Goal: Task Accomplishment & Management: Use online tool/utility

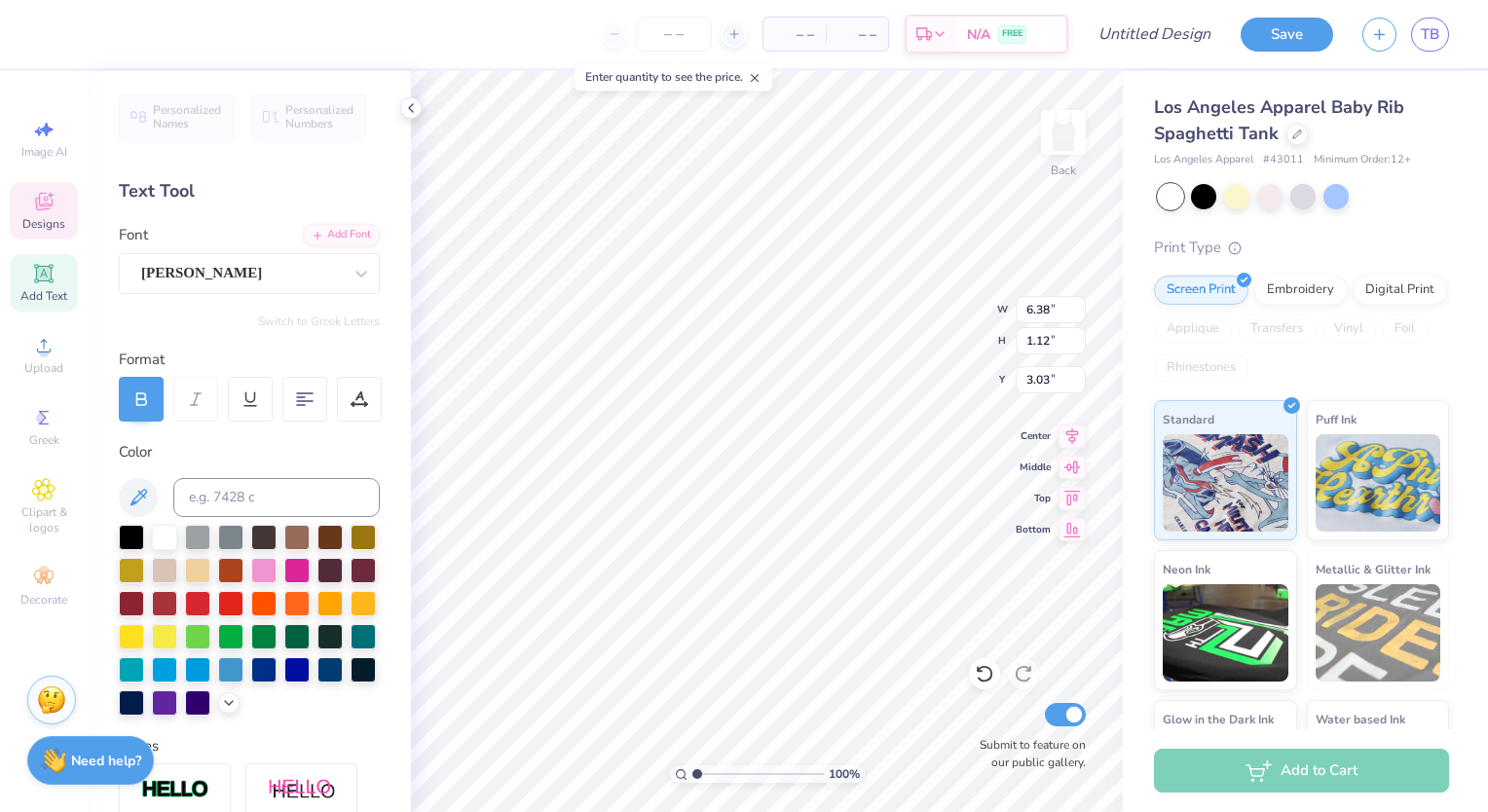
scroll to position [16, 4]
type textarea "K"
type textarea "Sigma Theta Tau"
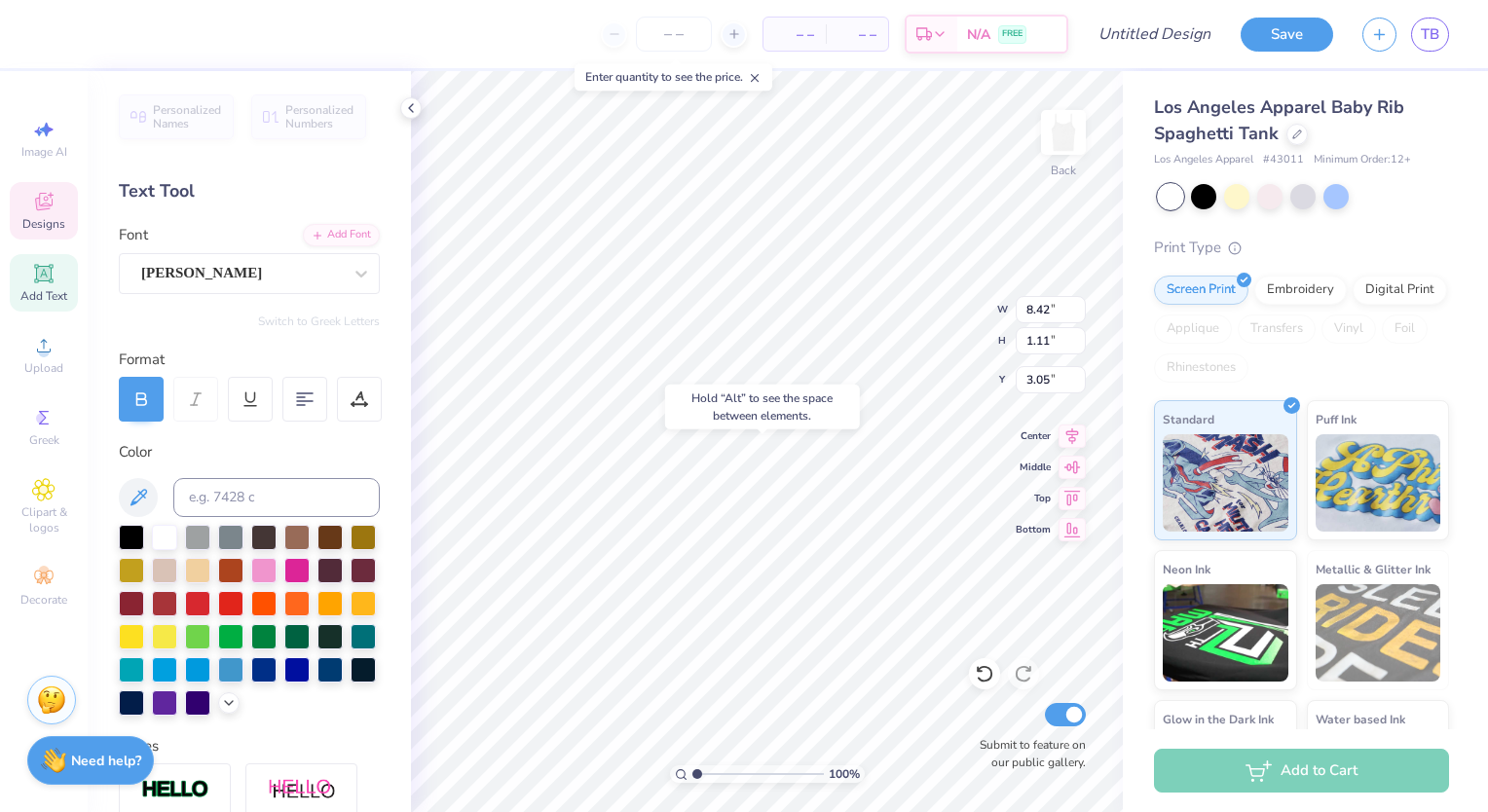
click at [804, 434] on div "Hold “Alt” to see the space between elements." at bounding box center [763, 407] width 206 height 56
type input "2.14"
type input "2.22"
type input "5.87"
type input "1.31"
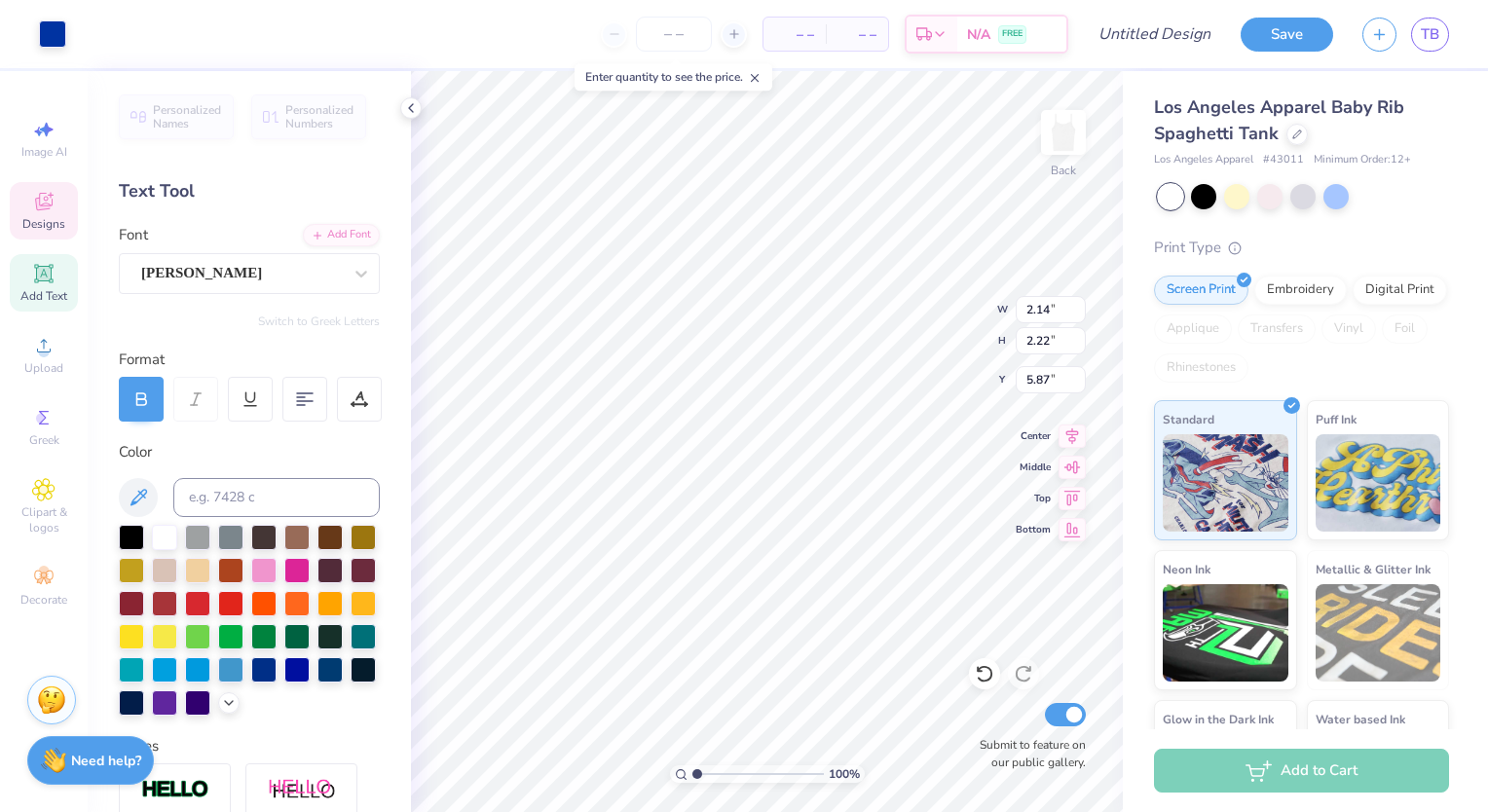
type input "0.76"
type input "3.05"
type textarea "au"
type textarea "Tau"
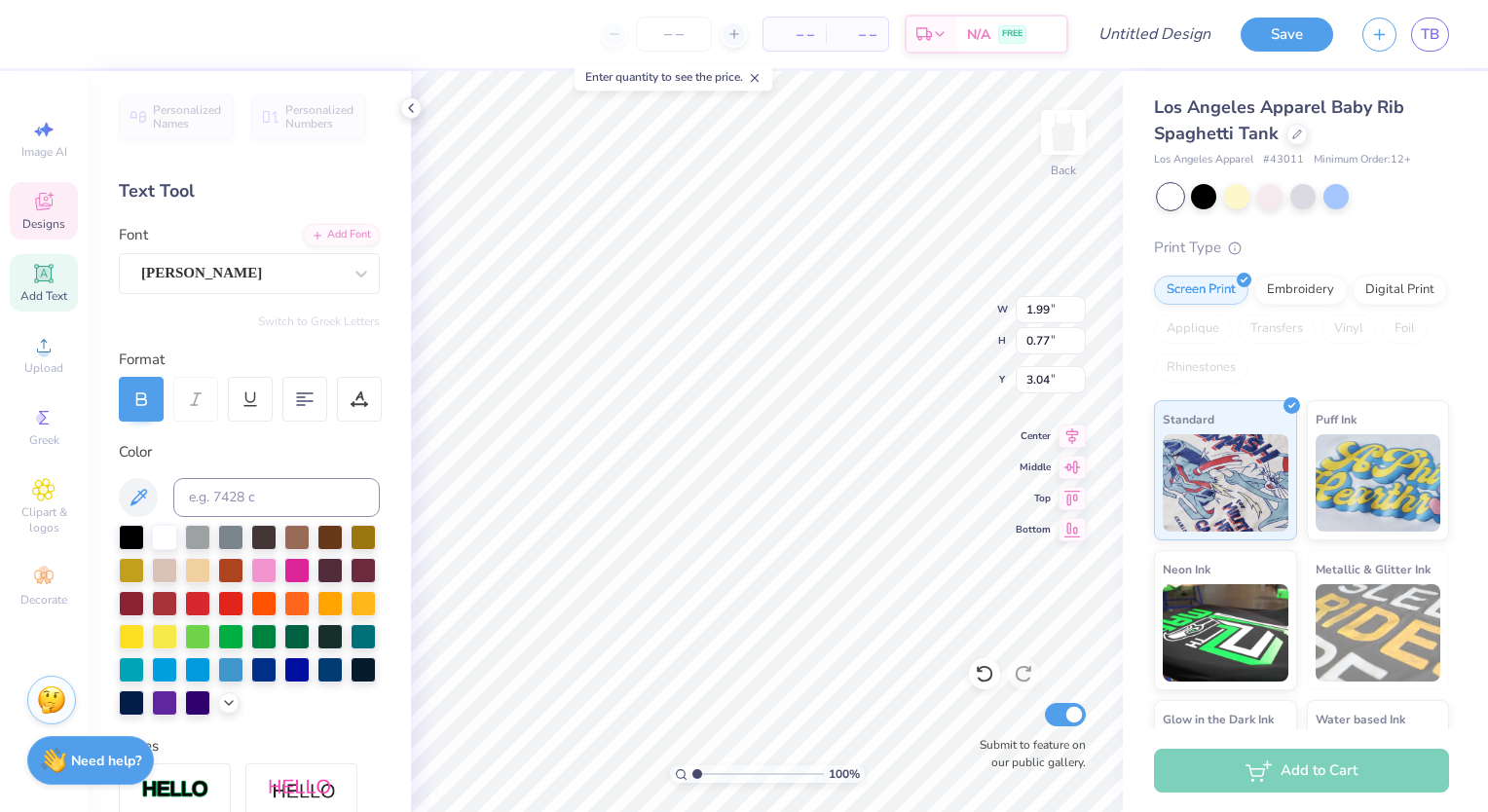
type input "3.05"
type input "2.14"
type input "2.22"
type input "2.49"
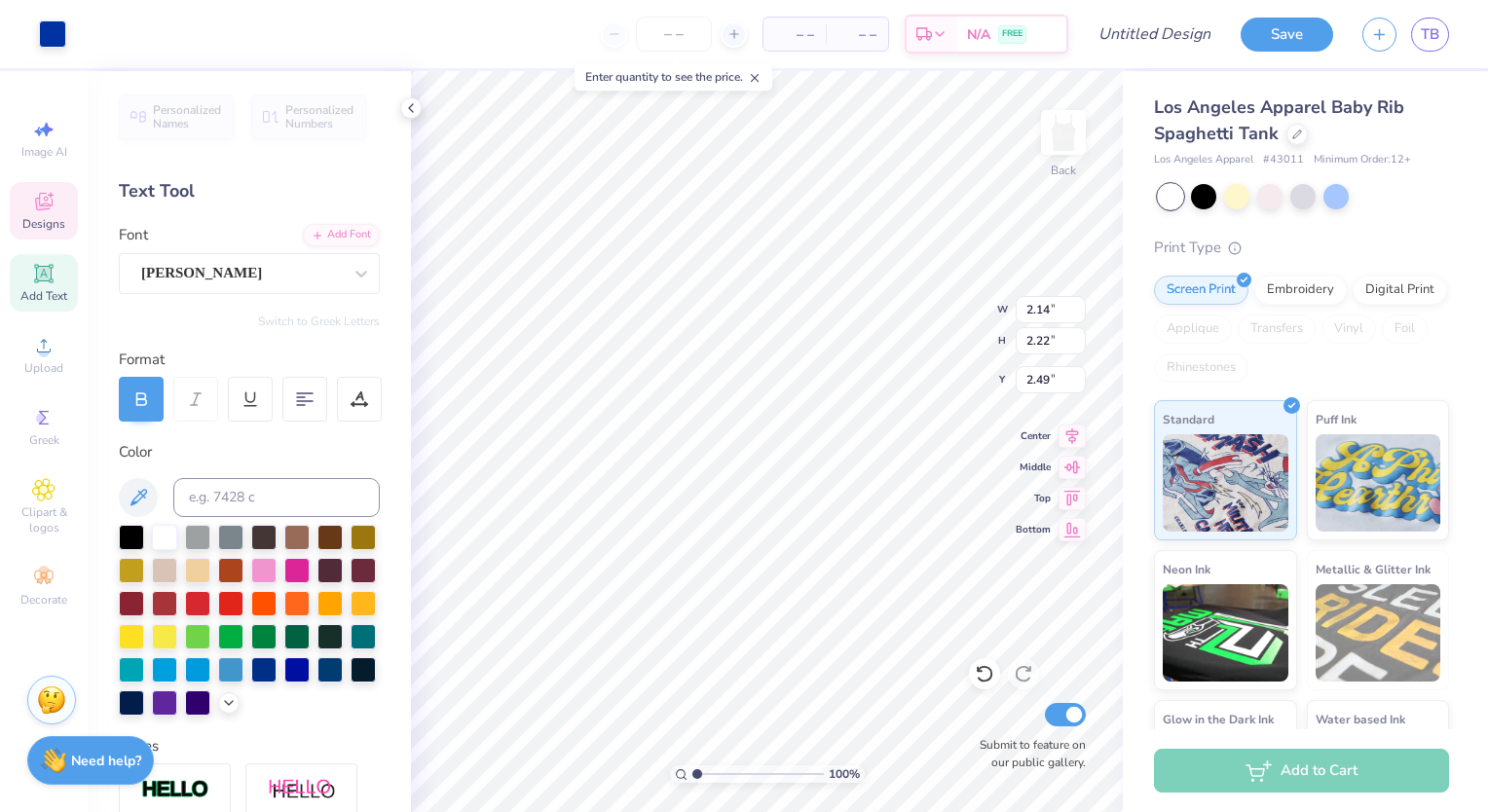
type input "2.58"
type input "2.53"
type input "2.56"
type input "8.42"
type input "1.11"
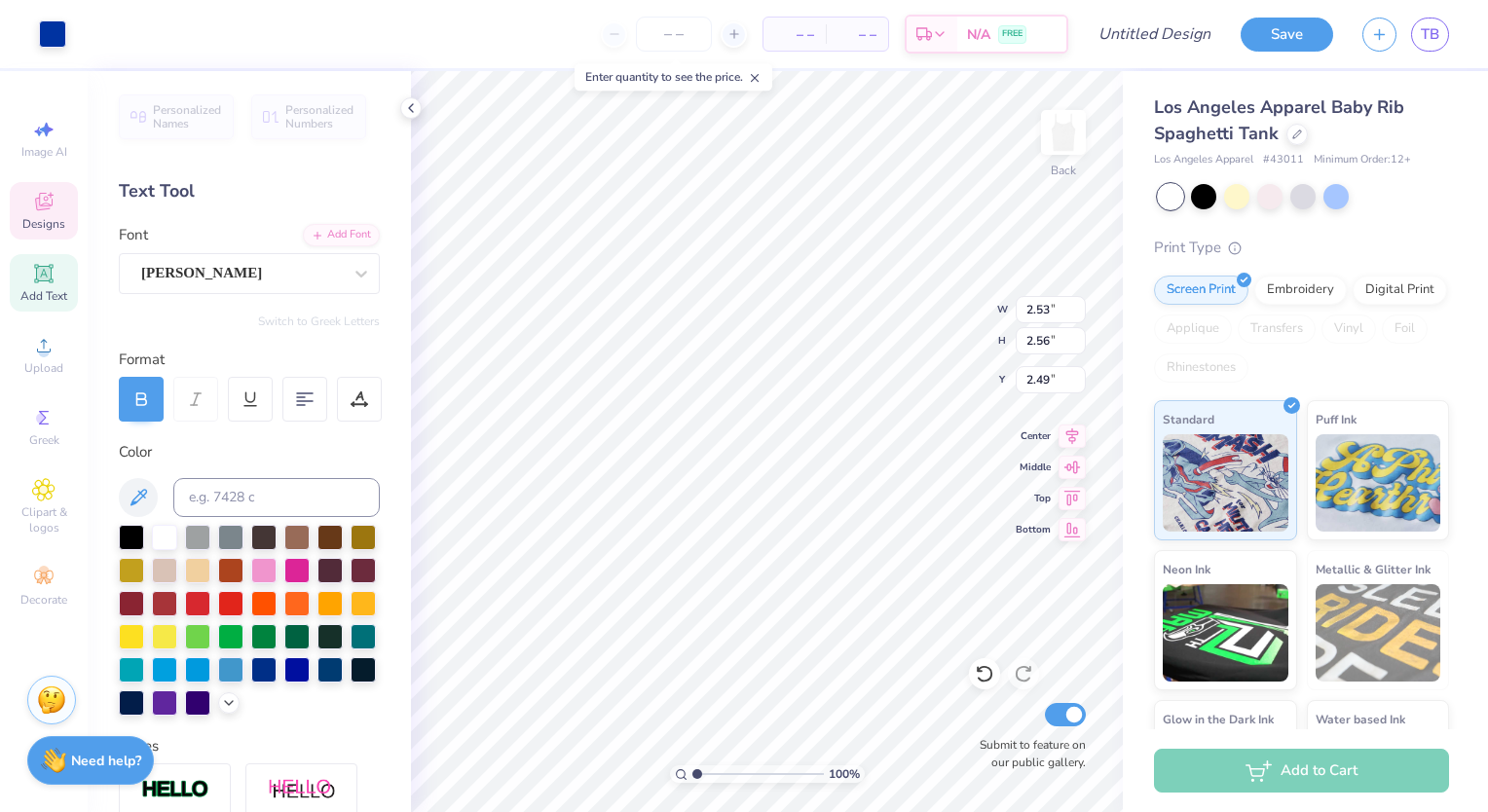
type input "3.05"
click at [982, 679] on icon at bounding box center [985, 674] width 19 height 19
type input "2.15"
type input "2.55"
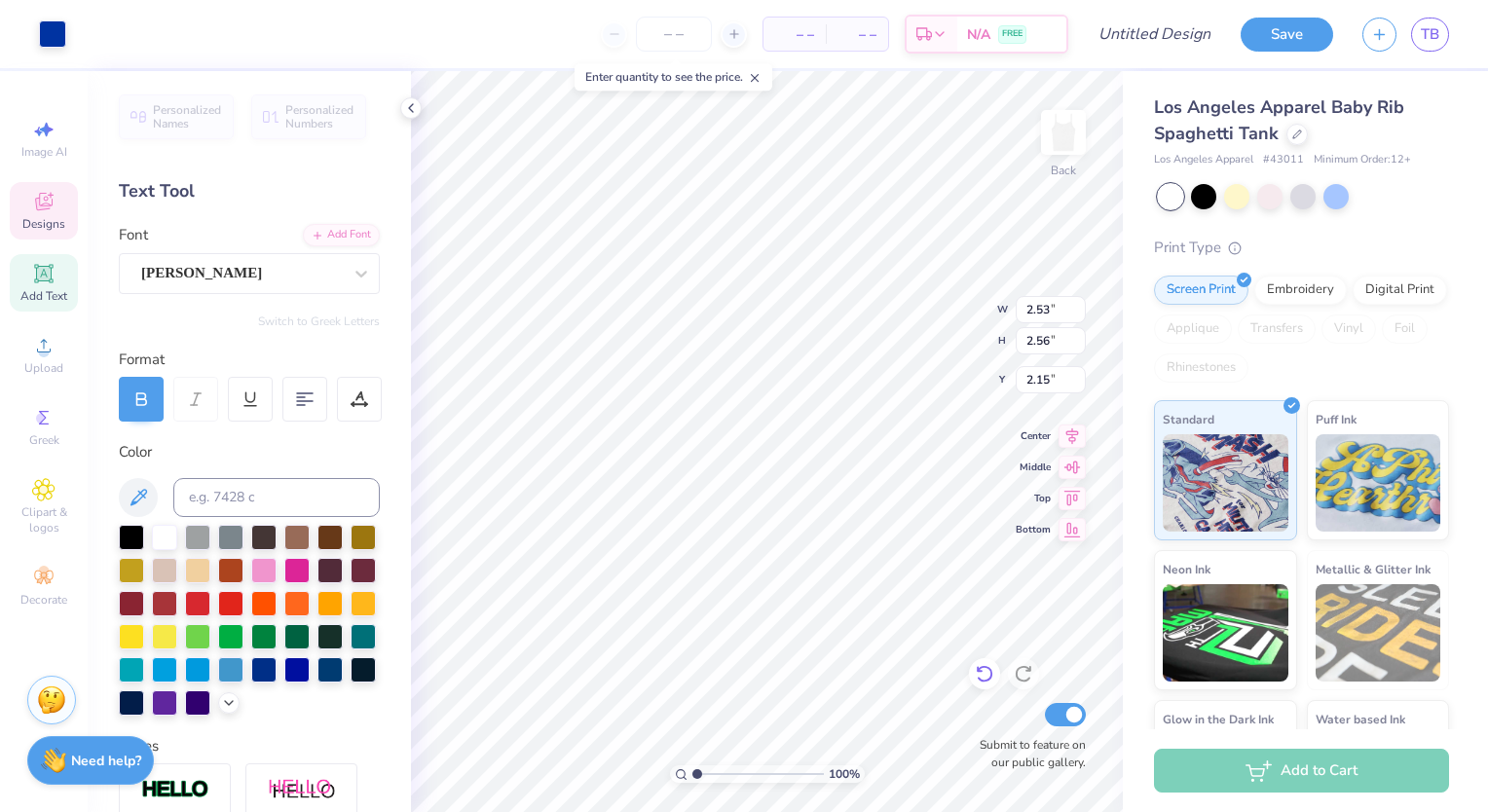
type input "2.10"
type input "2.55"
type input "2.10"
type input "2.47"
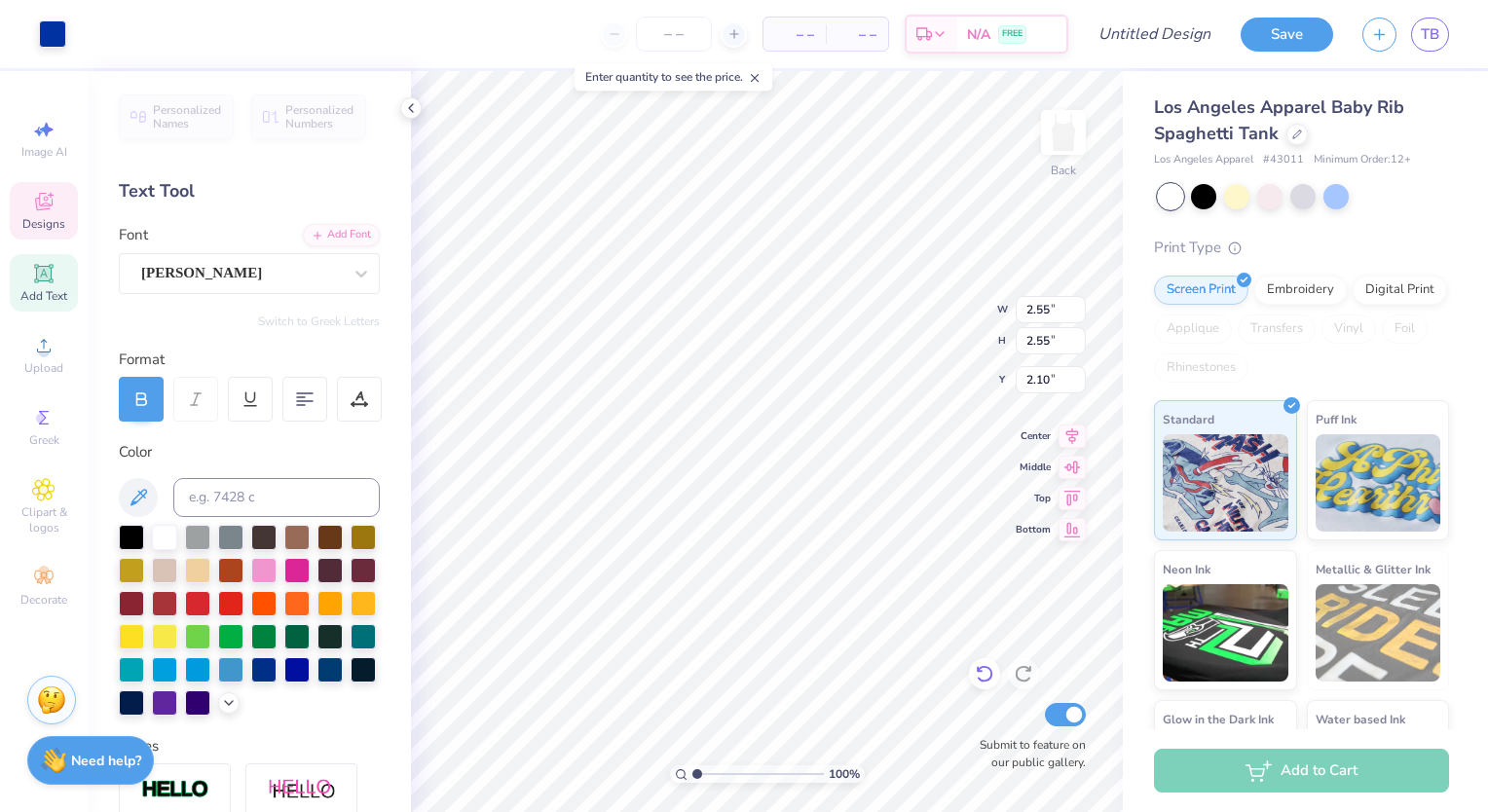
type input "2.58"
type input "2.14"
type input "3.06"
type input "3.19"
type input "1.84"
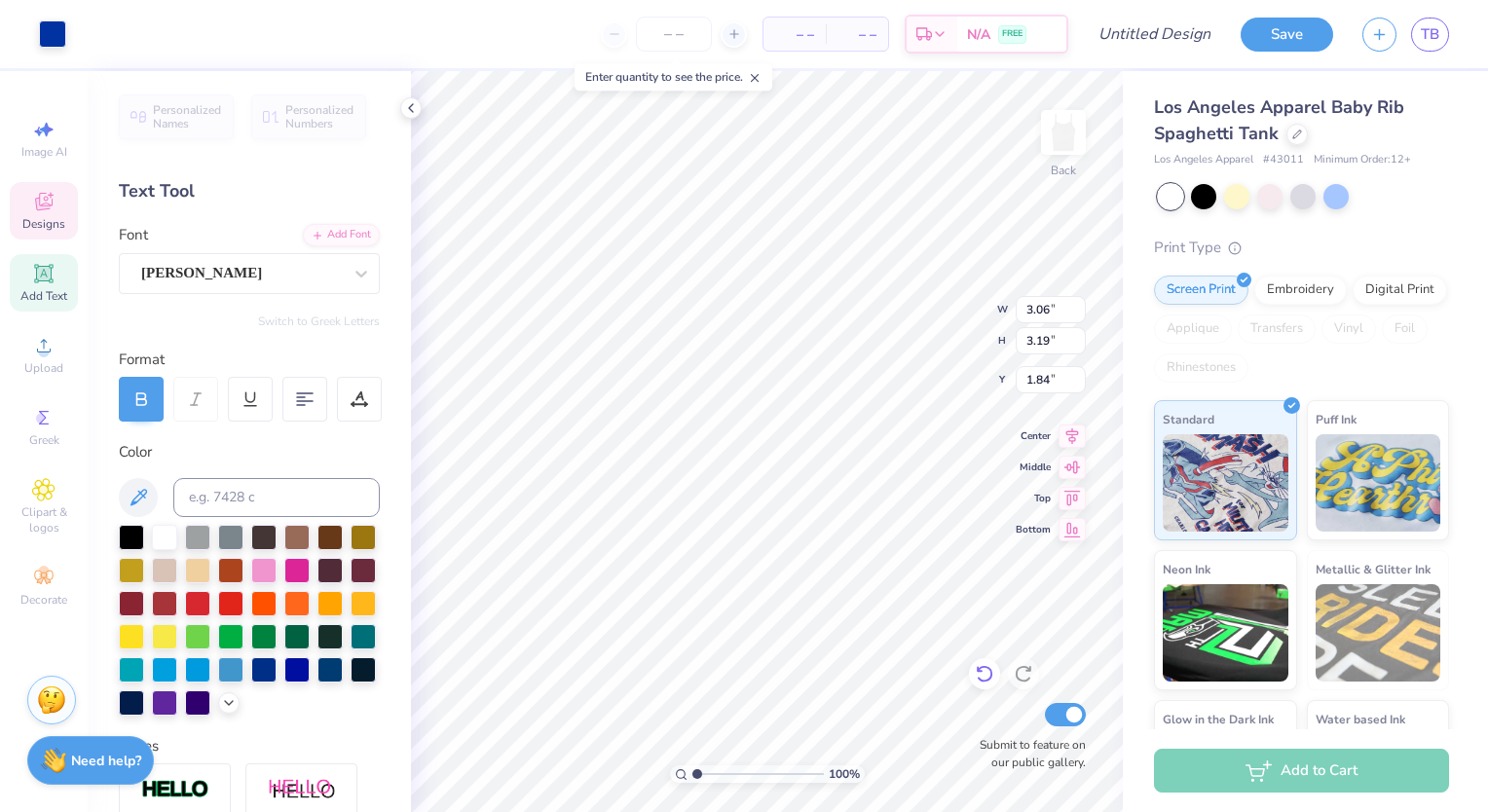
type input "2.09"
type input "2.18"
type input "2.34"
type input "8.42"
type input "1.11"
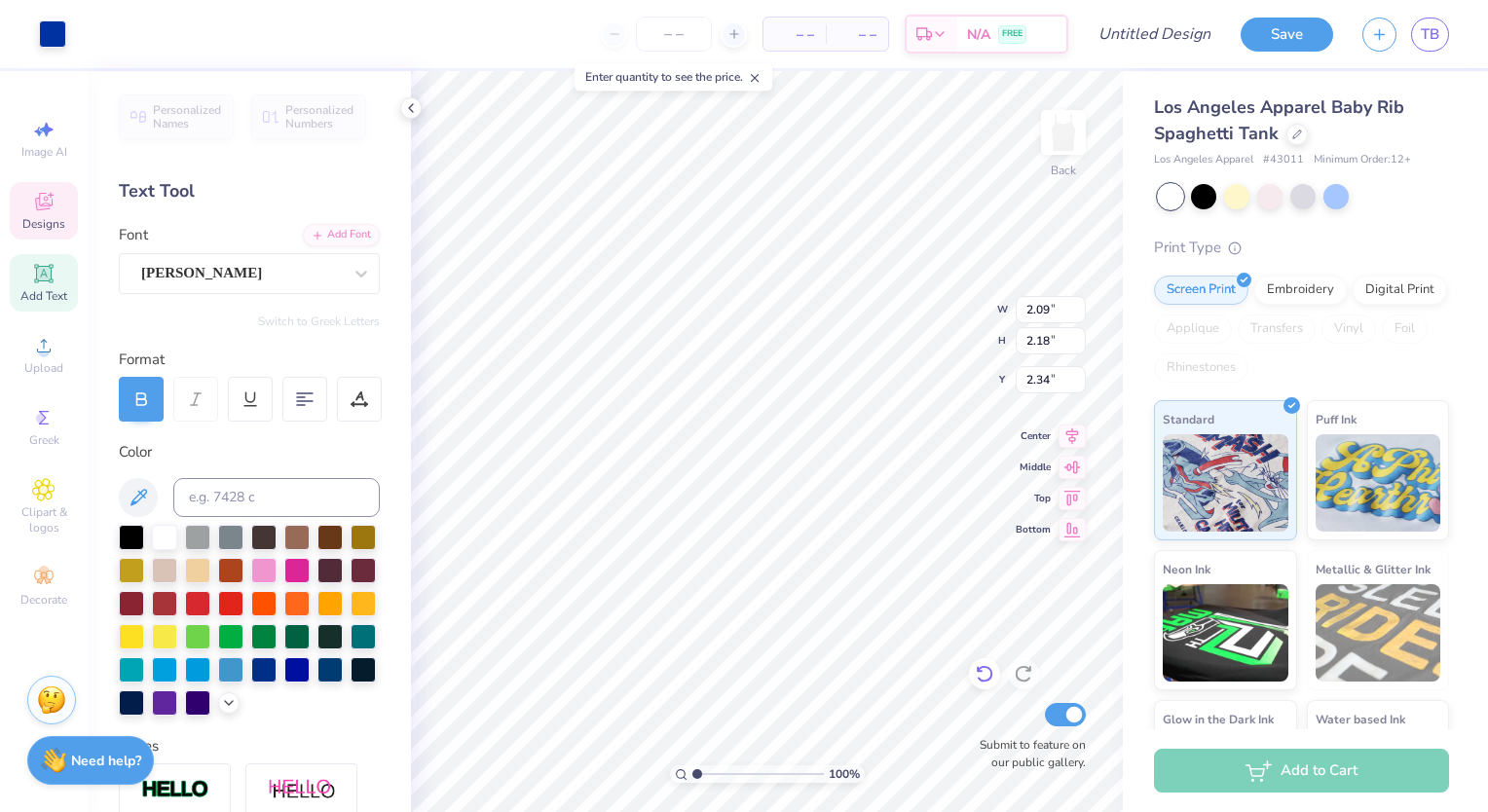
type input "3.05"
click at [975, 670] on icon at bounding box center [985, 674] width 19 height 19
type input "1.99"
type input "0.77"
type textarea "au"
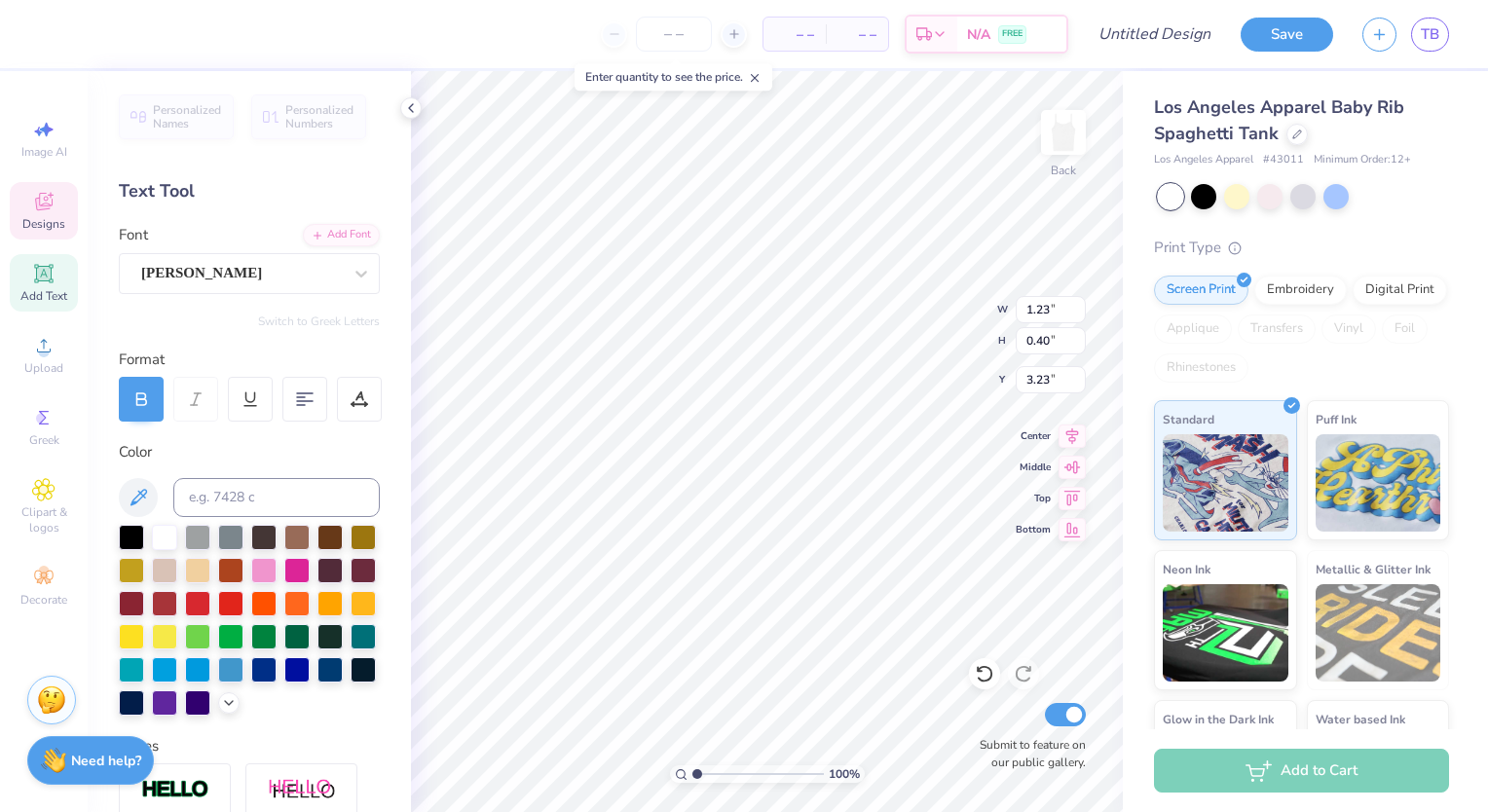
type input "3.40"
click at [982, 672] on icon at bounding box center [980, 670] width 4 height 4
type input "1.23"
type input "0.40"
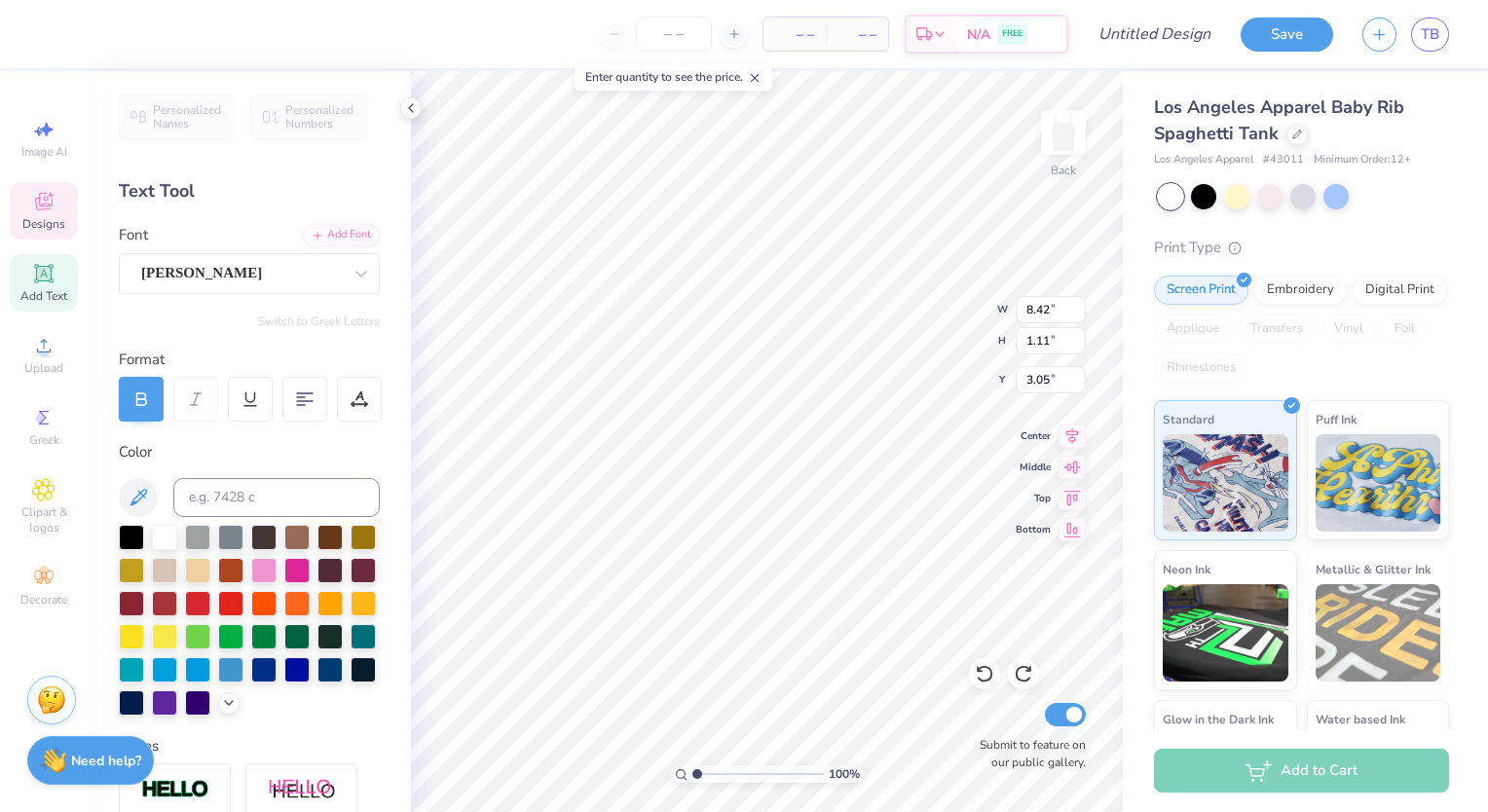
type input "3.23"
type input "2.09"
type input "2.18"
type input "2.34"
click at [51, 32] on div at bounding box center [53, 32] width 27 height 27
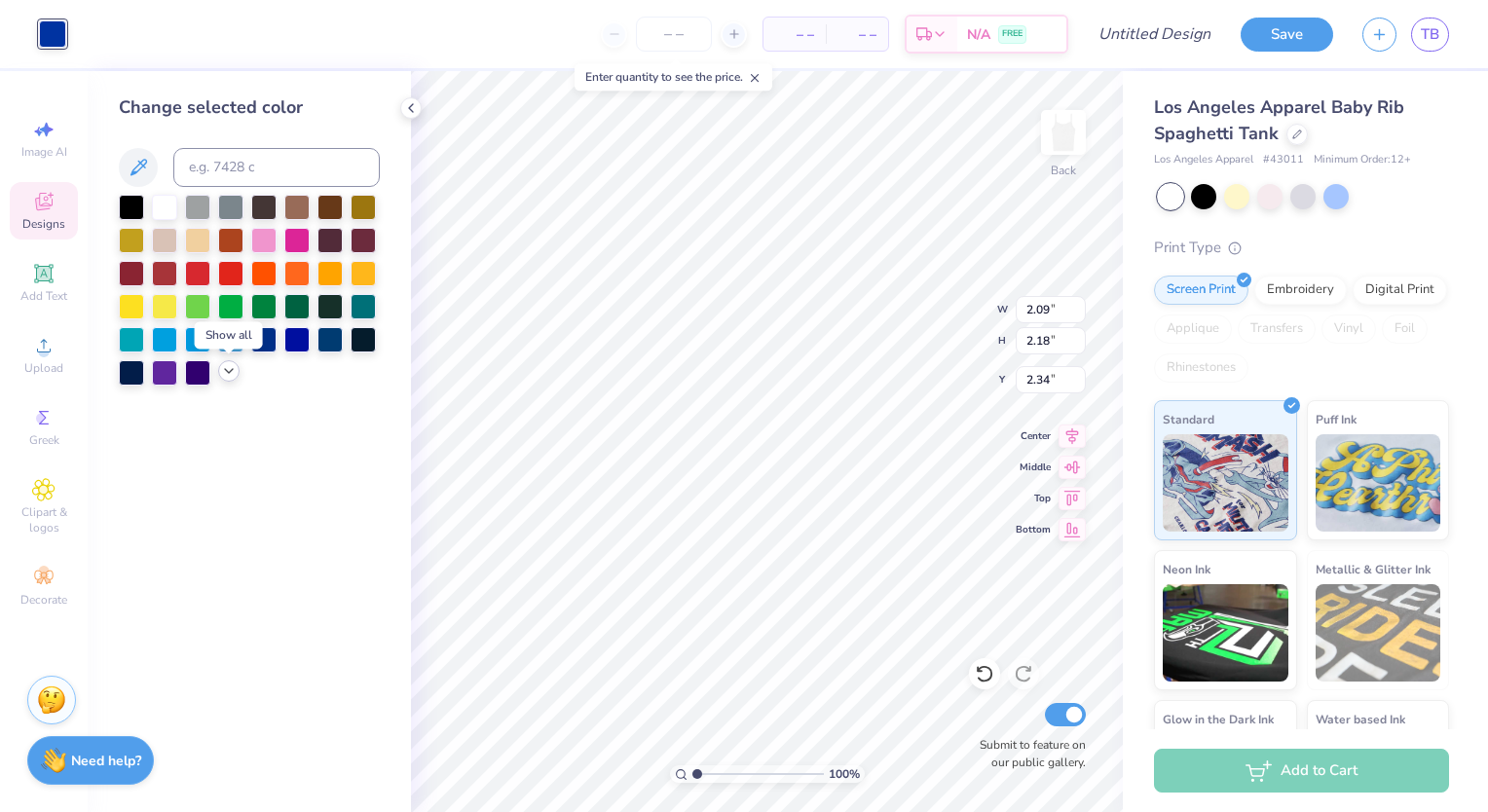
click at [231, 371] on polyline at bounding box center [229, 371] width 8 height 4
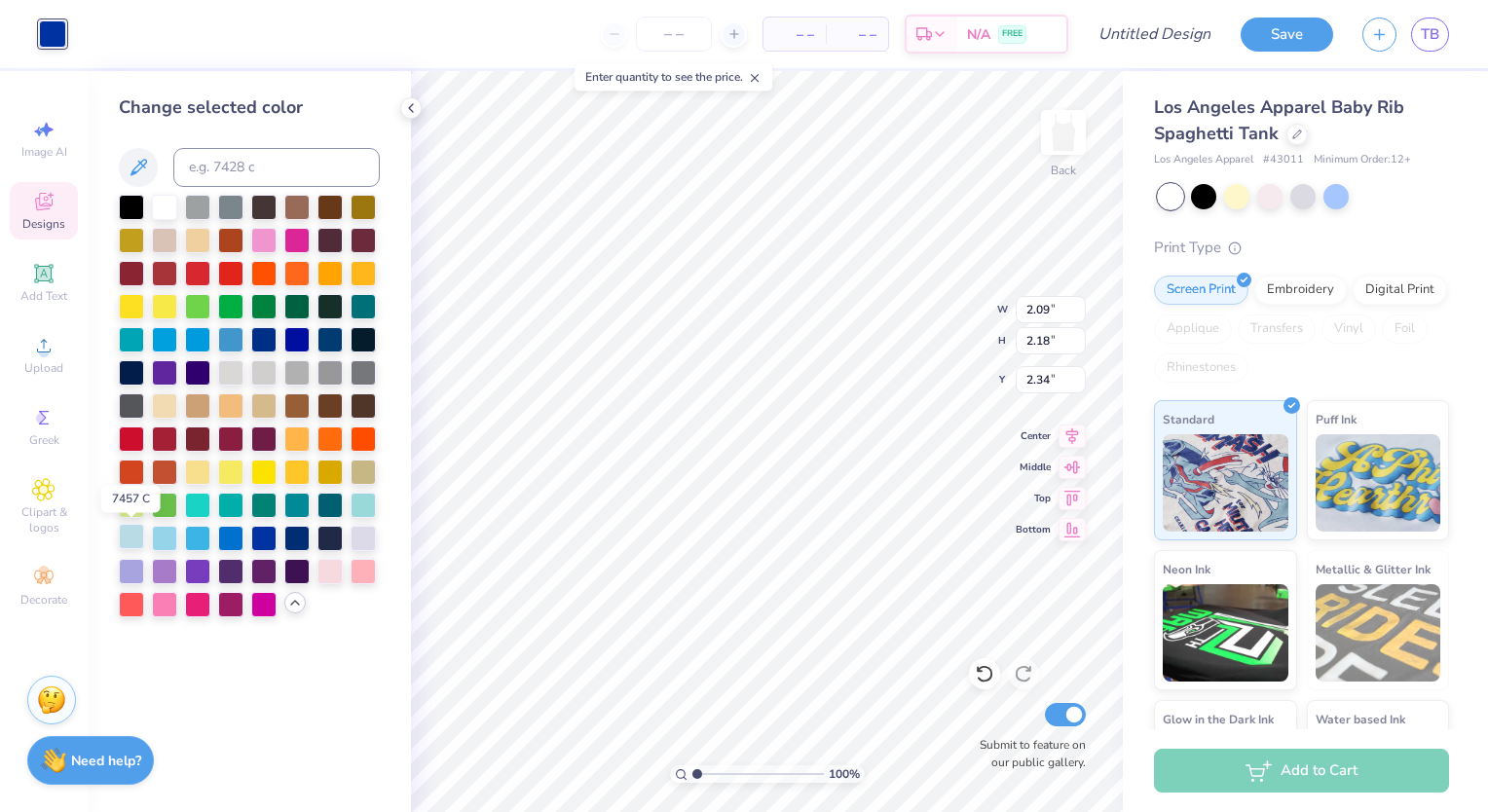
click at [125, 531] on div at bounding box center [131, 536] width 25 height 25
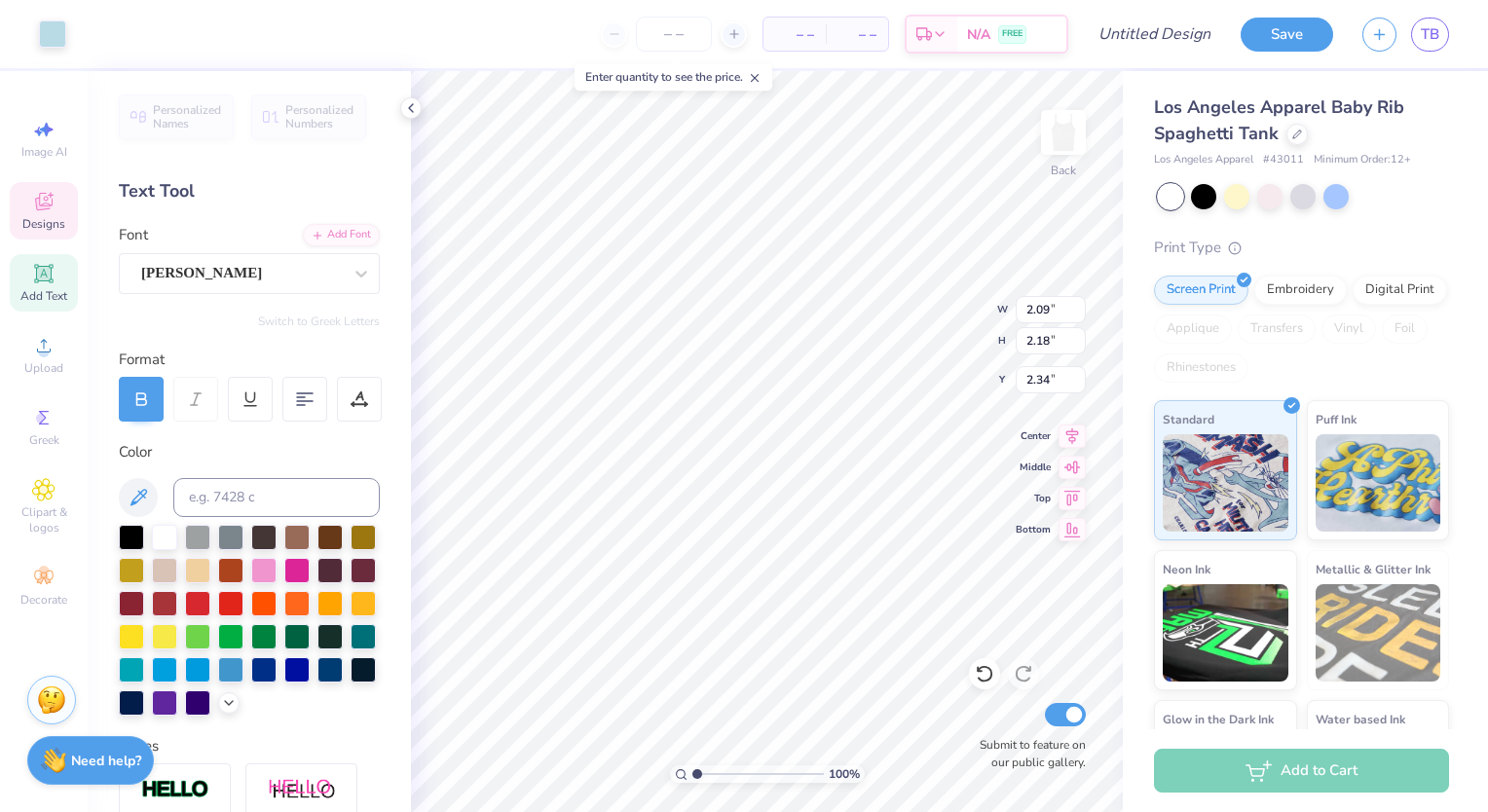
type input "2.09"
type input "2.18"
type input "2.34"
type input "8.42"
type input "1.11"
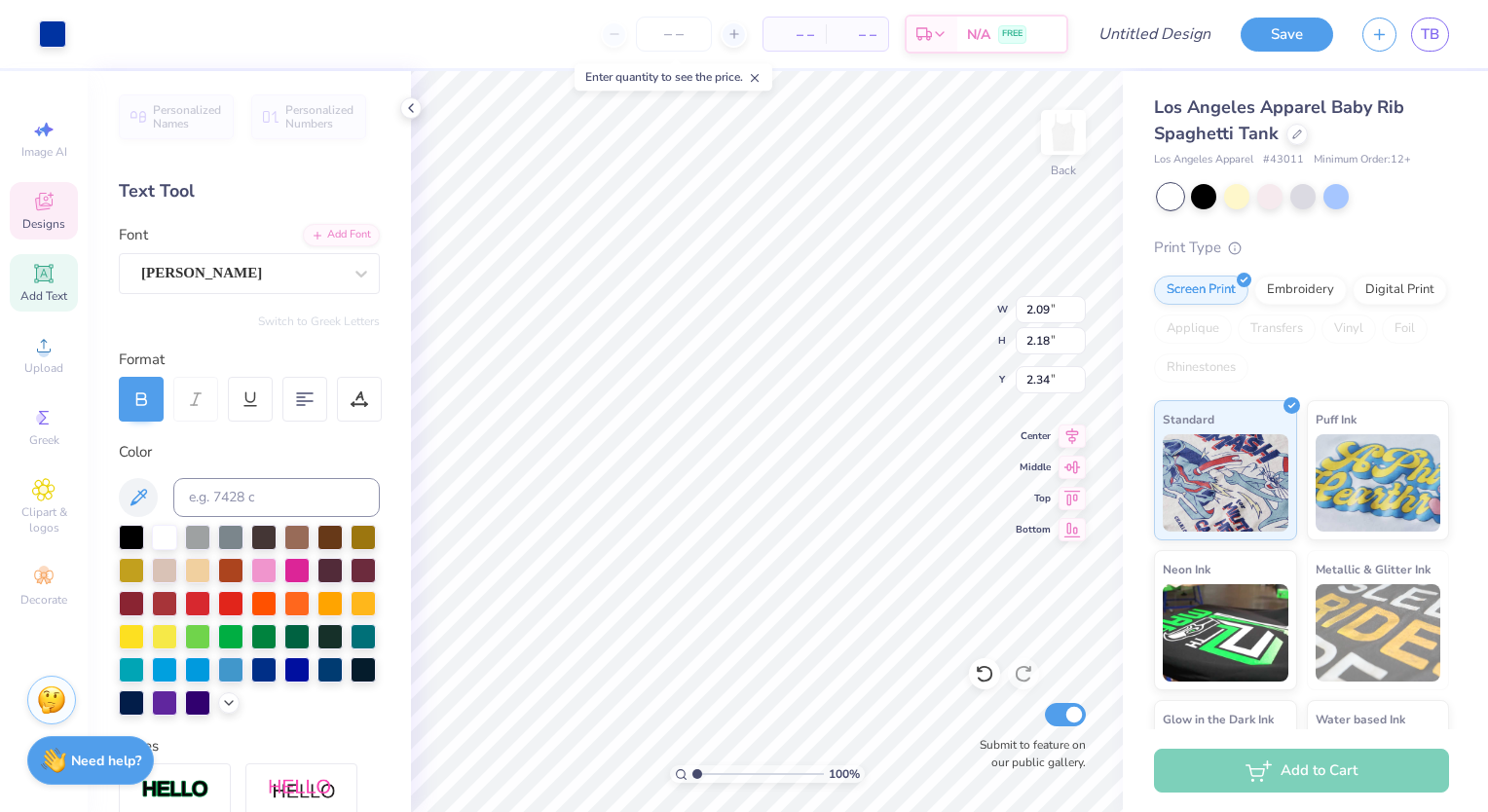
type input "3.05"
click at [985, 681] on icon at bounding box center [984, 675] width 17 height 18
click at [1021, 673] on icon at bounding box center [1023, 674] width 19 height 19
click at [986, 679] on icon at bounding box center [985, 674] width 19 height 19
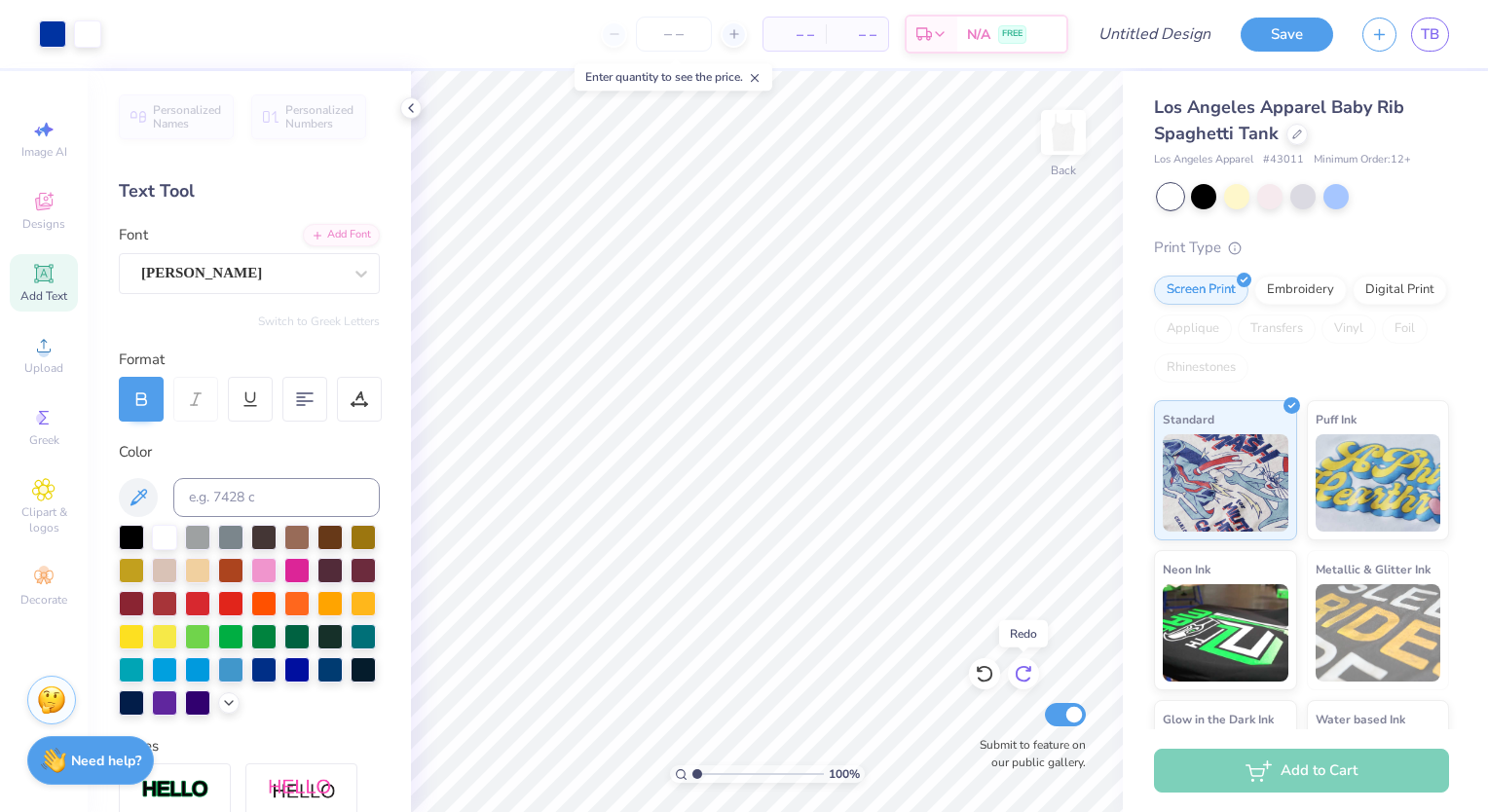
click at [1029, 674] on icon at bounding box center [1023, 674] width 19 height 19
type input "5.69"
type input "5.95"
type input "2.28"
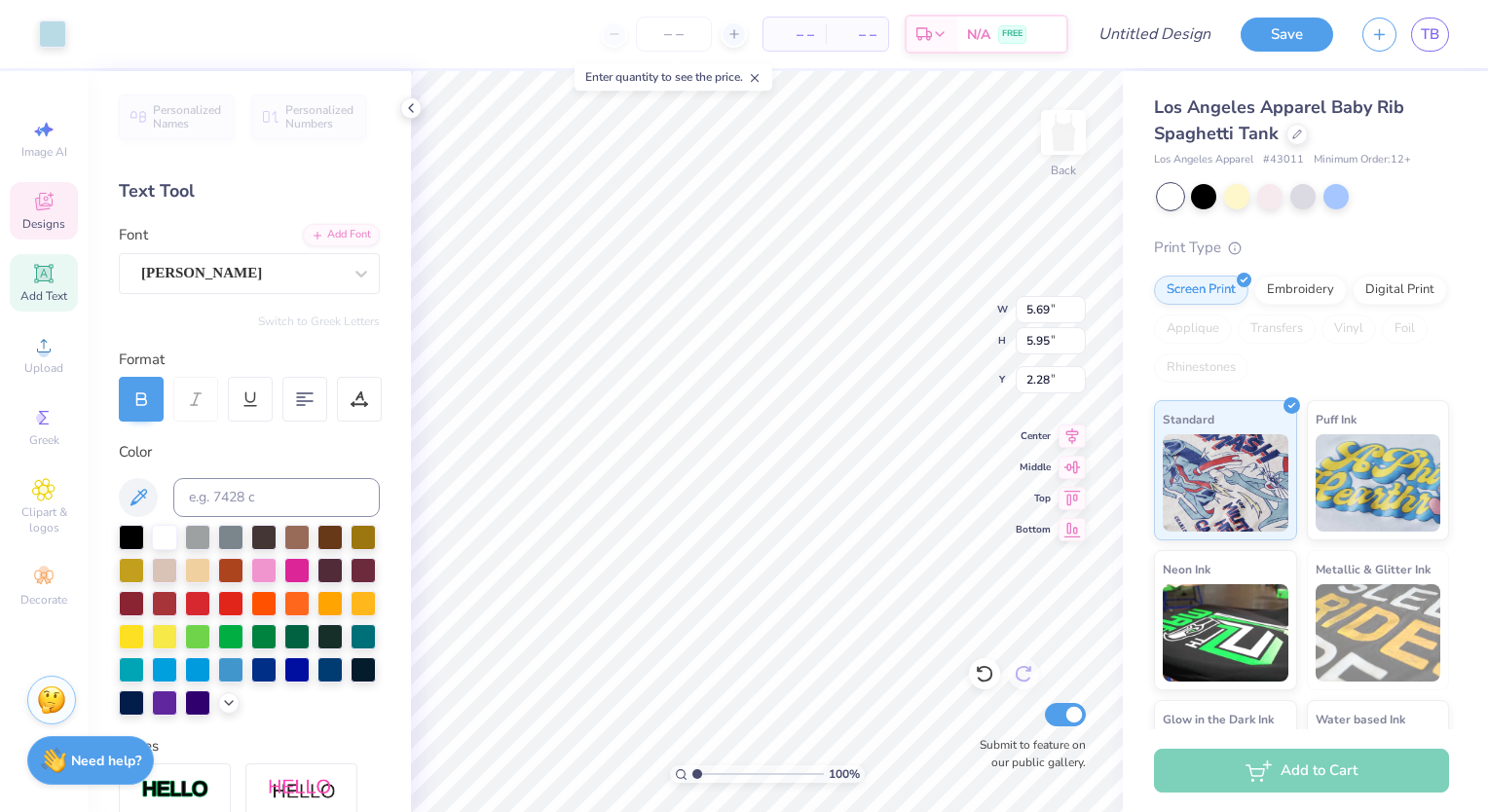
type input "3.65"
type input "3.81"
type input "1.51"
type input "1.69"
type input "2.26"
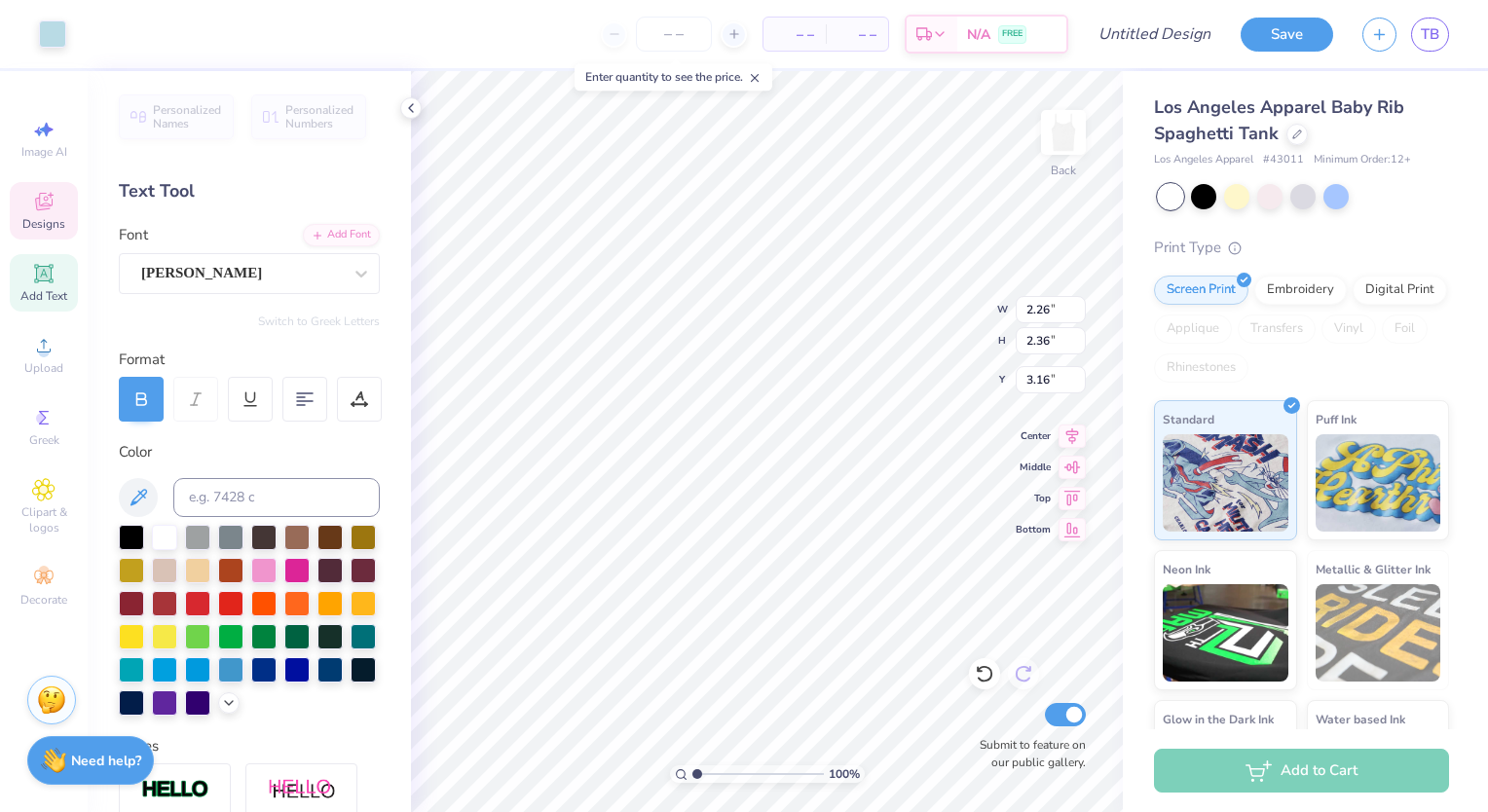
type input "2.36"
type input "2.42"
type input "2.26"
type input "2.36"
type input "2.42"
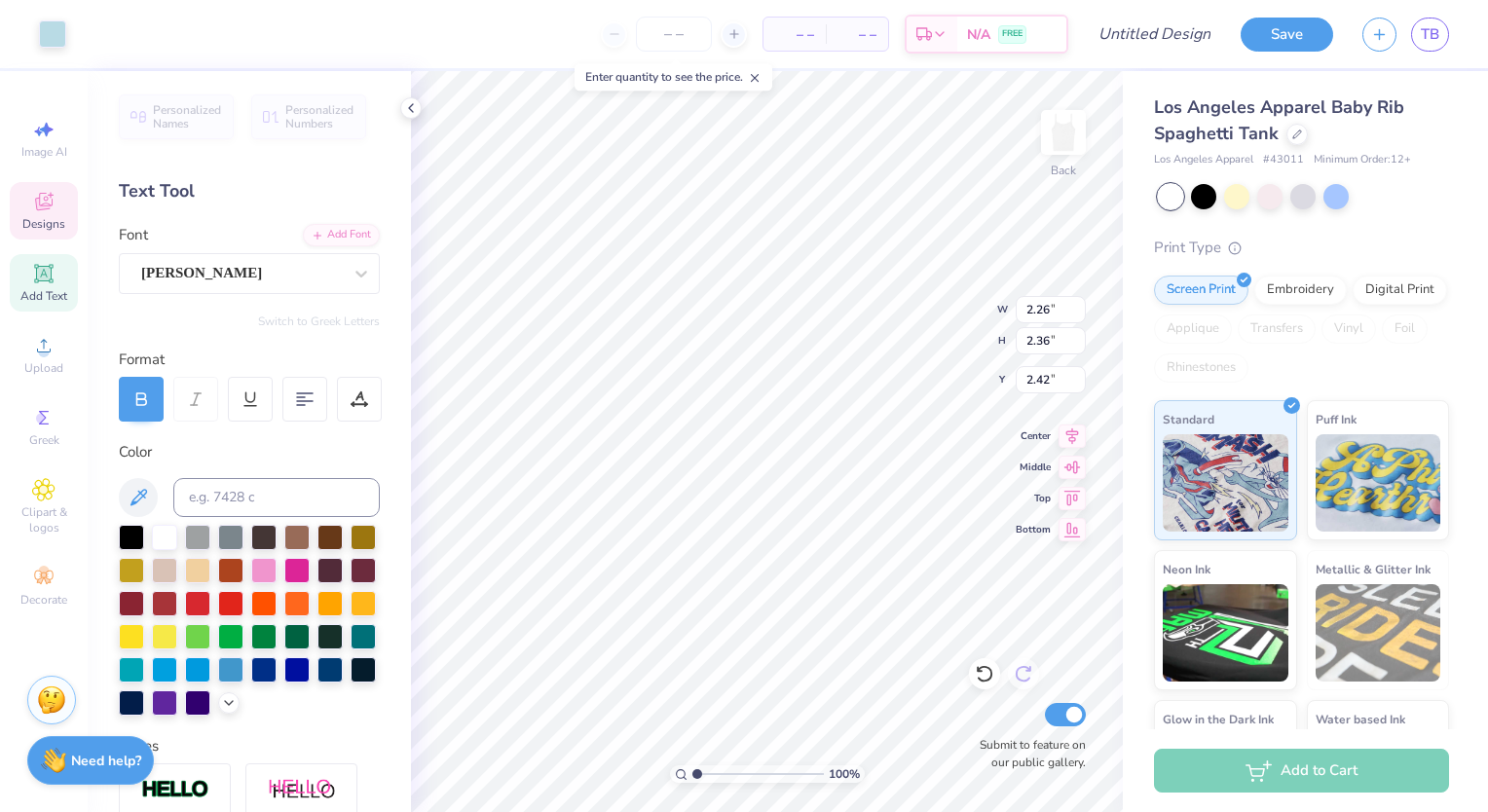
type input "3.13"
type input "3.27"
type input "1.96"
type input "3.27"
type input "3.11"
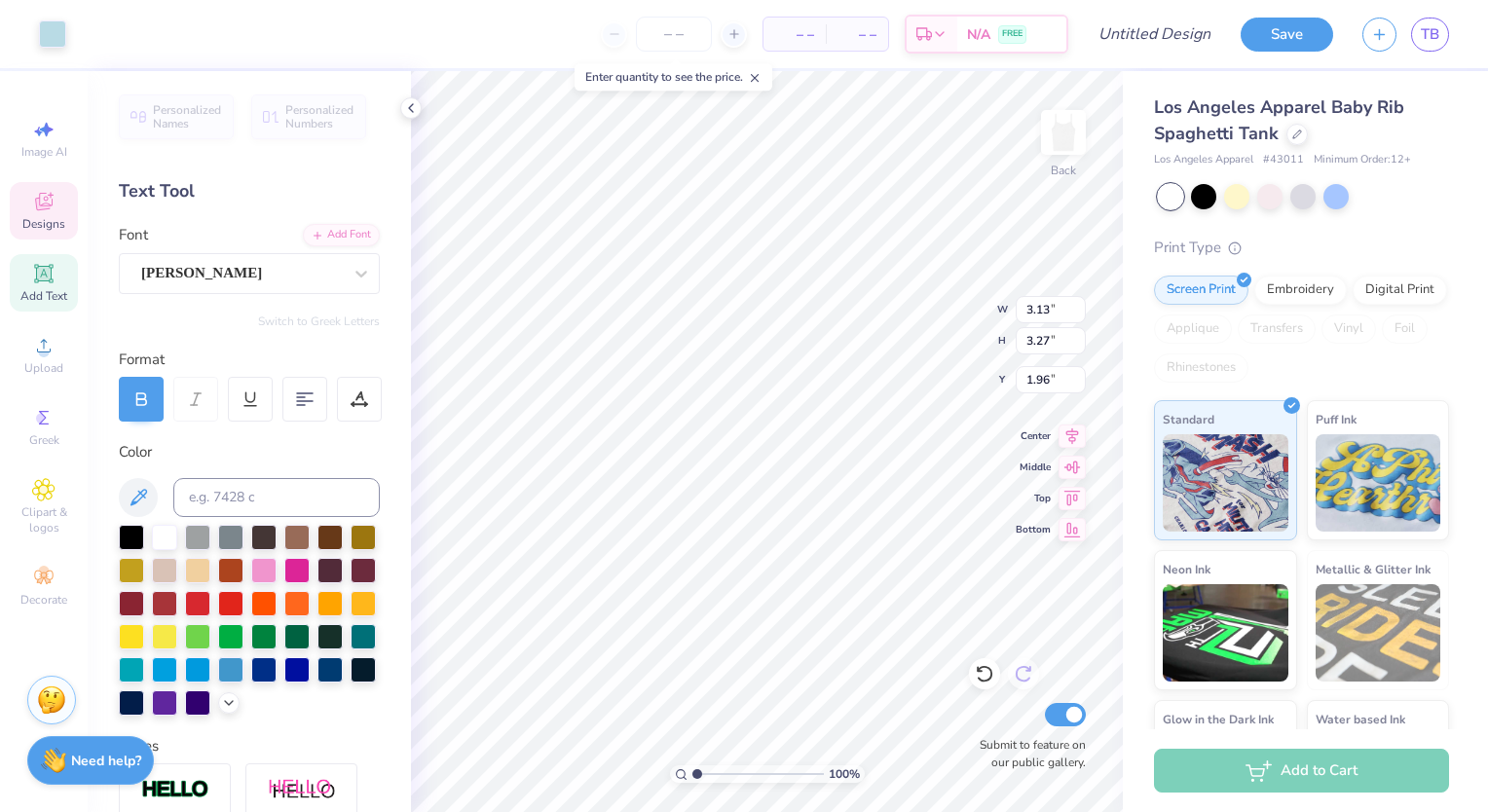
type input "1.92"
type input "3.21"
type input "3.25"
type input "2.15"
click at [1072, 520] on icon at bounding box center [1072, 527] width 27 height 23
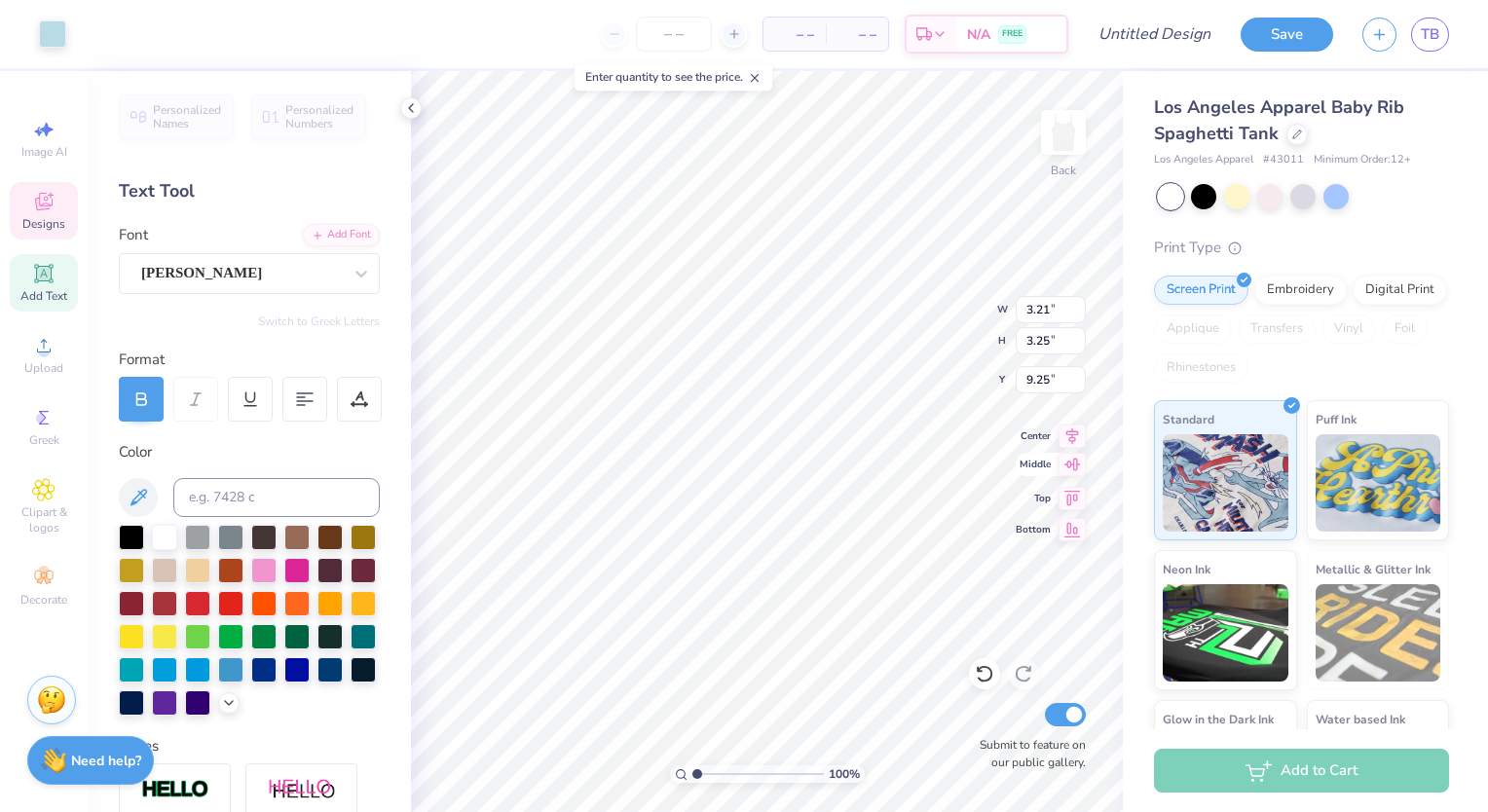
click at [1078, 466] on icon at bounding box center [1072, 464] width 27 height 23
click at [977, 664] on icon at bounding box center [985, 674] width 19 height 19
type input "1.97"
type input "8.42"
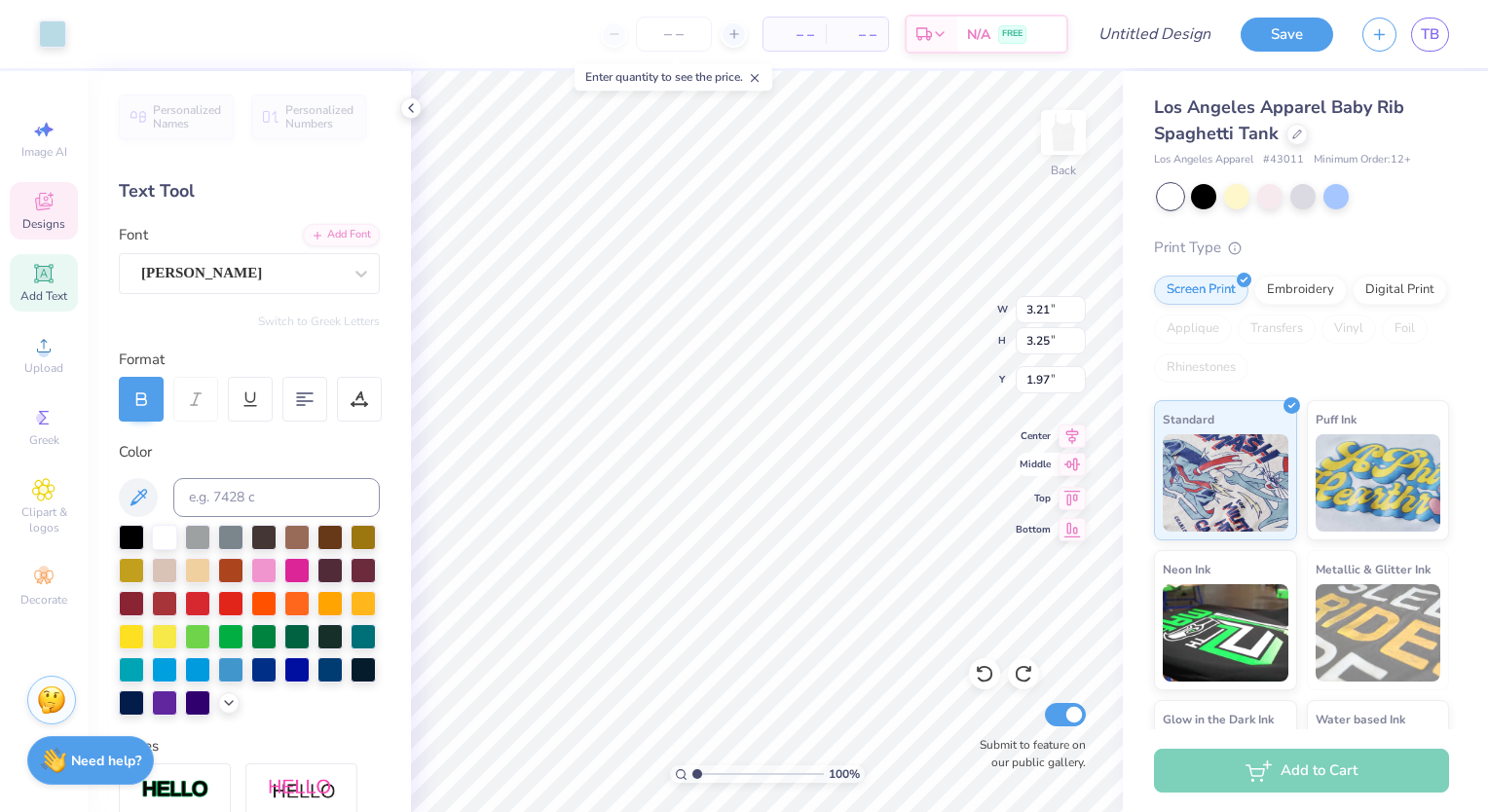
type input "1.11"
type input "3.05"
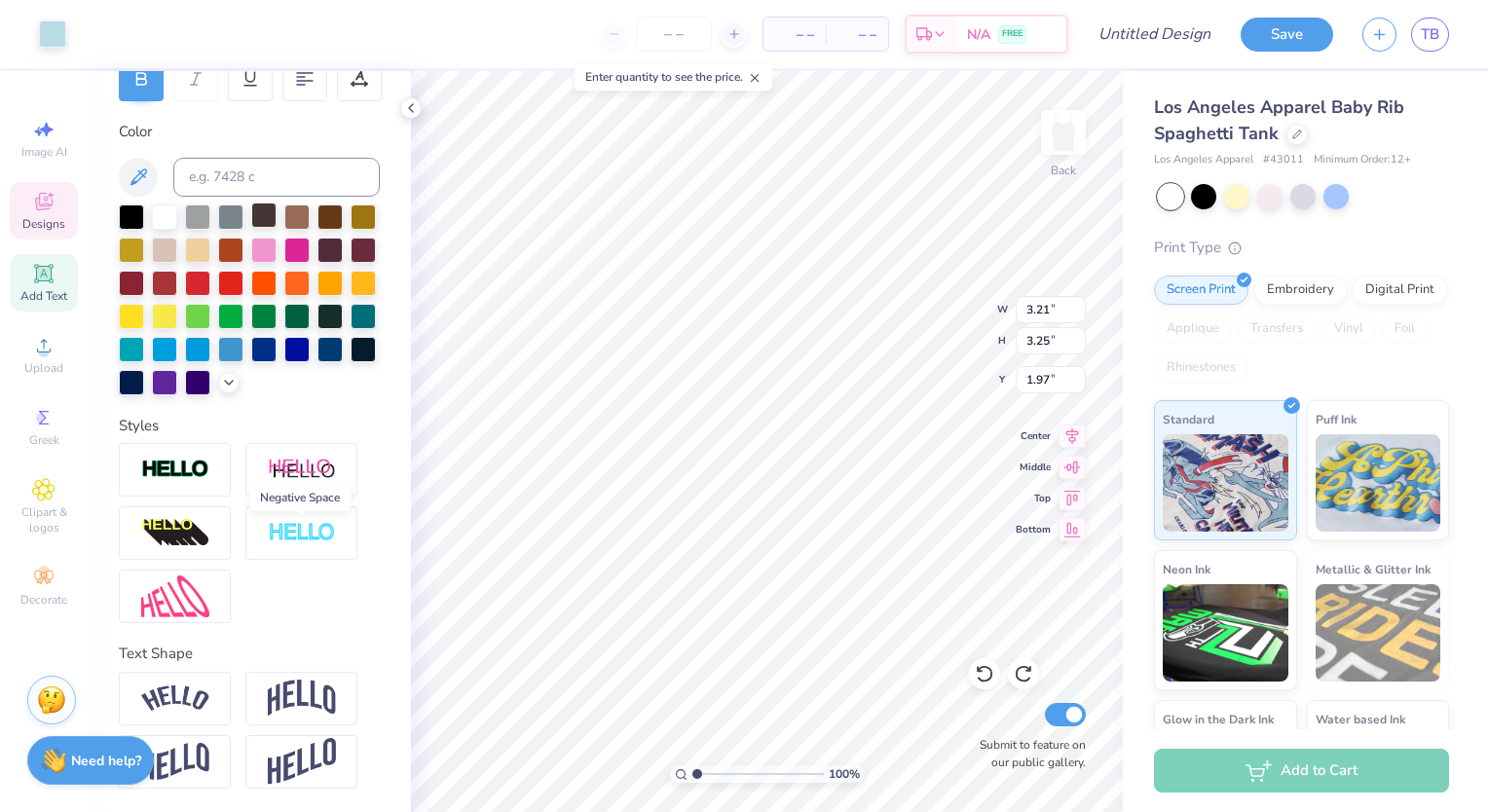
scroll to position [0, 0]
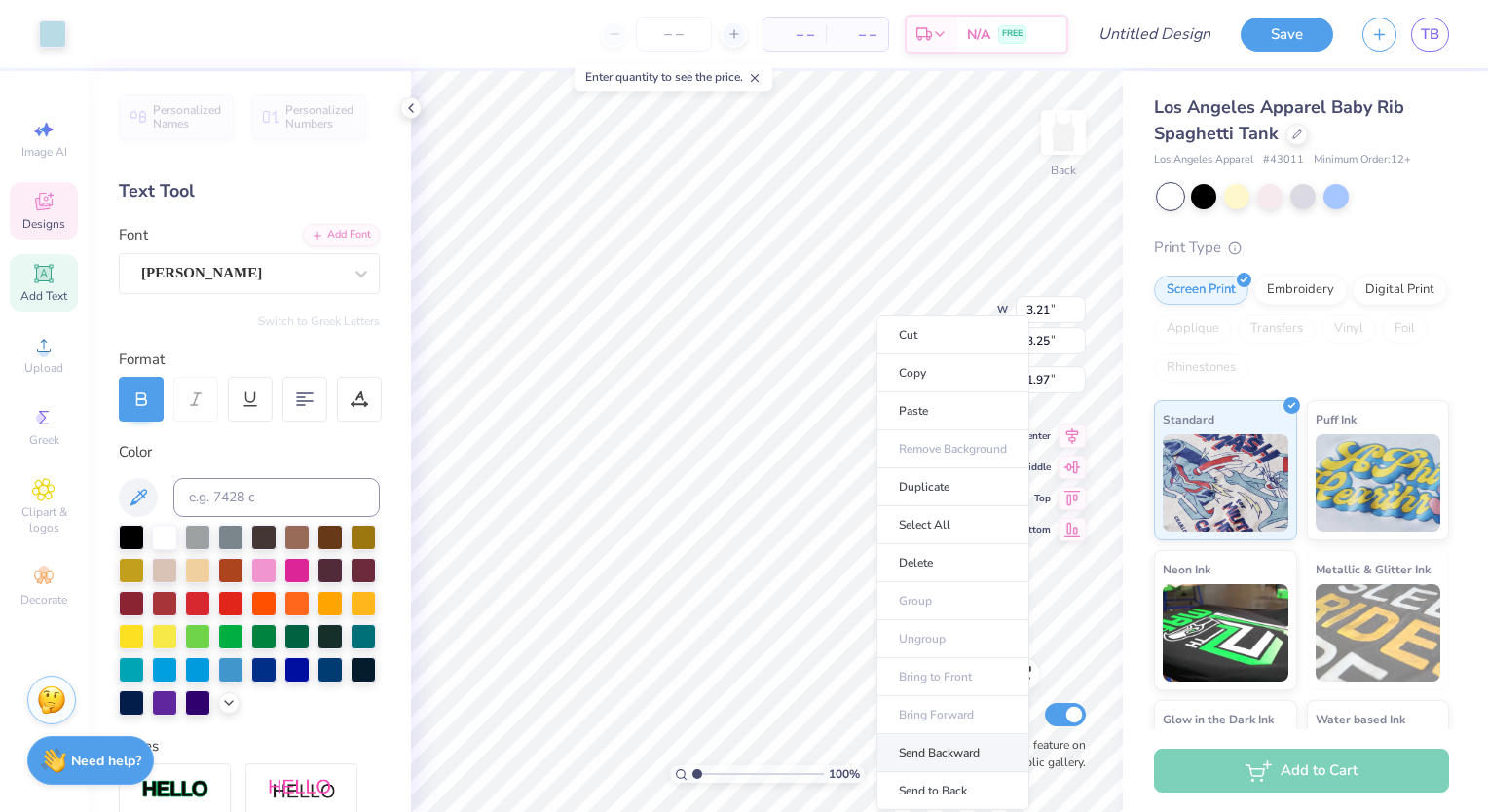
click at [949, 747] on li "Send Backward" at bounding box center [952, 753] width 153 height 38
click at [924, 737] on li "Send Backward" at bounding box center [937, 753] width 153 height 38
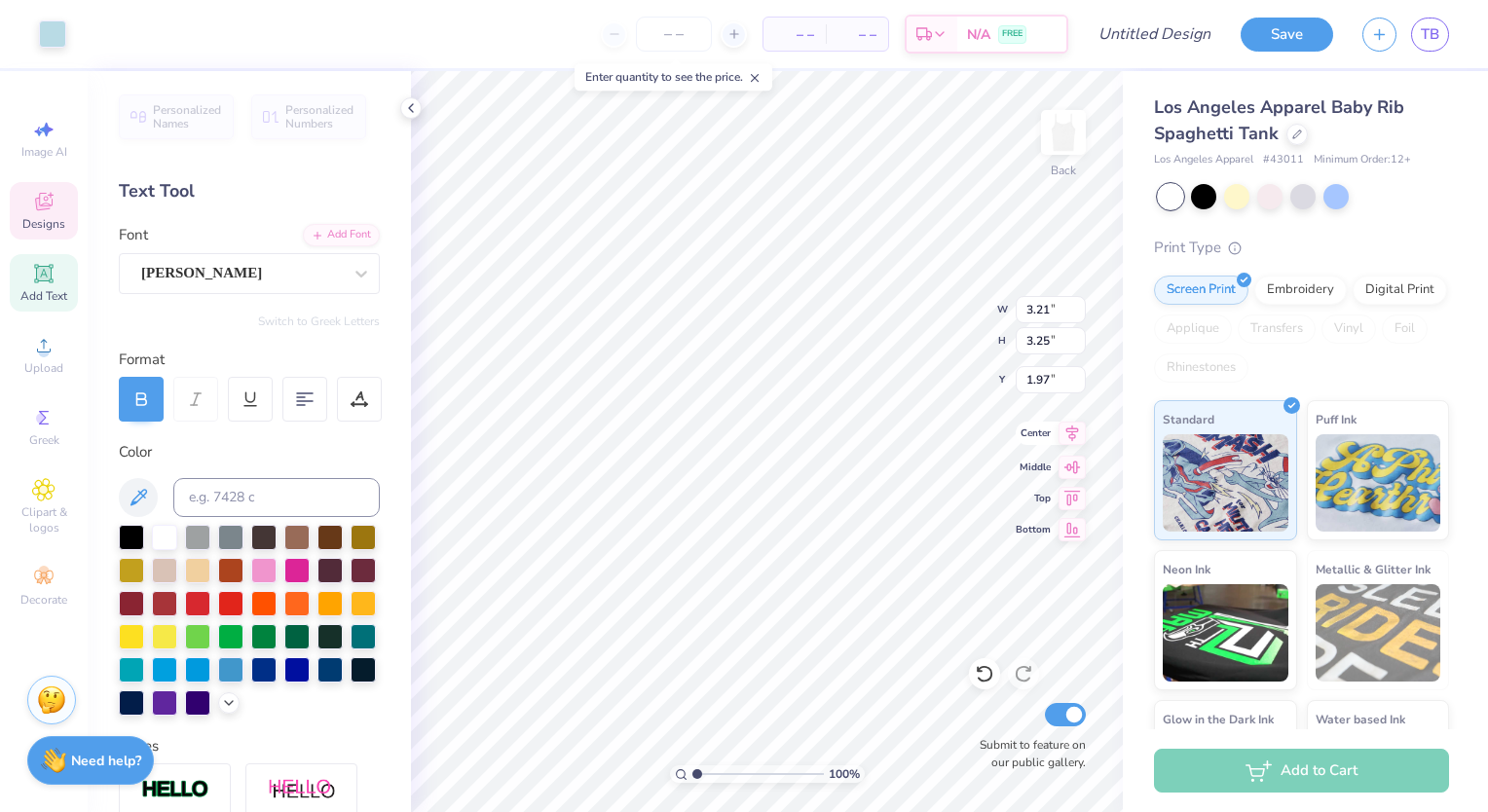
type input "2.15"
click at [172, 535] on div at bounding box center [165, 535] width 25 height 25
click at [974, 669] on div at bounding box center [985, 674] width 31 height 31
click at [310, 563] on div at bounding box center [297, 569] width 25 height 25
click at [986, 674] on icon at bounding box center [985, 674] width 19 height 19
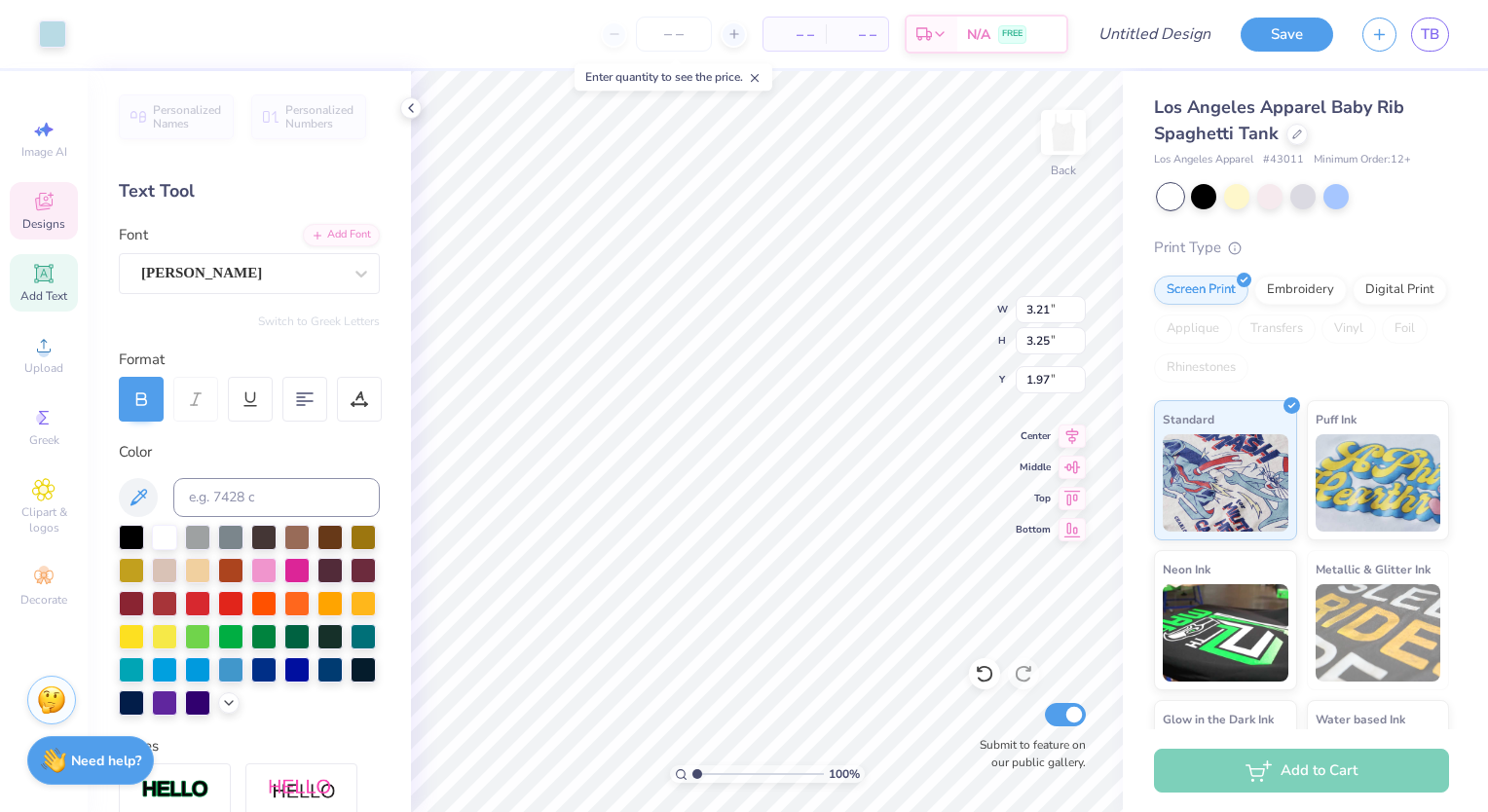
type input "2.15"
click at [190, 539] on div at bounding box center [198, 535] width 25 height 25
click at [984, 676] on icon at bounding box center [985, 674] width 19 height 19
click at [226, 537] on div at bounding box center [231, 535] width 25 height 25
click at [980, 672] on icon at bounding box center [980, 670] width 4 height 4
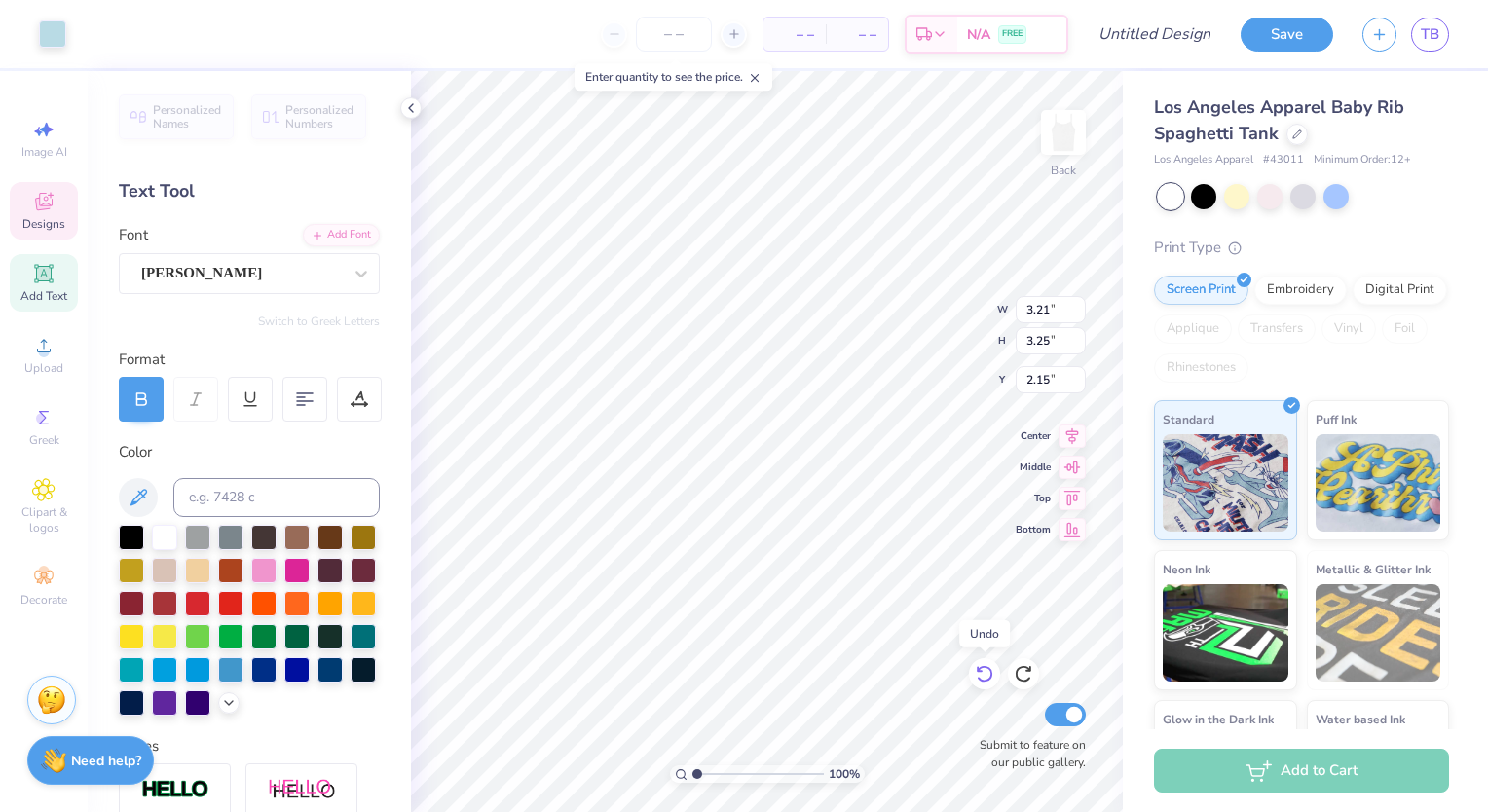
click at [980, 672] on icon at bounding box center [980, 670] width 4 height 4
click at [44, 38] on div at bounding box center [53, 32] width 27 height 27
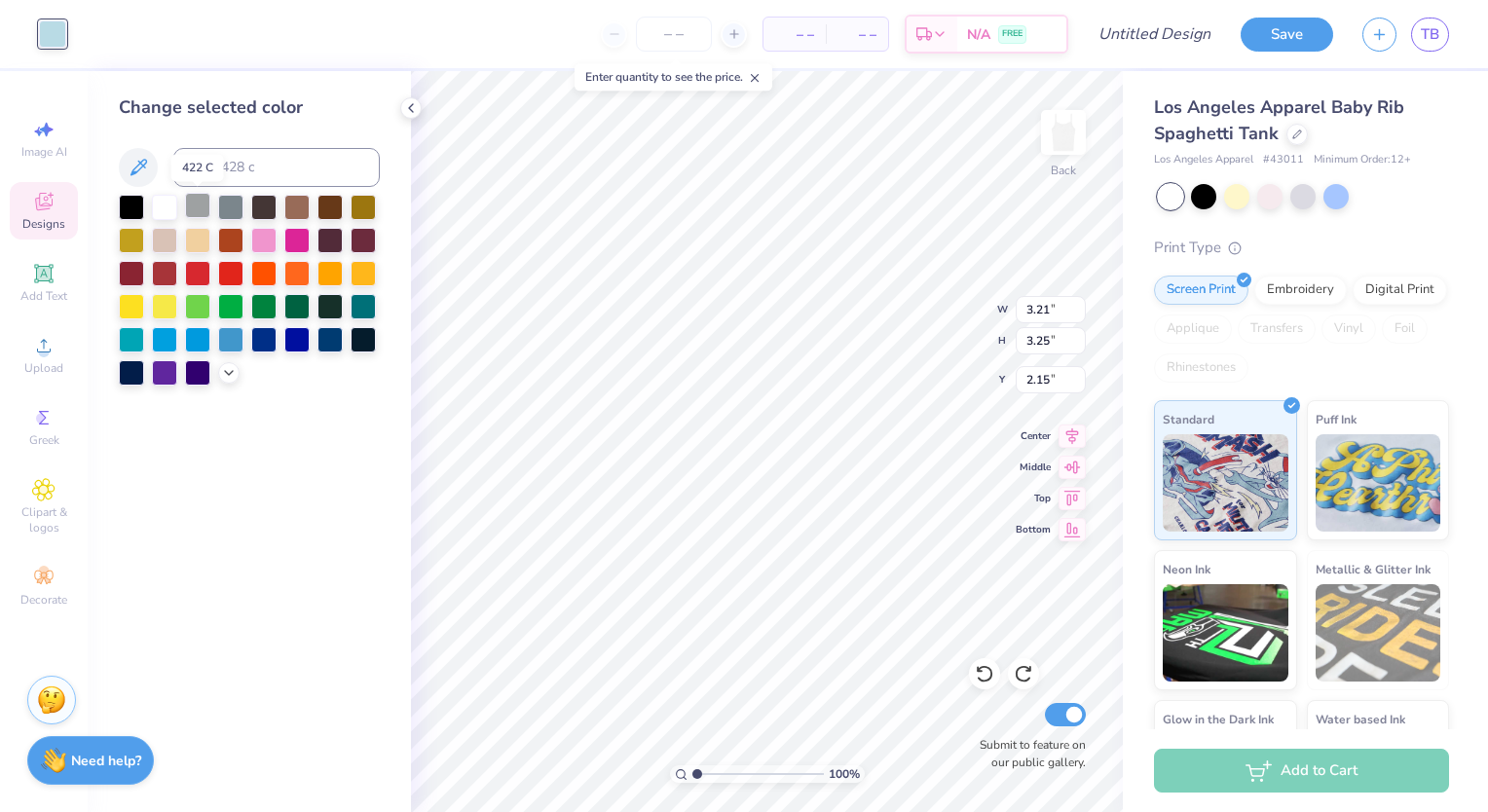
click at [203, 196] on div at bounding box center [198, 205] width 25 height 25
click at [228, 371] on icon at bounding box center [229, 371] width 16 height 16
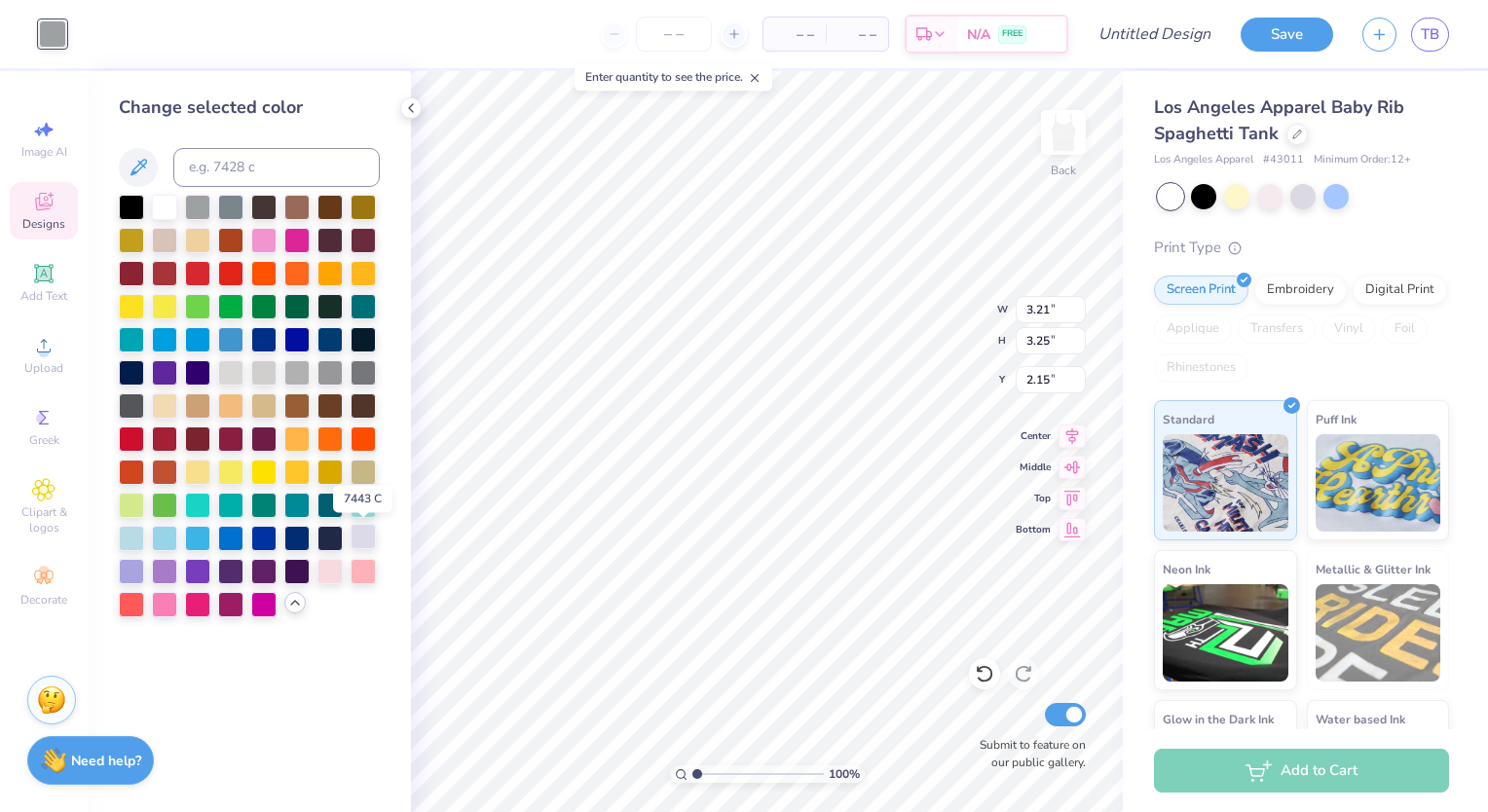
click at [363, 535] on div at bounding box center [363, 536] width 25 height 25
click at [121, 536] on div at bounding box center [131, 536] width 25 height 25
click at [132, 169] on icon at bounding box center [138, 166] width 17 height 17
drag, startPoint x: 132, startPoint y: 168, endPoint x: 214, endPoint y: 136, distance: 88.0
click at [214, 136] on div "Change selected color" at bounding box center [249, 355] width 261 height 523
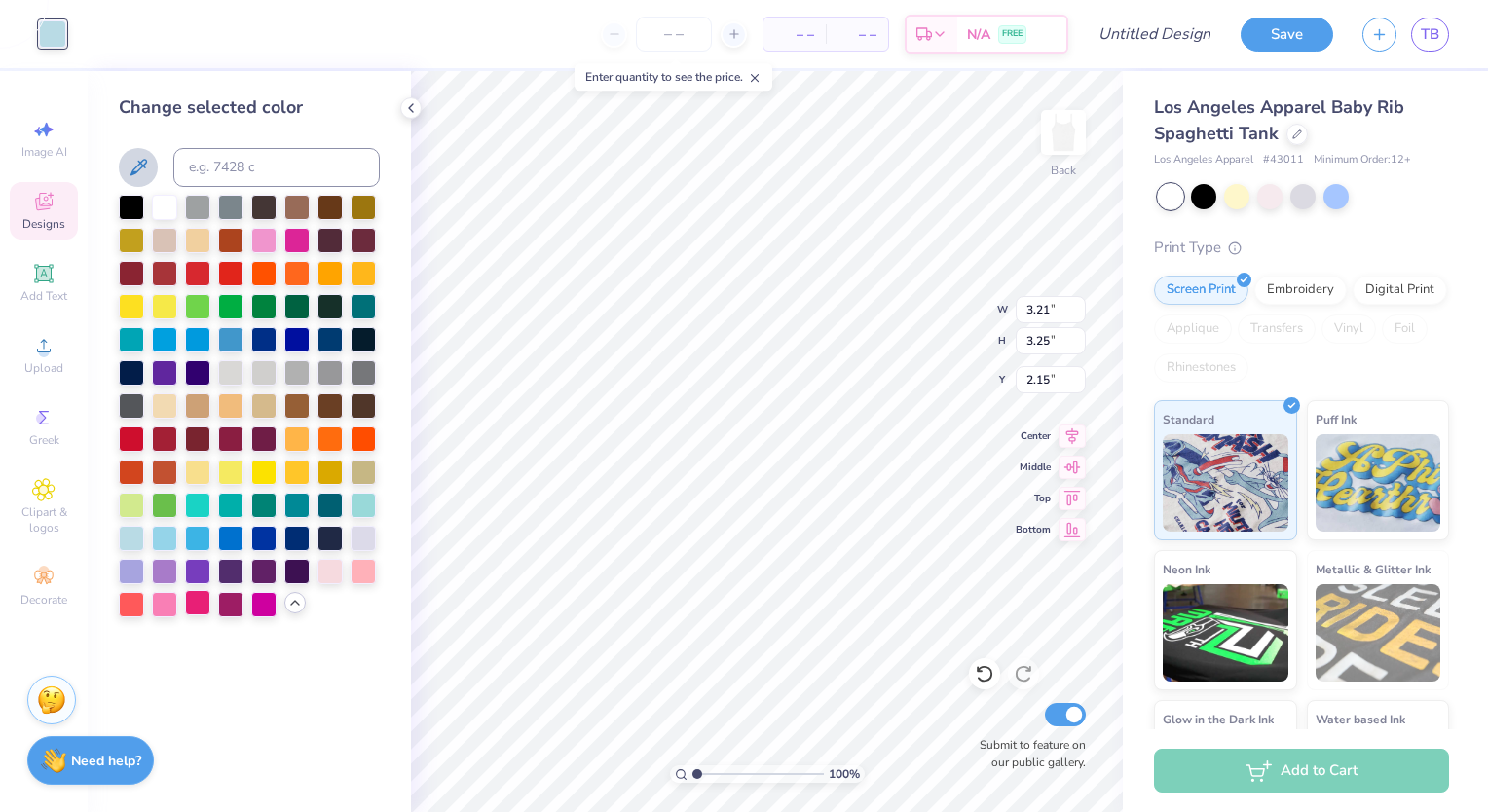
drag, startPoint x: 130, startPoint y: 535, endPoint x: 195, endPoint y: 609, distance: 98.5
click at [195, 609] on div at bounding box center [198, 603] width 25 height 25
click at [296, 609] on icon at bounding box center [295, 603] width 16 height 16
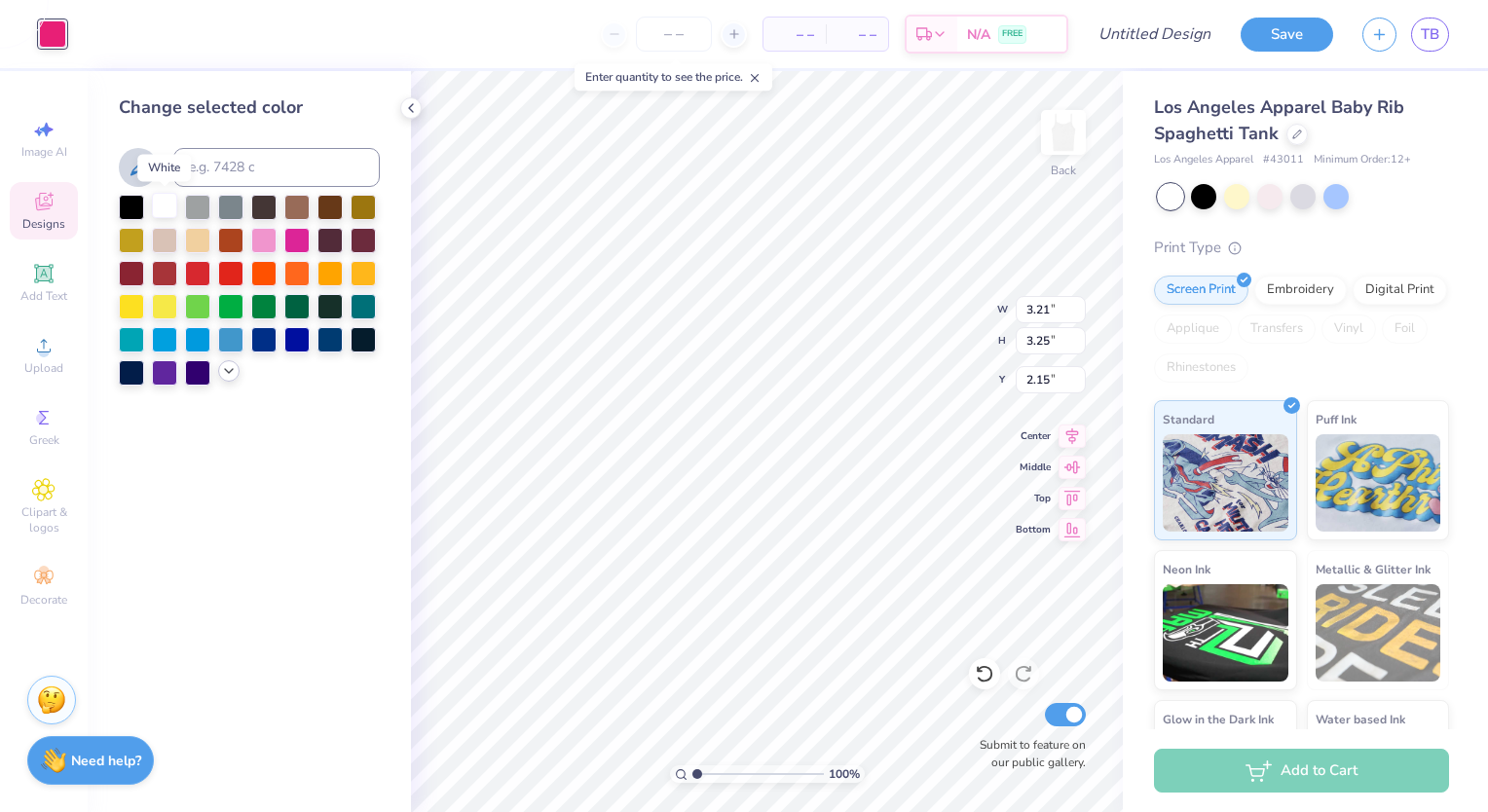
click at [174, 200] on div at bounding box center [165, 205] width 25 height 25
click at [232, 370] on polyline at bounding box center [229, 371] width 8 height 4
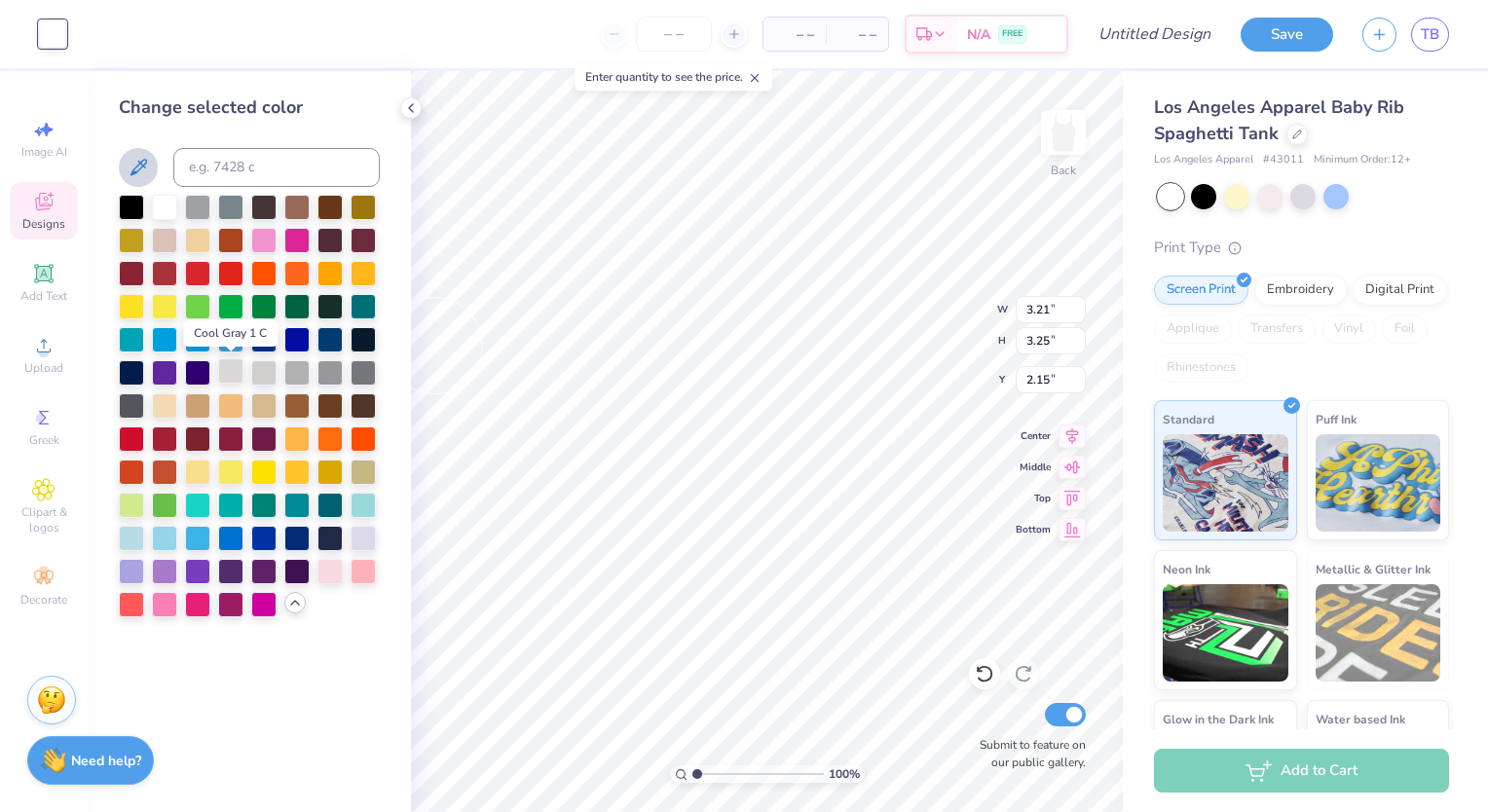
click at [238, 369] on div at bounding box center [231, 371] width 25 height 25
click at [119, 541] on div at bounding box center [131, 536] width 25 height 25
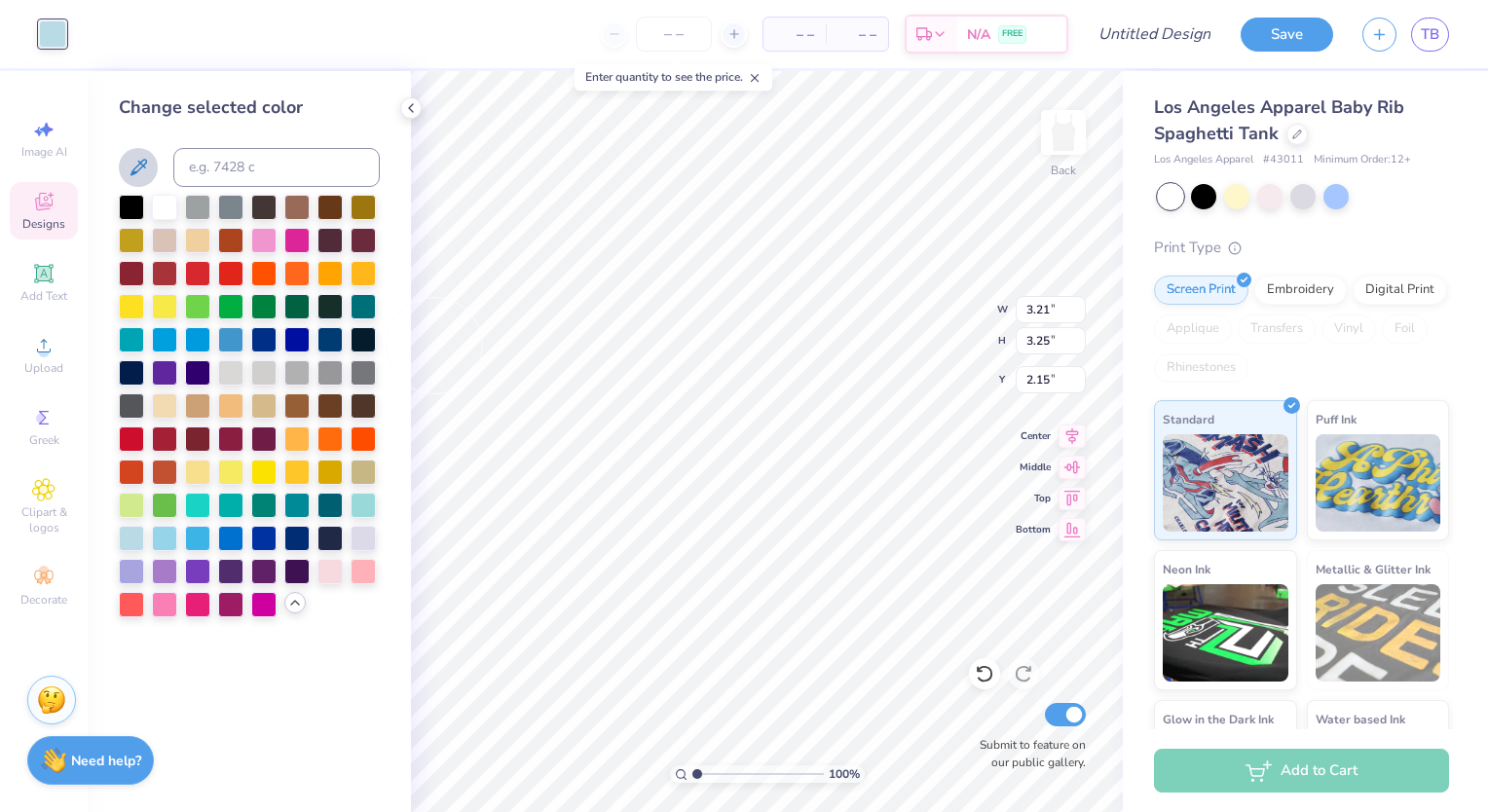
click at [148, 166] on icon at bounding box center [138, 167] width 23 height 23
click at [208, 169] on input at bounding box center [277, 167] width 206 height 39
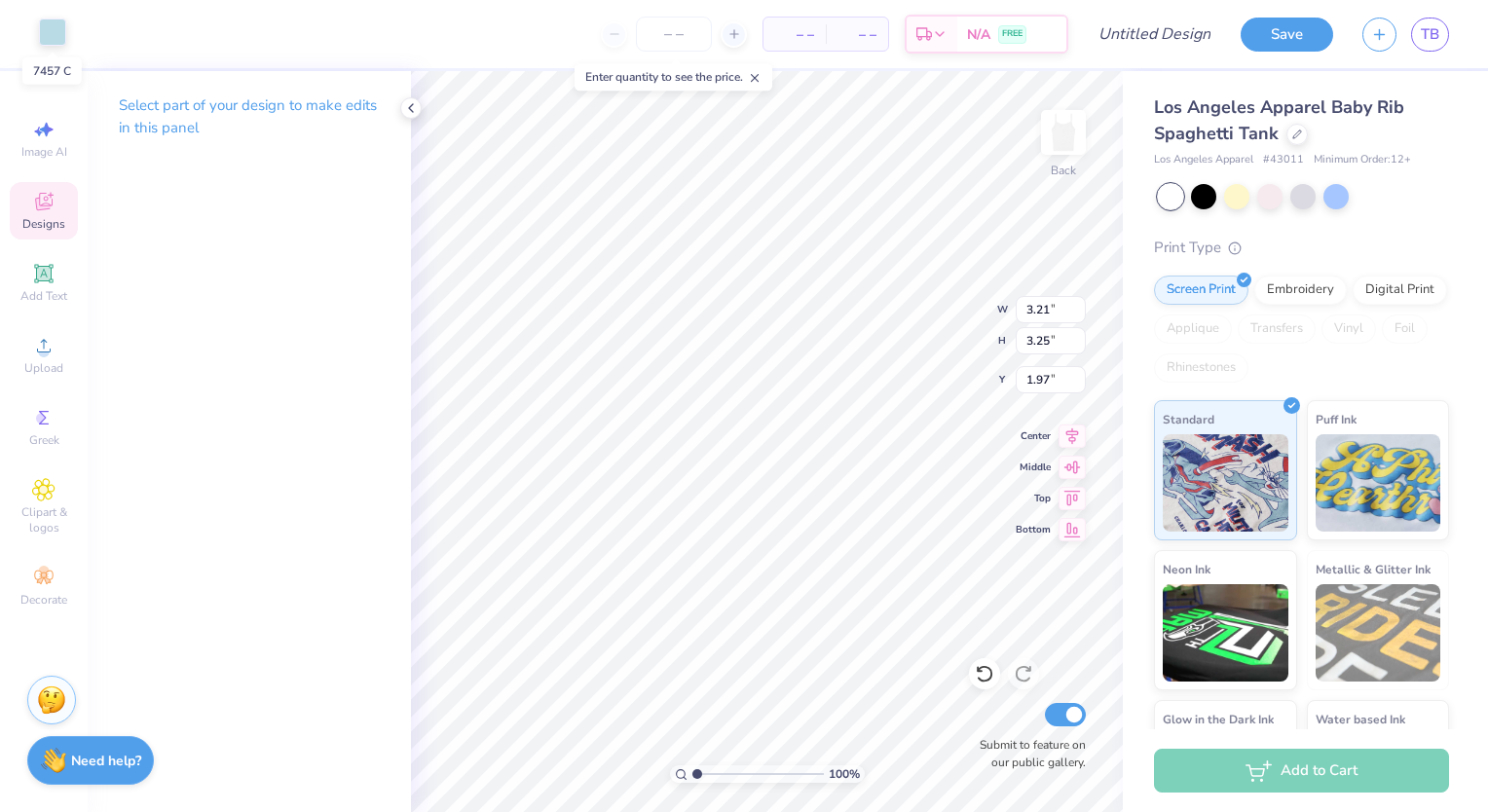
click at [42, 31] on div at bounding box center [53, 32] width 27 height 27
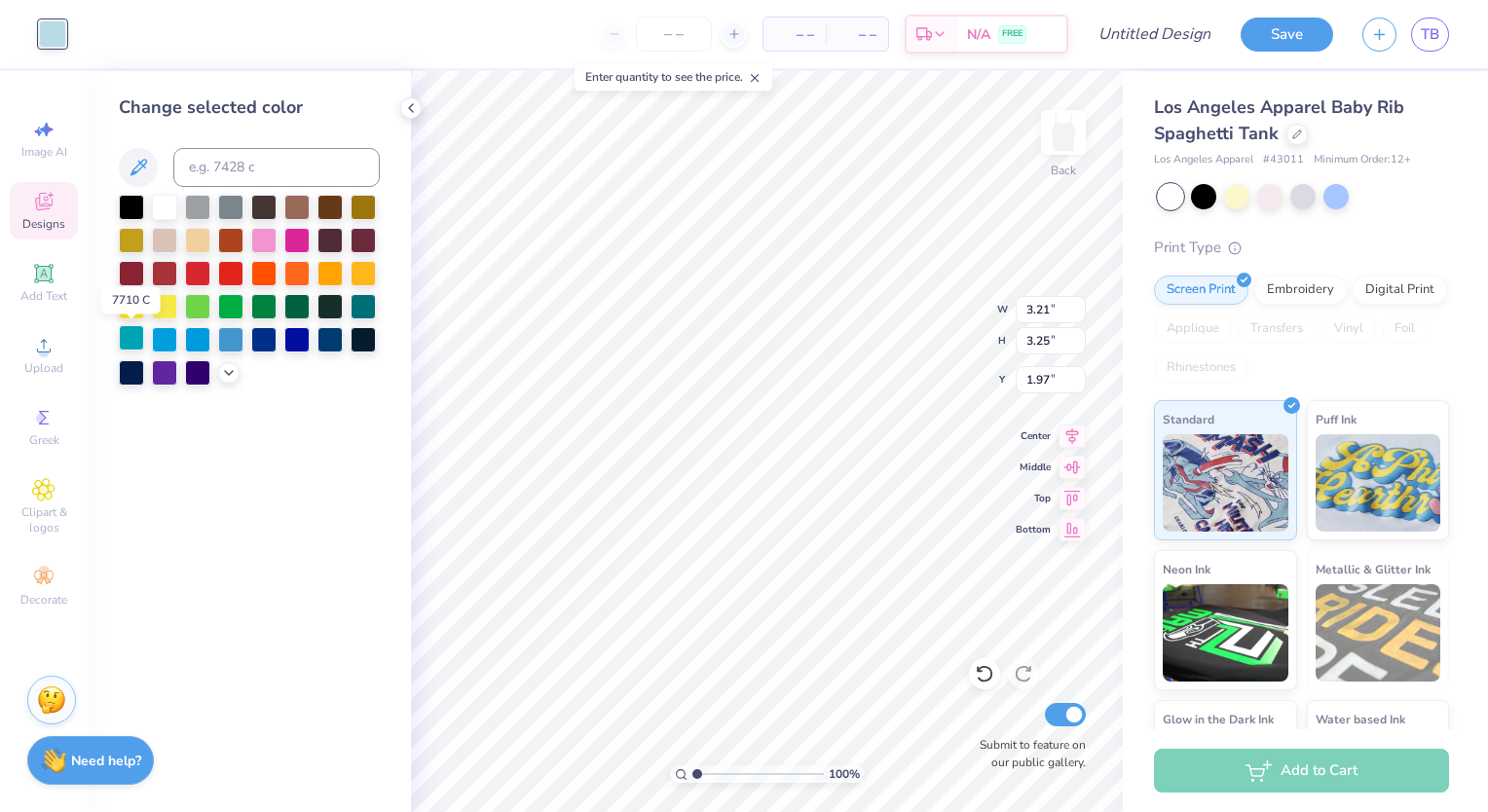
click at [132, 338] on div at bounding box center [131, 338] width 25 height 25
click at [227, 367] on icon at bounding box center [229, 371] width 16 height 16
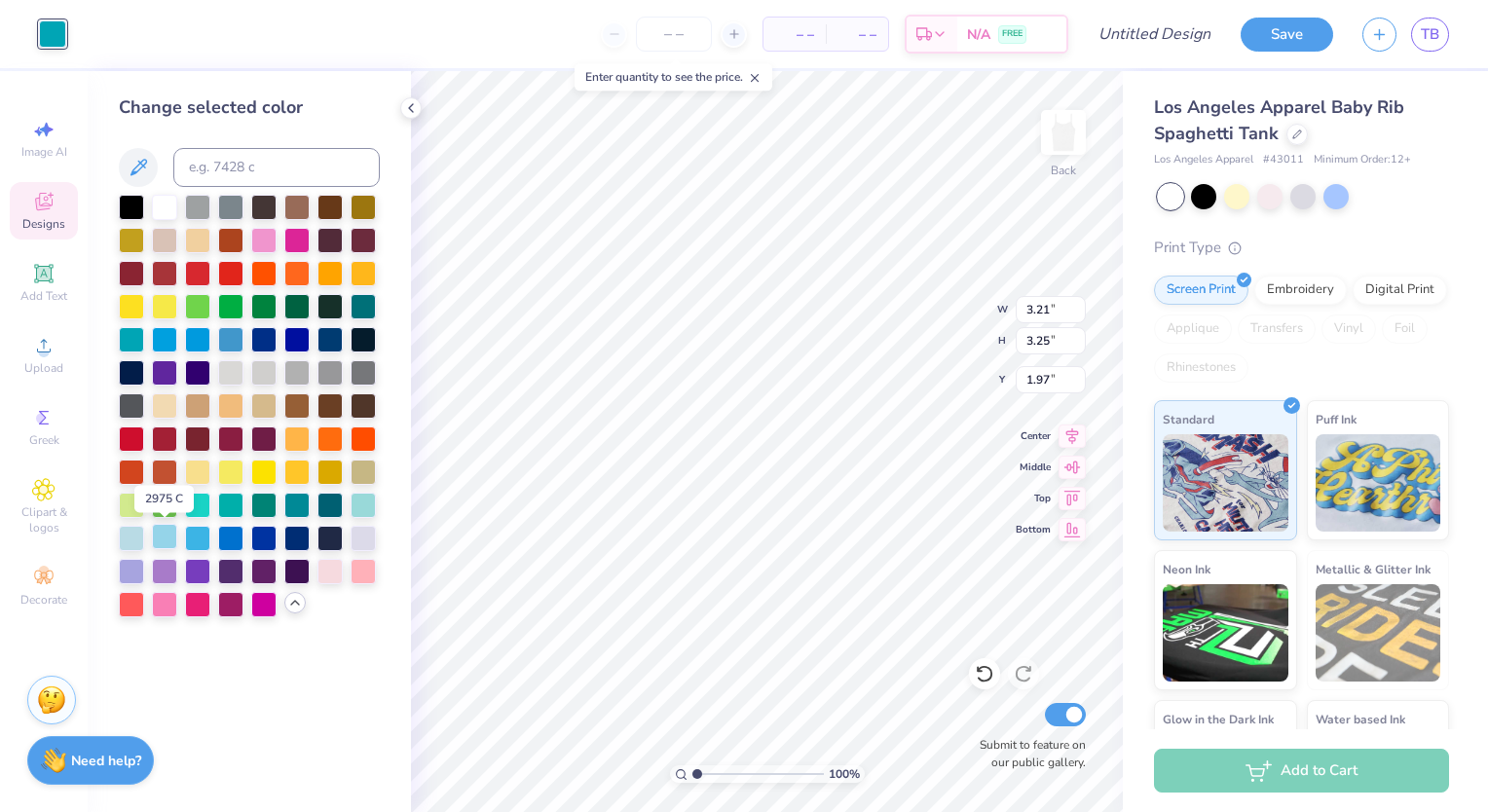
click at [171, 533] on div at bounding box center [165, 536] width 25 height 25
click at [366, 513] on div at bounding box center [363, 503] width 25 height 25
click at [141, 541] on div at bounding box center [131, 536] width 25 height 25
type input "2.15"
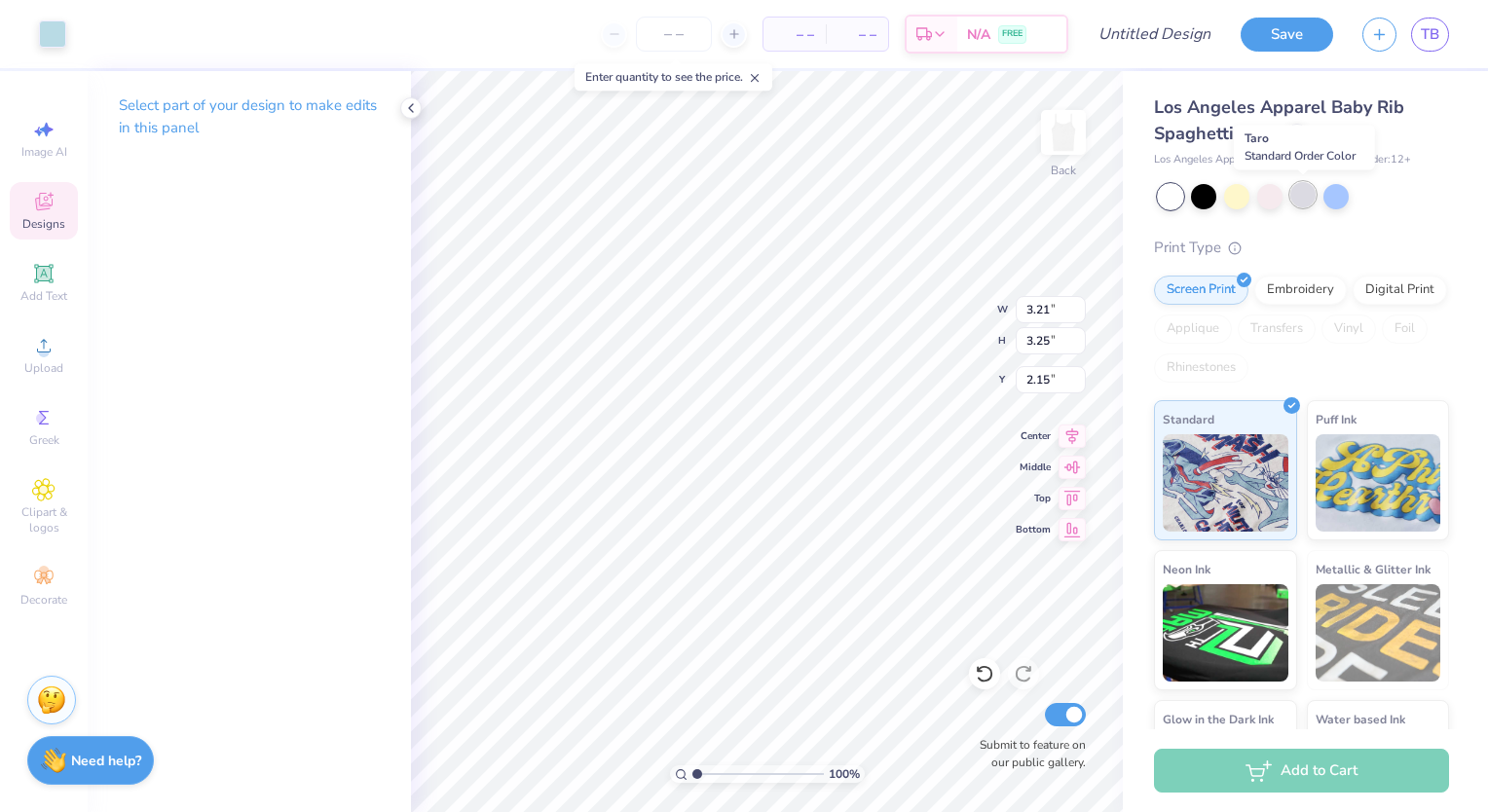
click at [1301, 197] on div at bounding box center [1303, 195] width 25 height 25
click at [987, 682] on icon at bounding box center [985, 674] width 19 height 19
click at [1307, 193] on div at bounding box center [1303, 195] width 25 height 25
click at [1262, 197] on div at bounding box center [1270, 195] width 25 height 25
click at [1236, 199] on div at bounding box center [1237, 195] width 25 height 25
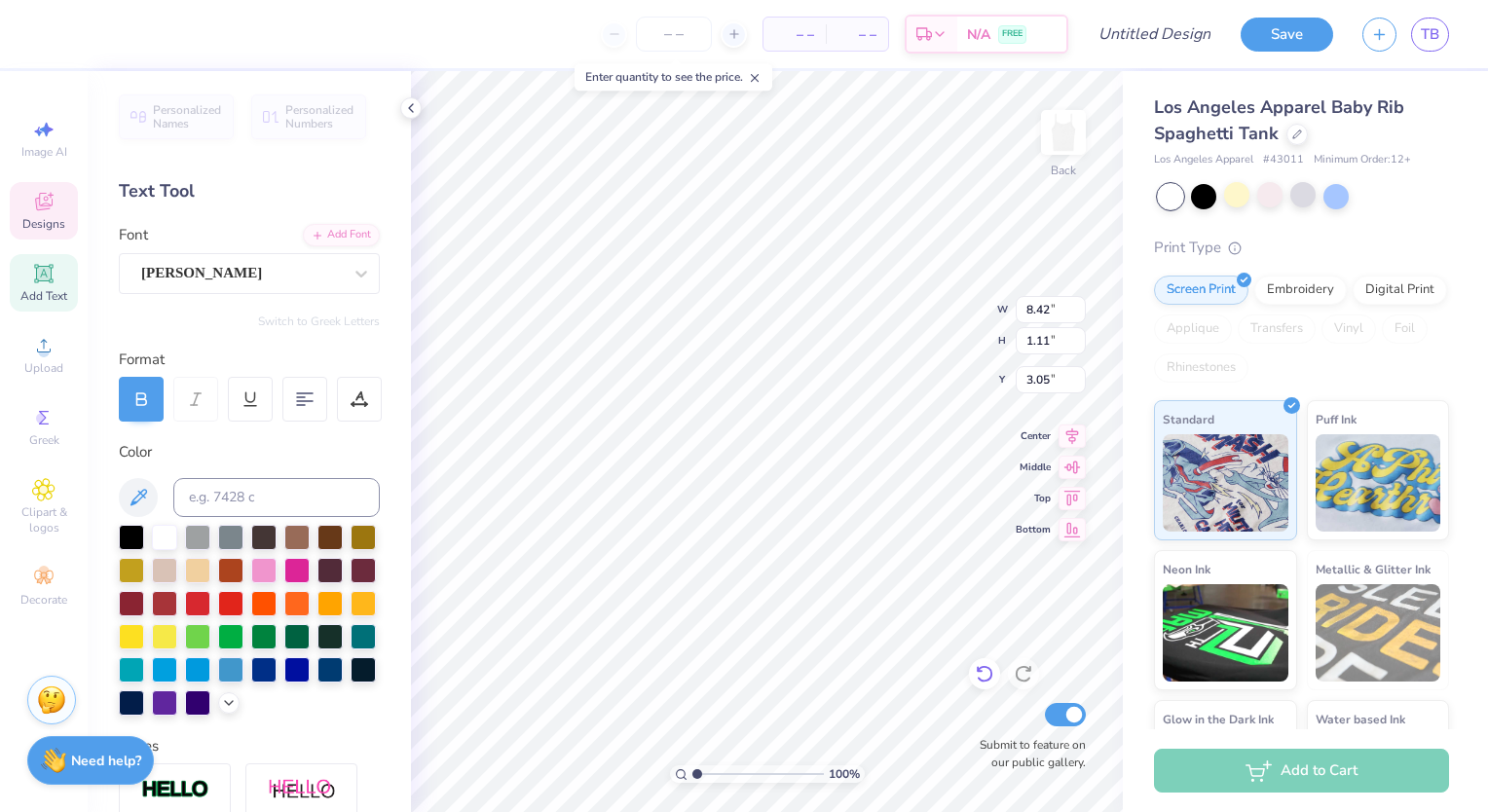
click at [982, 676] on icon at bounding box center [985, 674] width 19 height 19
type input "1.97"
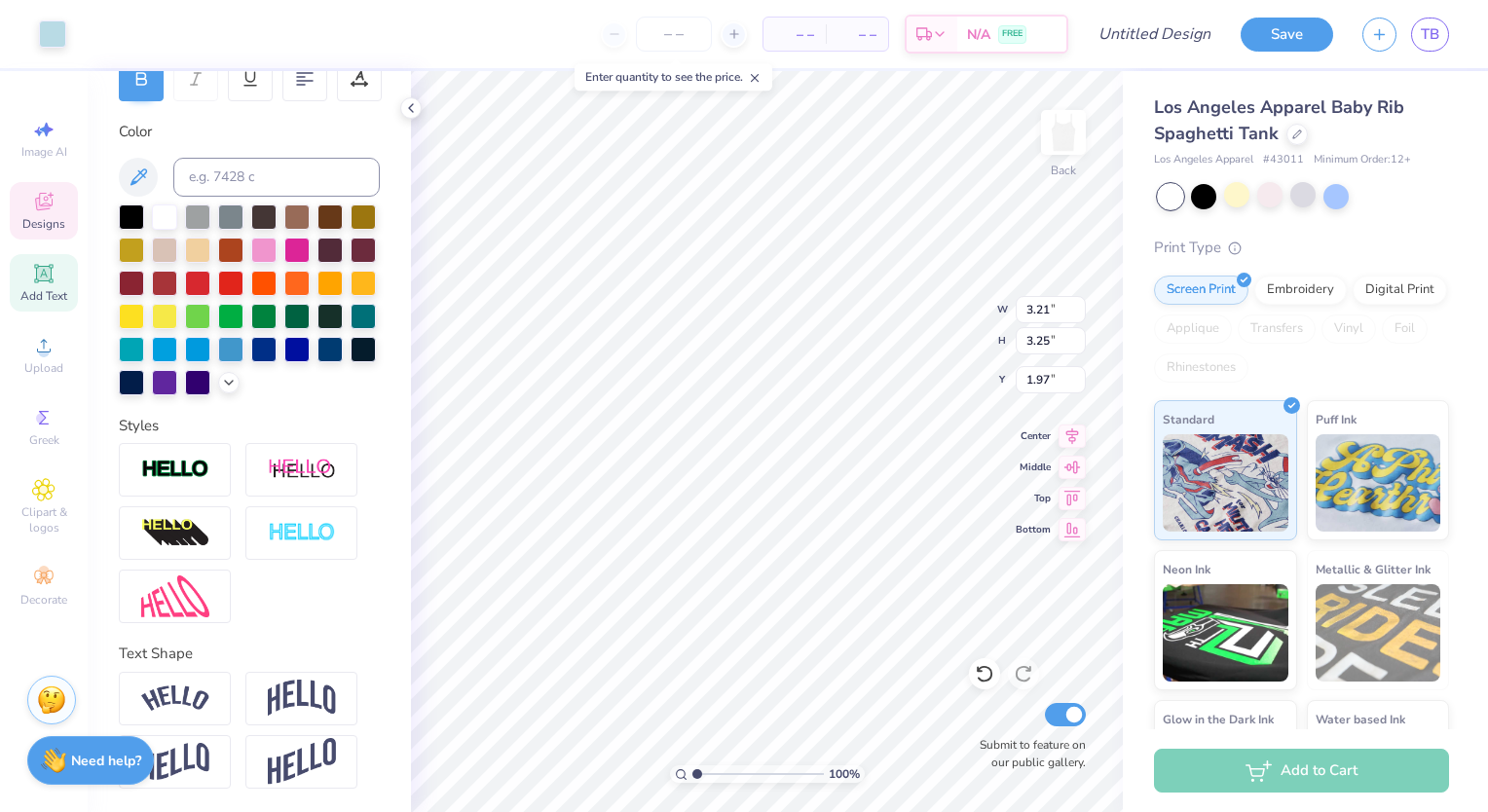
type input "3.24"
type input "3.23"
type input "1.90"
type input "8.42"
type input "1.11"
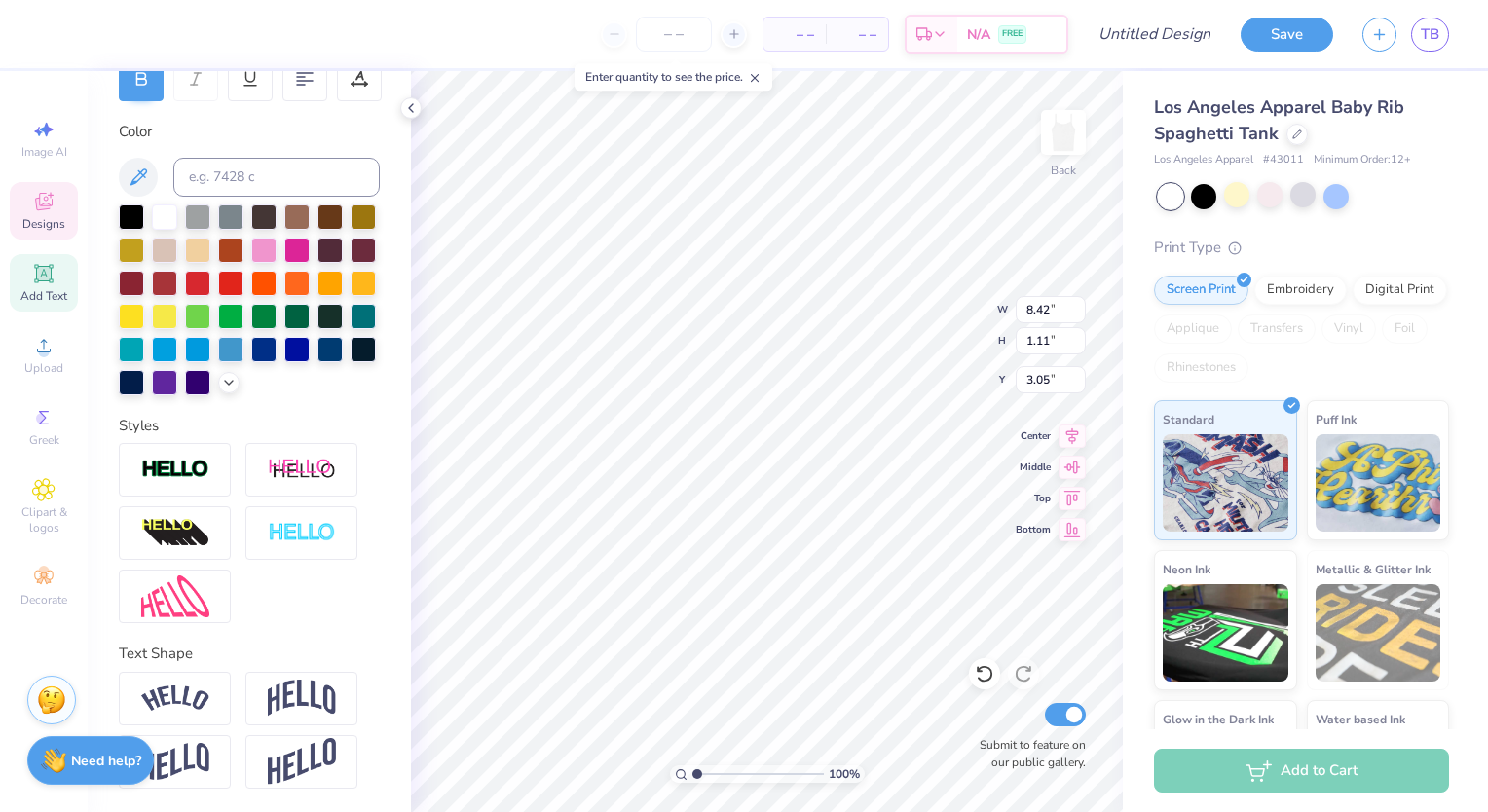
type input "3.14"
type input "2.96"
type input "8.42"
type input "1.11"
type input "2.96"
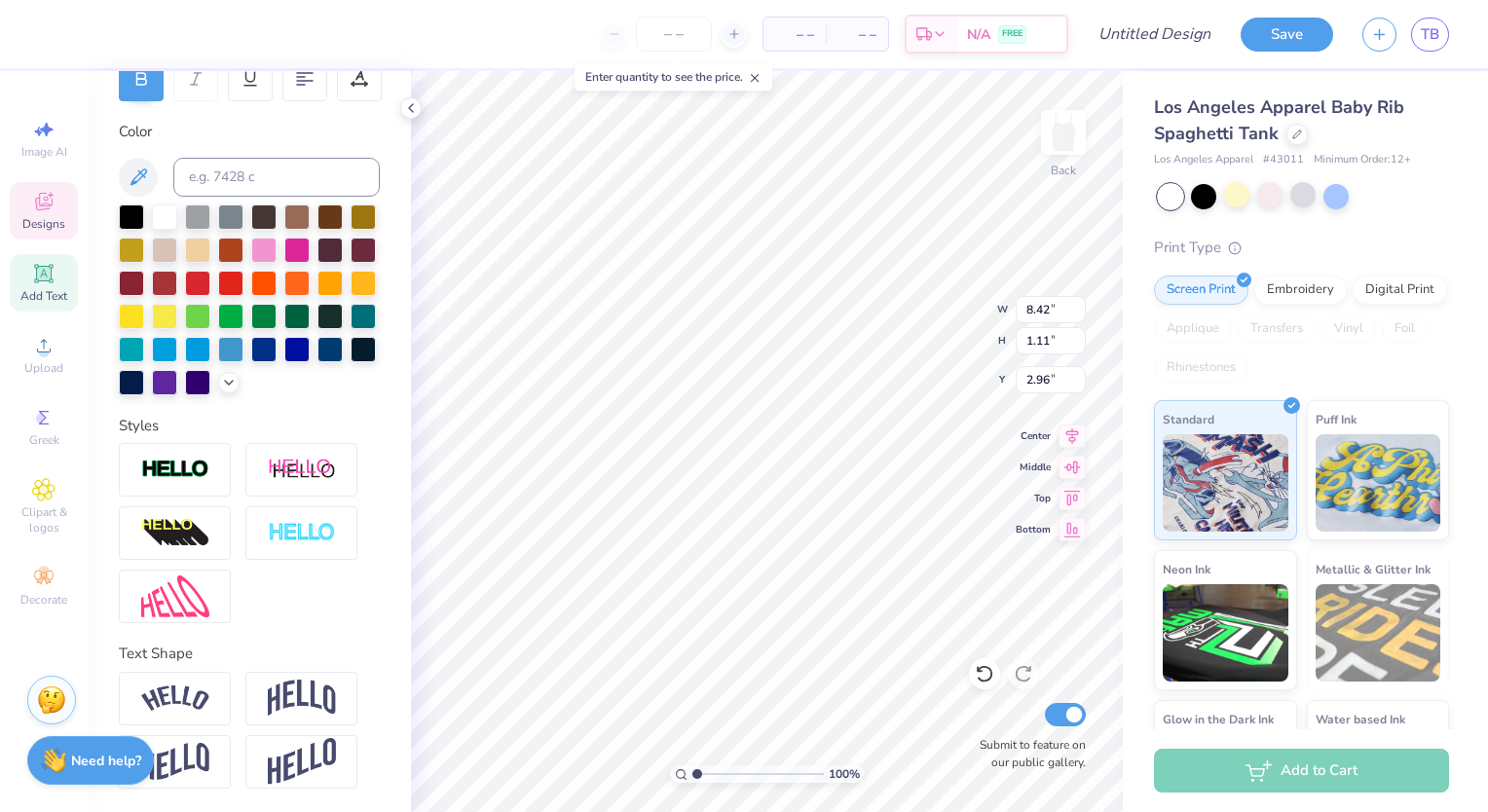
type input "8.00"
type input "1.05"
type input "2.99"
click at [1061, 381] on input "1.90" at bounding box center [1051, 380] width 70 height 27
click at [1076, 373] on input "1.81" at bounding box center [1051, 380] width 70 height 27
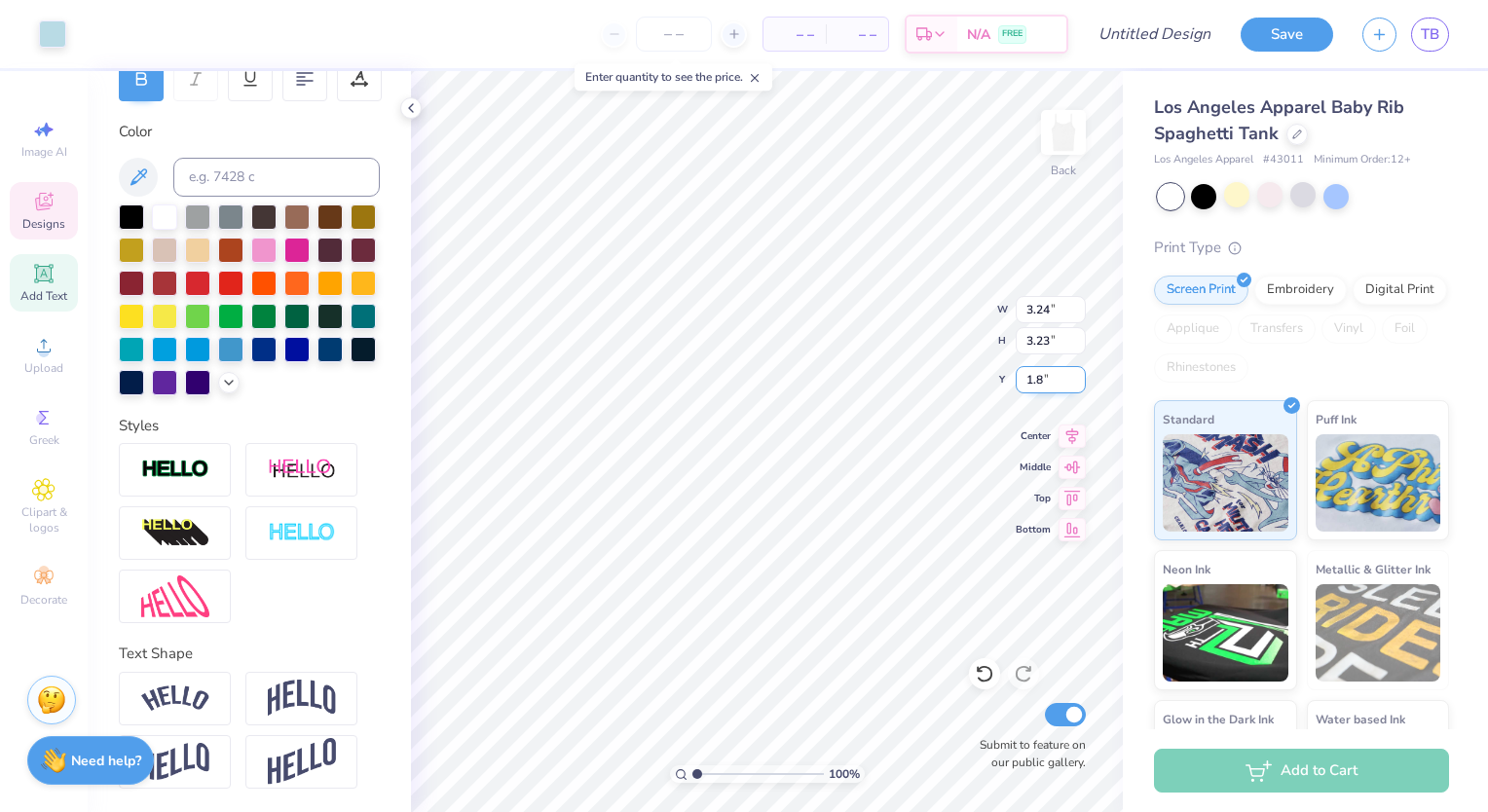
click at [1076, 384] on input "1.8" at bounding box center [1051, 380] width 70 height 27
type input "1.90"
click at [1048, 314] on input "3.24" at bounding box center [1051, 310] width 70 height 27
type input "3.15"
type input "3.14"
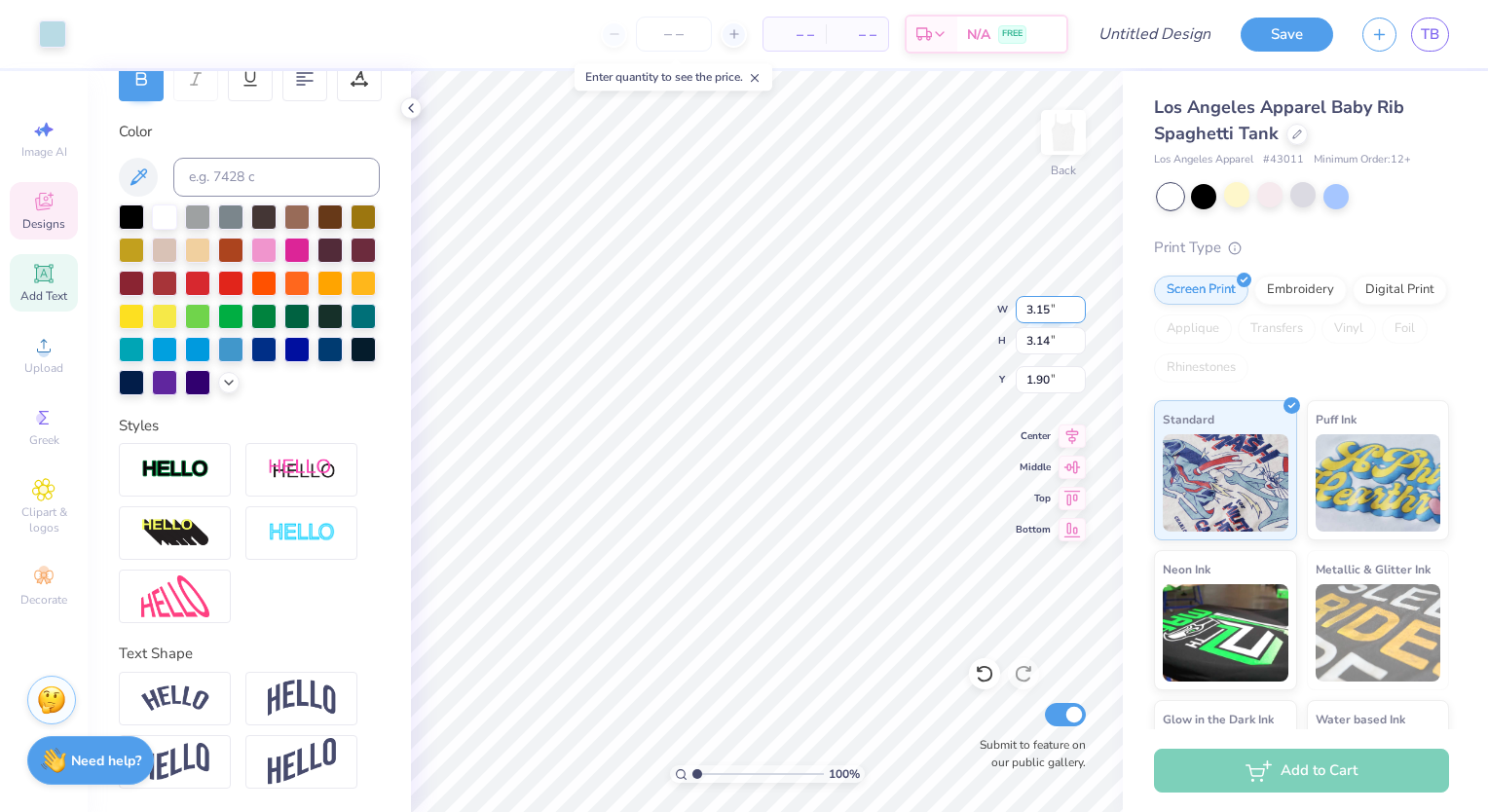
type input "1.94"
click at [984, 679] on icon at bounding box center [985, 674] width 19 height 19
type input "3.24"
type input "3.23"
type input "1.90"
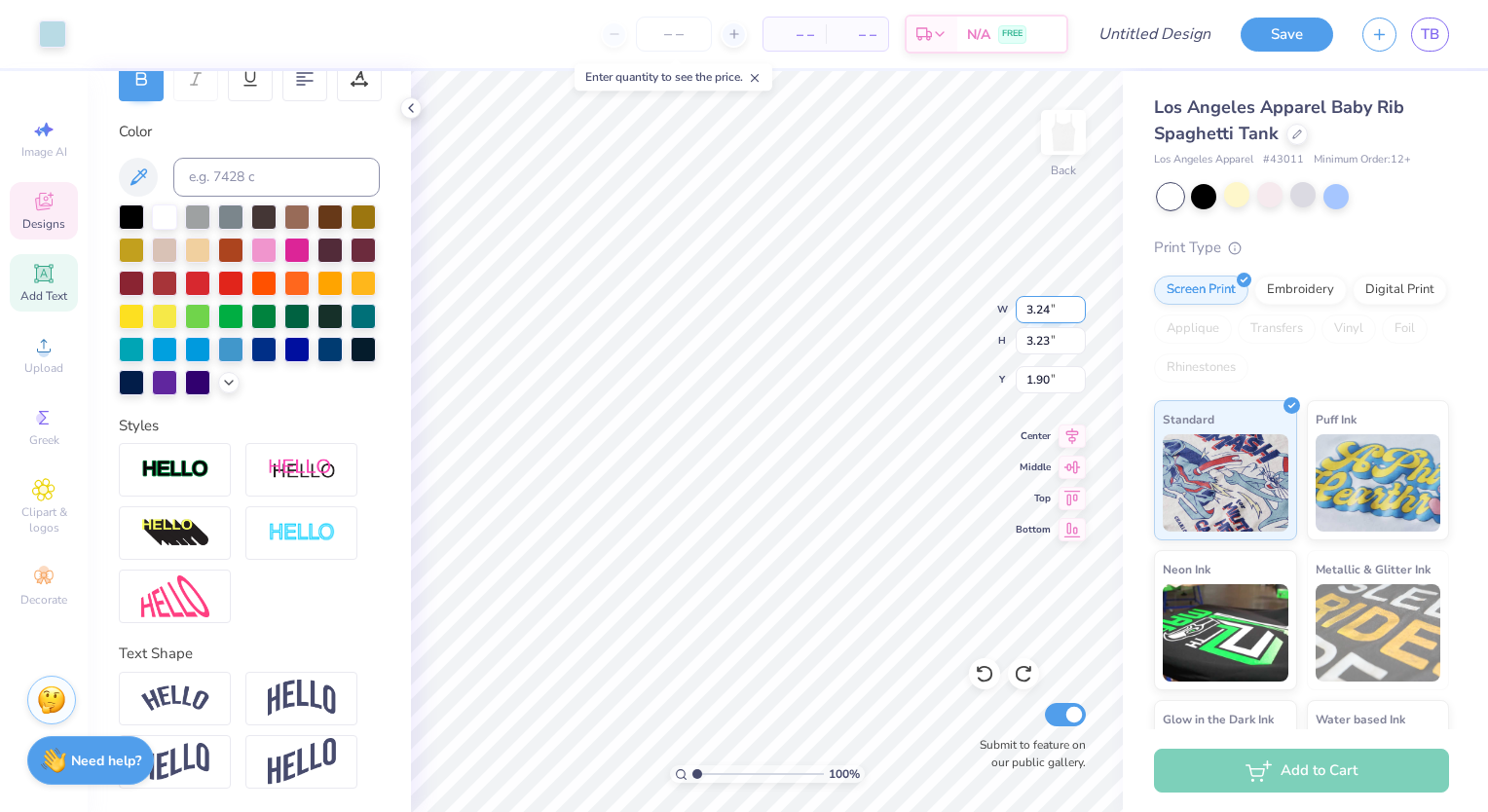
click at [1051, 308] on input "3.24" at bounding box center [1051, 310] width 70 height 27
type input "3.15"
click at [1048, 339] on input "3.23" at bounding box center [1051, 341] width 70 height 27
type input "3.14"
type input "1.94"
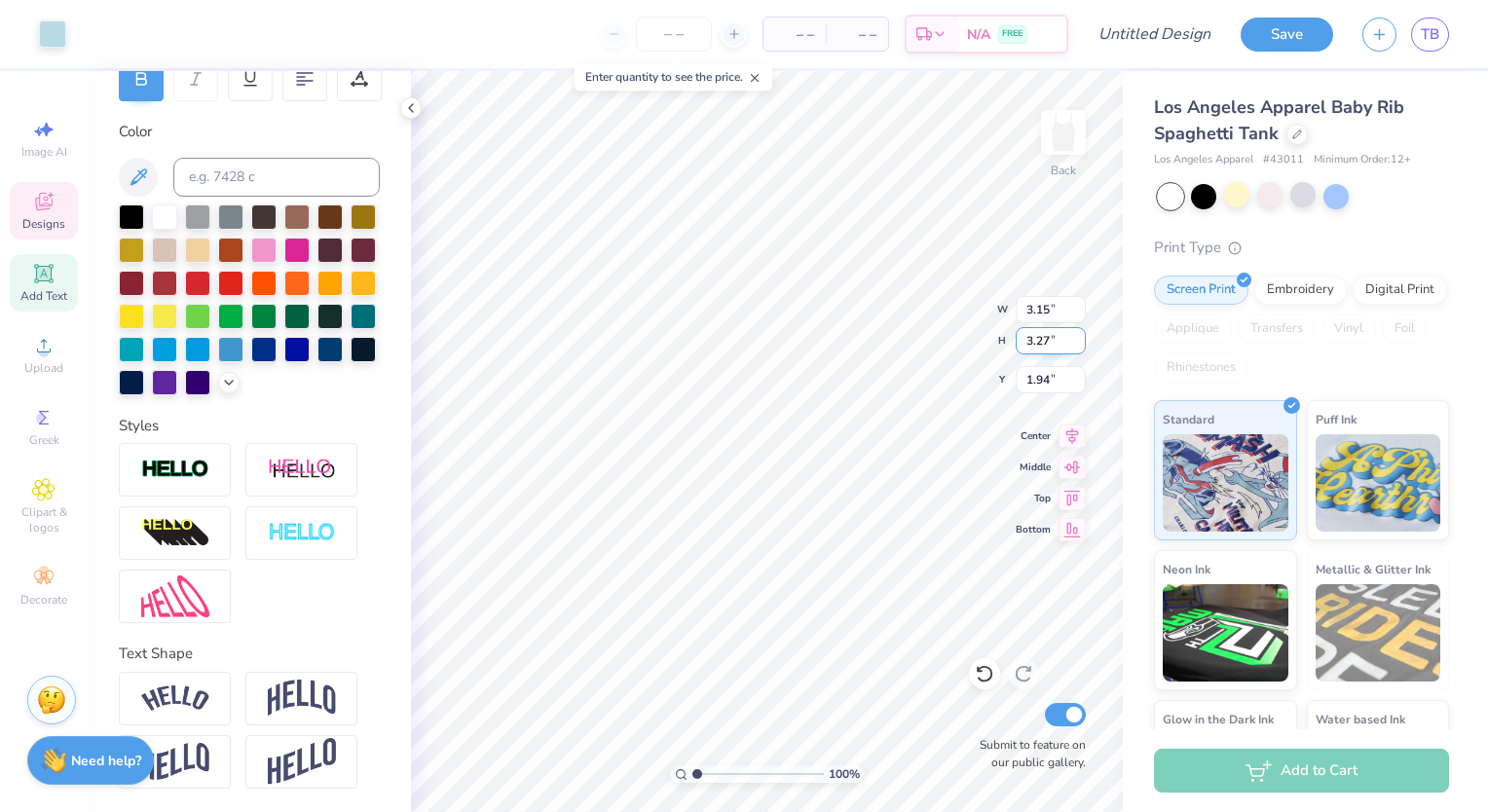
type input "3.27"
type input "3.28"
type input "1.88"
type input "7.38"
type input "0.97"
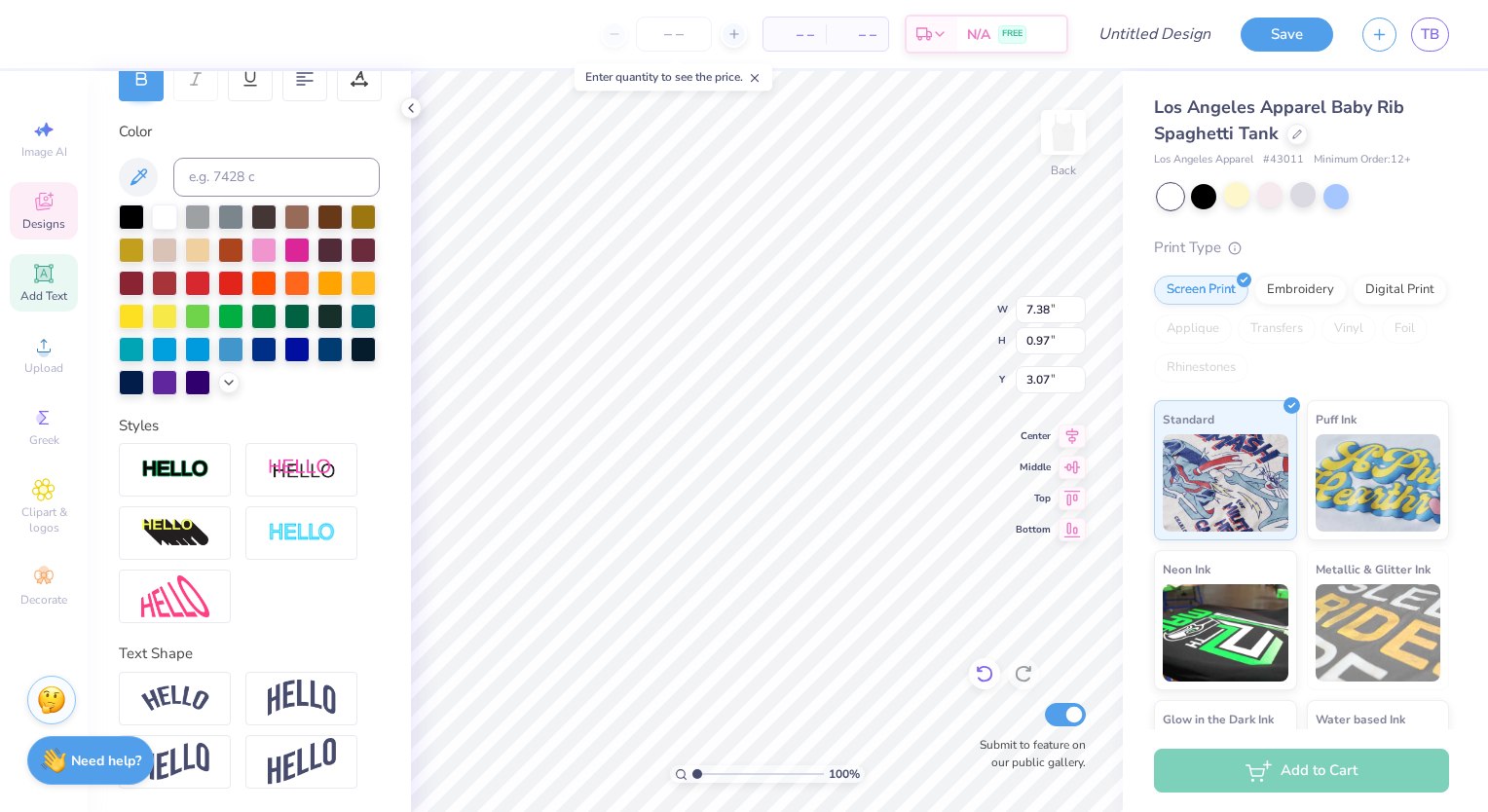
type input "3.03"
click at [1076, 337] on input "0.98" at bounding box center [1051, 341] width 70 height 27
click at [1076, 337] on input "0.99" at bounding box center [1051, 341] width 70 height 27
click at [1076, 337] on input "1" at bounding box center [1051, 341] width 70 height 27
click at [1076, 337] on input "1.01" at bounding box center [1051, 341] width 70 height 27
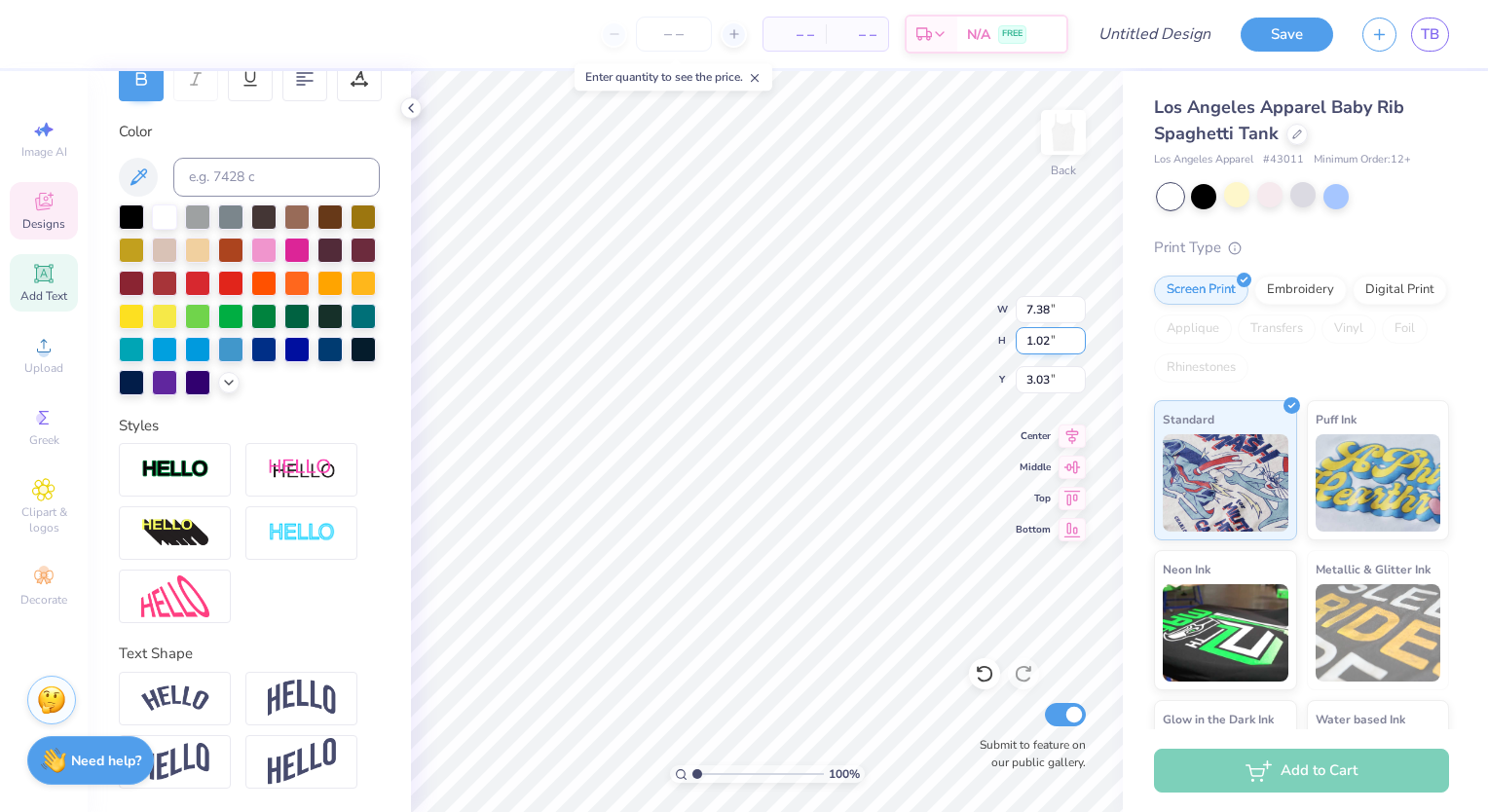
click at [1076, 337] on input "1.02" at bounding box center [1051, 341] width 70 height 27
type input "1.03"
click at [1076, 337] on input "1.03" at bounding box center [1051, 341] width 70 height 27
type input "7.83"
type input "3.00"
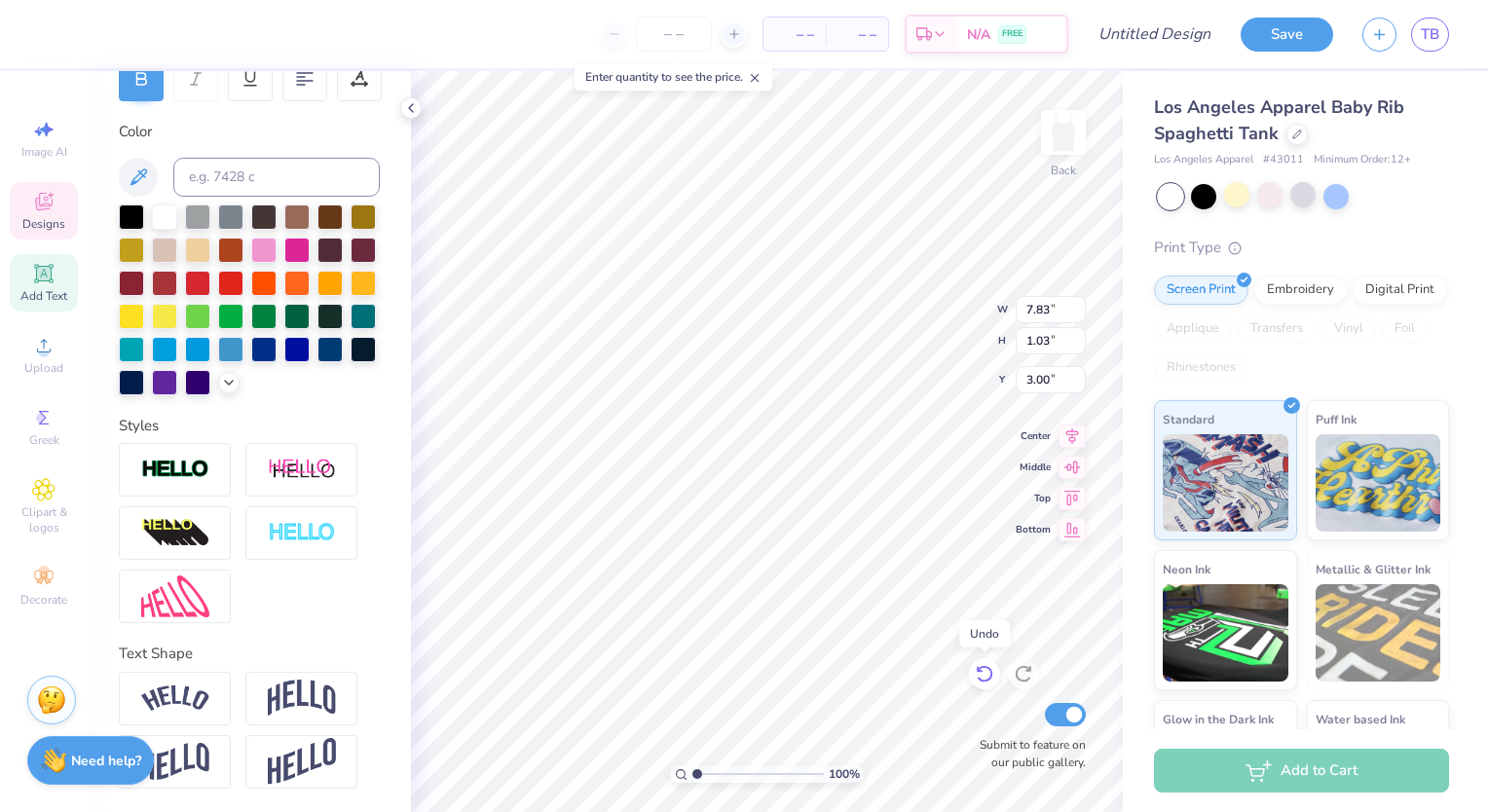
click at [990, 669] on icon at bounding box center [985, 674] width 19 height 19
type input "7.38"
type input "0.97"
type input "3.03"
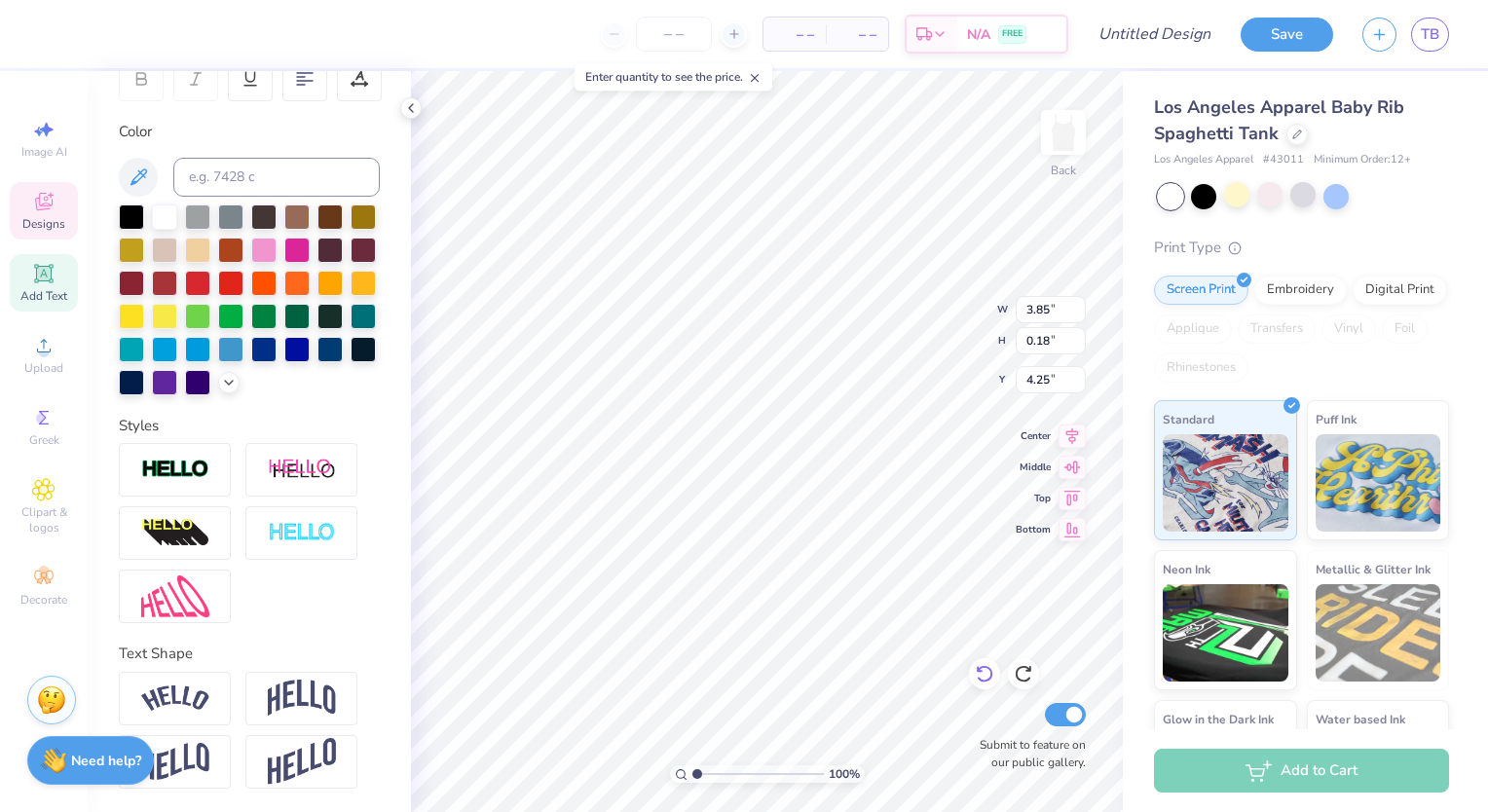
type textarea "P"
type textarea "Wisdom. Courage. Honor."
type input "3.67"
type input "0.32"
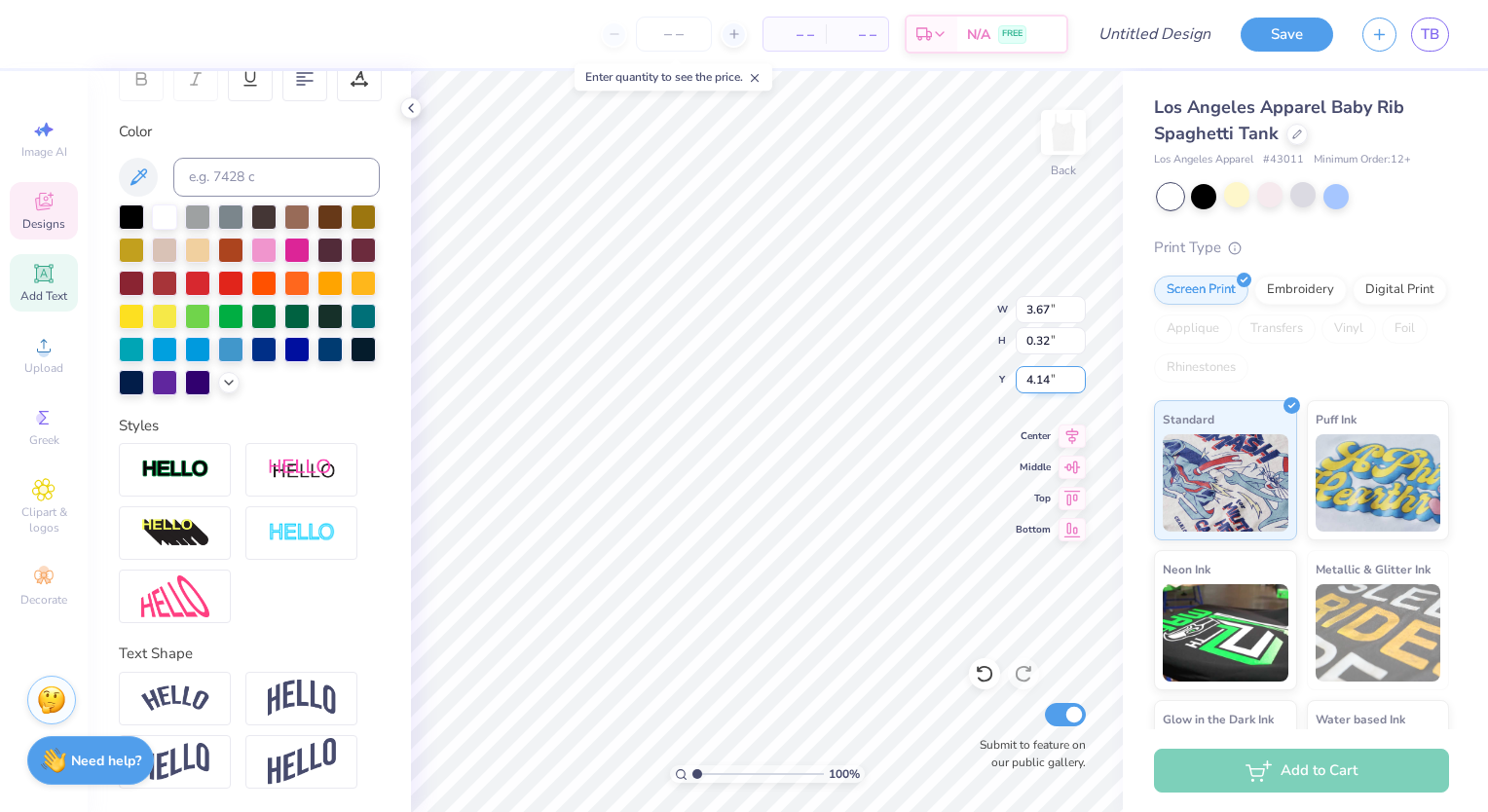
type input "4.16"
type input "4.18"
type input "0.36"
type input "4.18"
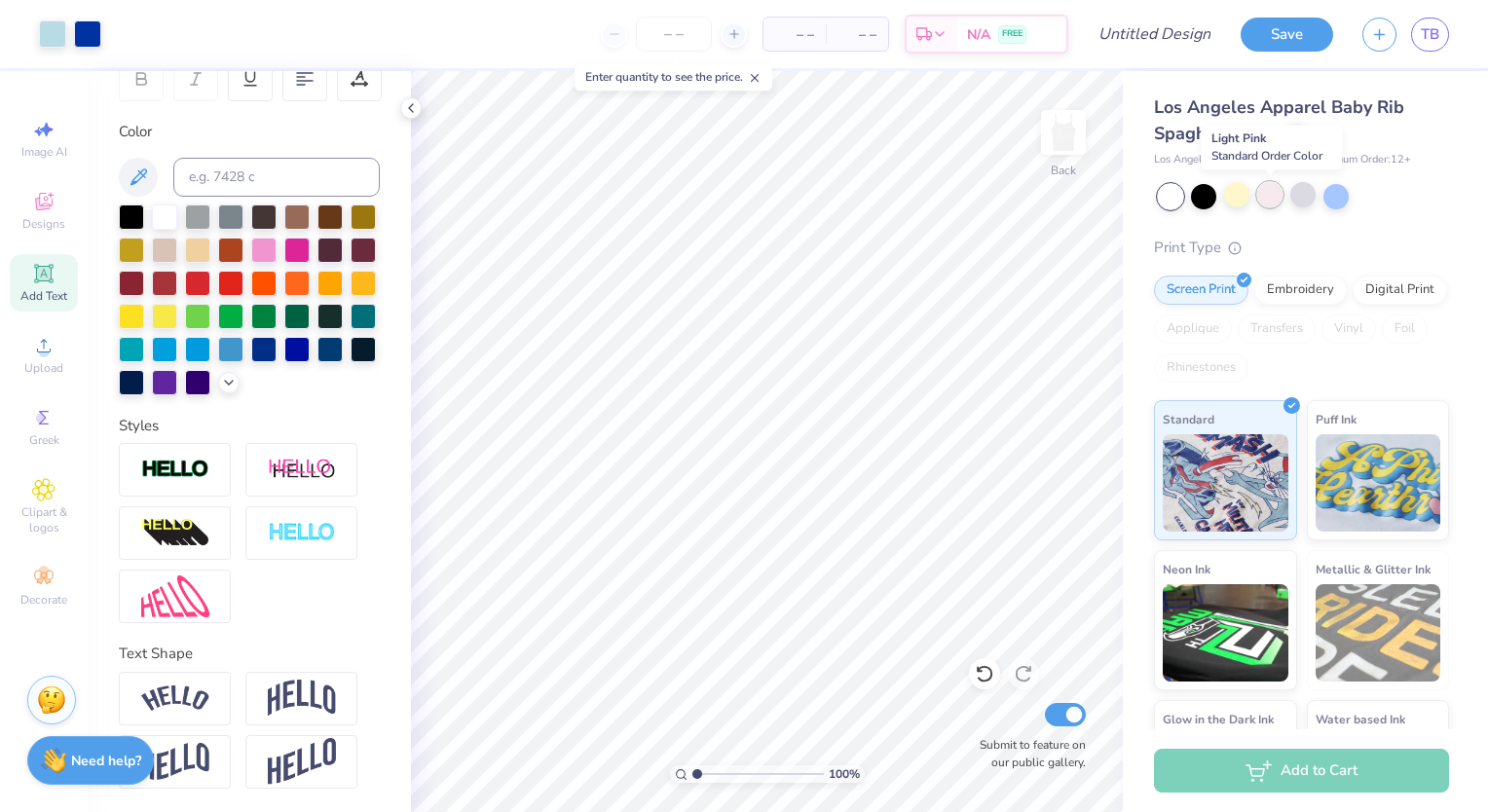
click at [1259, 196] on div at bounding box center [1270, 195] width 25 height 25
click at [1200, 199] on div at bounding box center [1204, 195] width 25 height 25
click at [1241, 203] on div at bounding box center [1237, 195] width 25 height 25
click at [1283, 200] on div at bounding box center [1303, 197] width 291 height 25
click at [1315, 197] on div at bounding box center [1303, 195] width 25 height 25
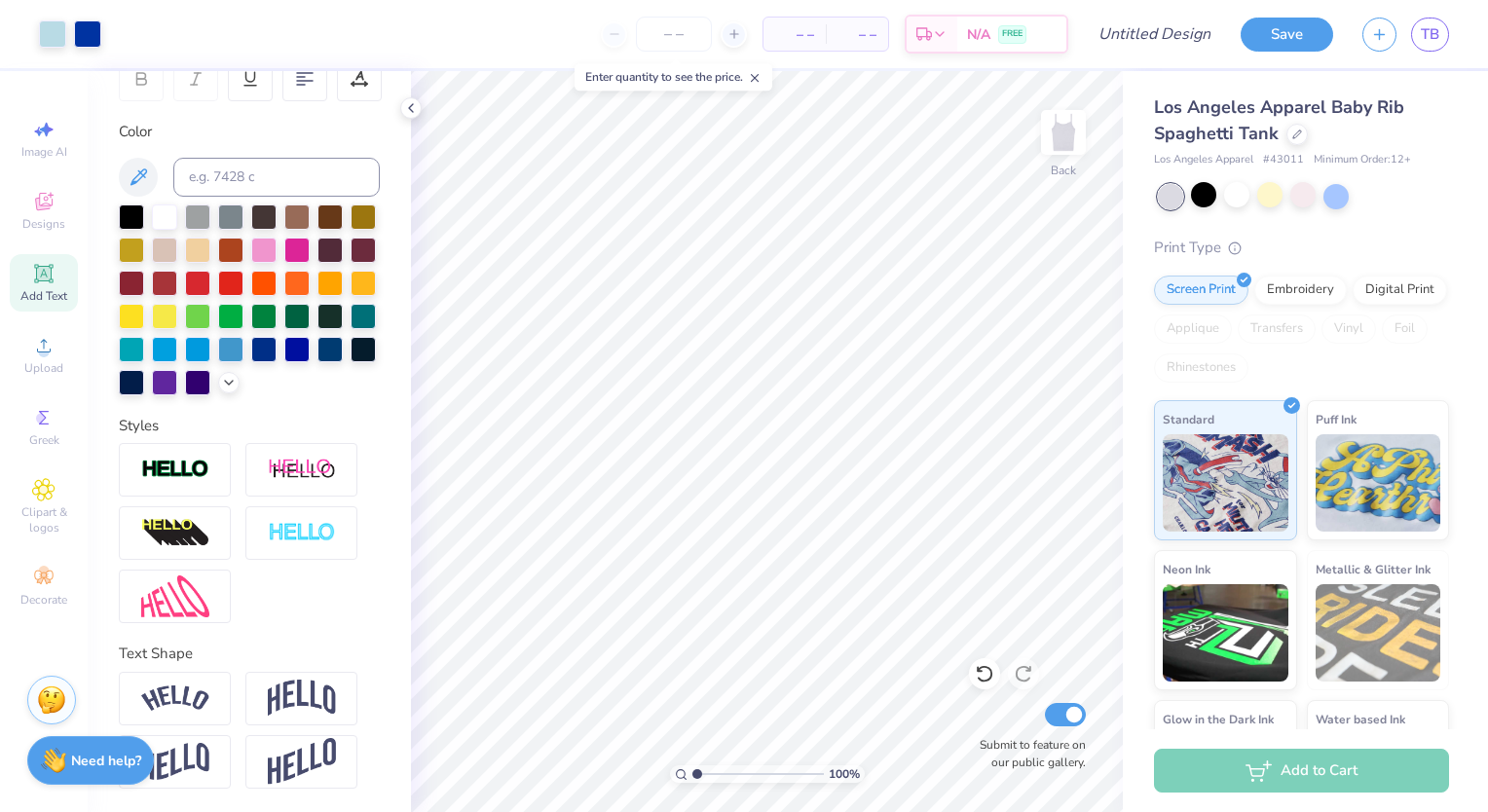
click at [1351, 195] on div at bounding box center [1303, 197] width 291 height 25
click at [1340, 195] on div at bounding box center [1336, 195] width 25 height 25
click at [1295, 134] on icon at bounding box center [1297, 132] width 10 height 10
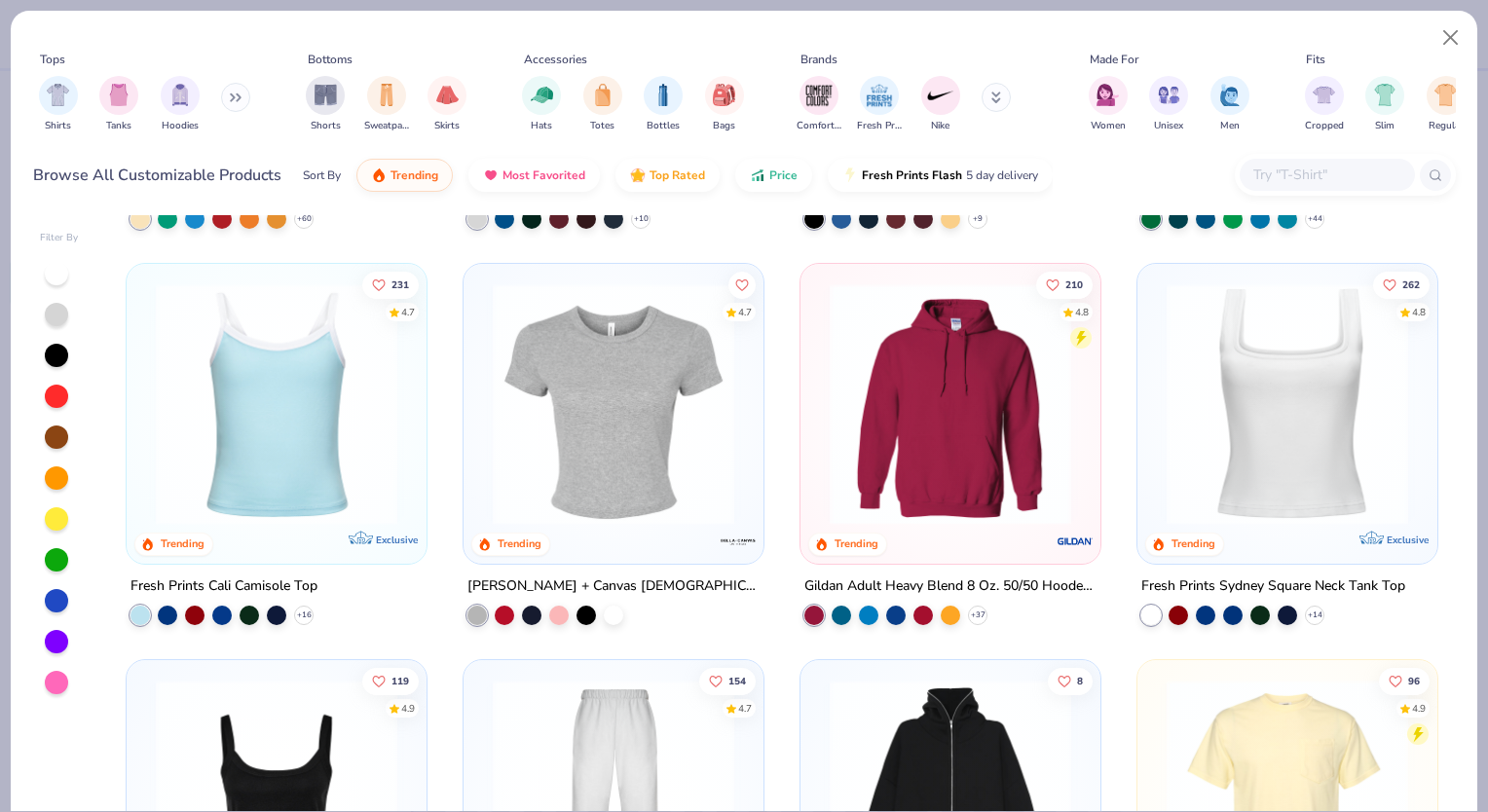
scroll to position [357, 0]
click at [265, 387] on img at bounding box center [277, 405] width 261 height 241
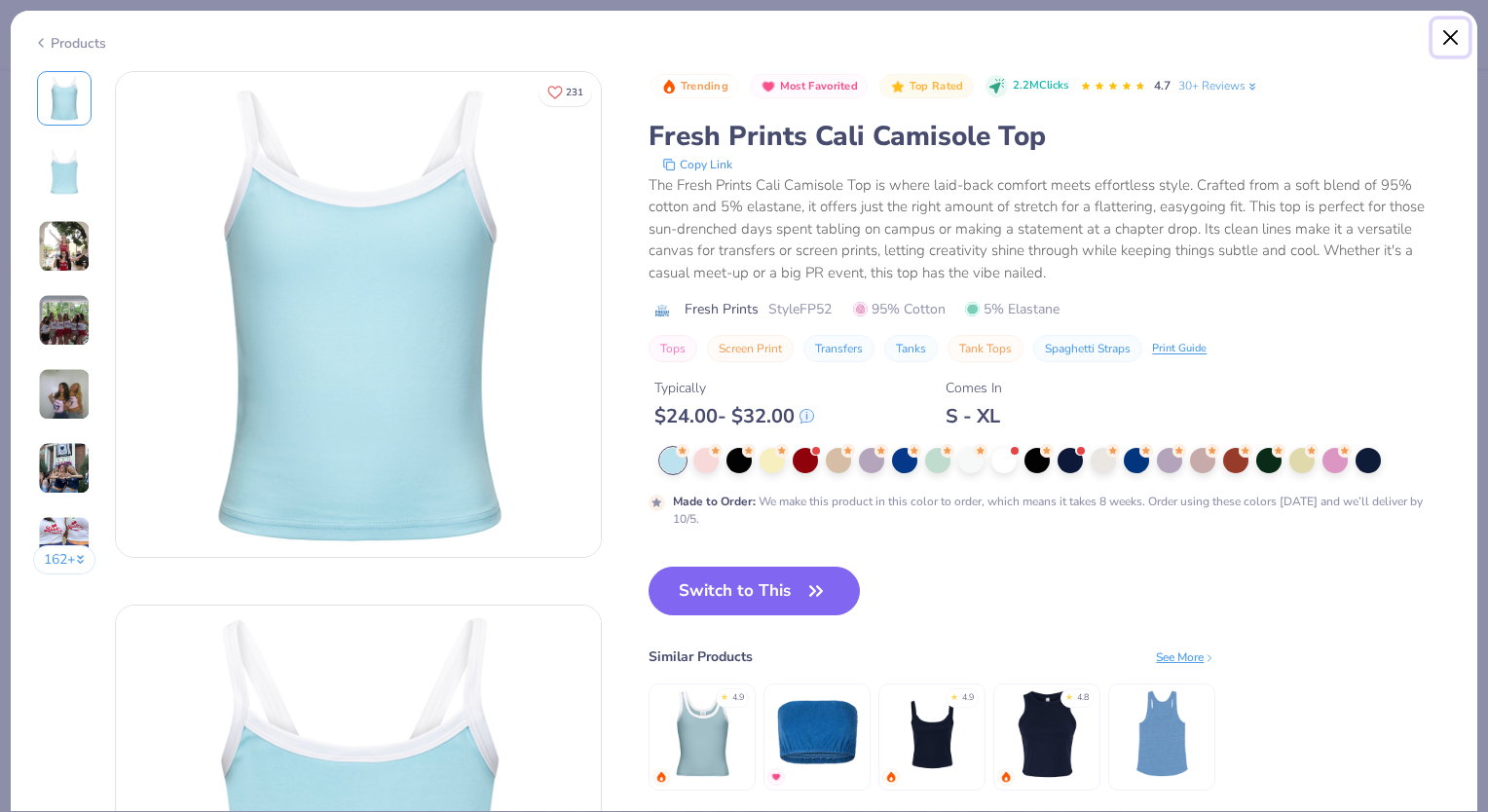
click at [1456, 37] on button "Close" at bounding box center [1451, 38] width 37 height 37
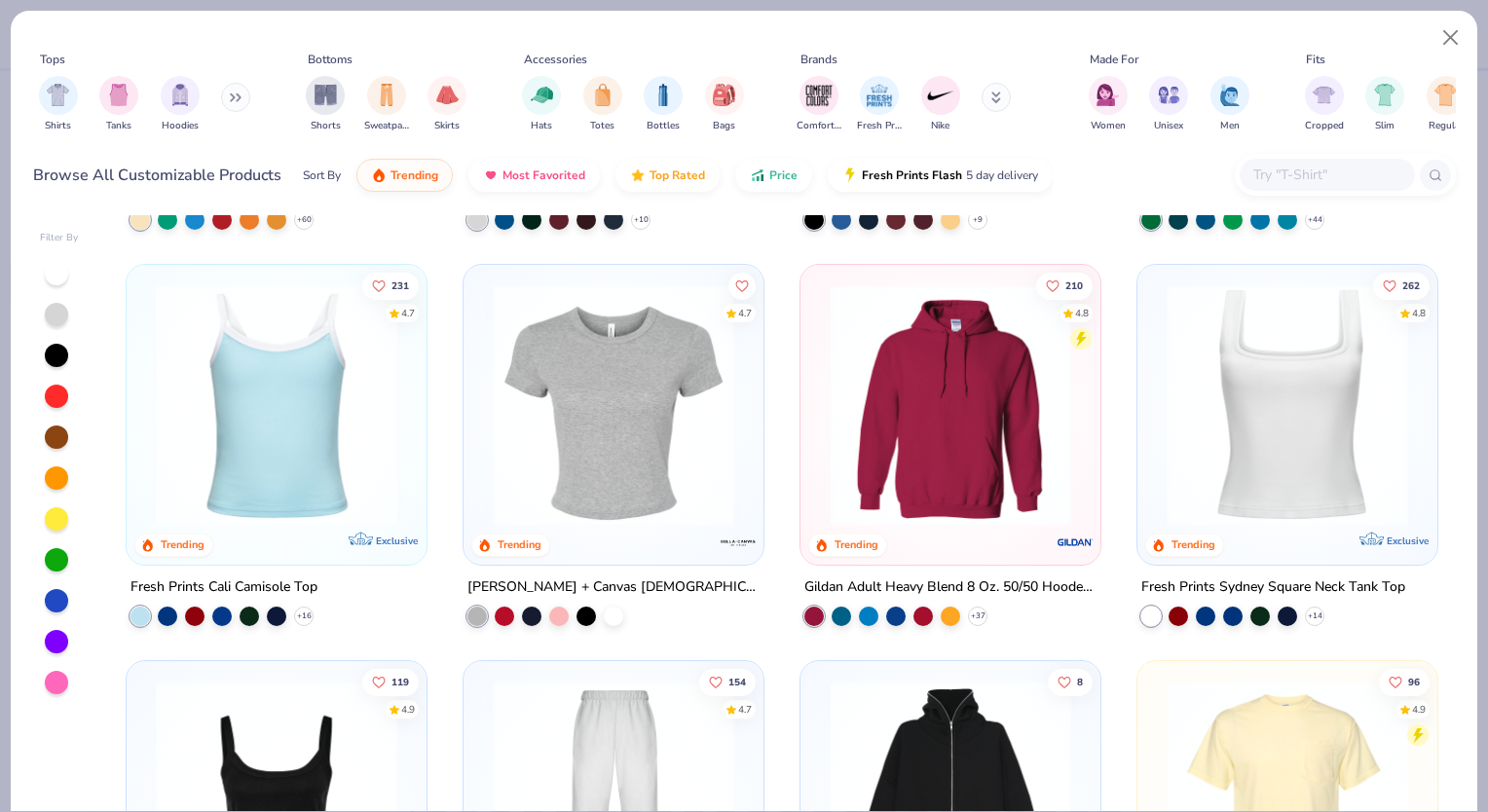
scroll to position [917, 0]
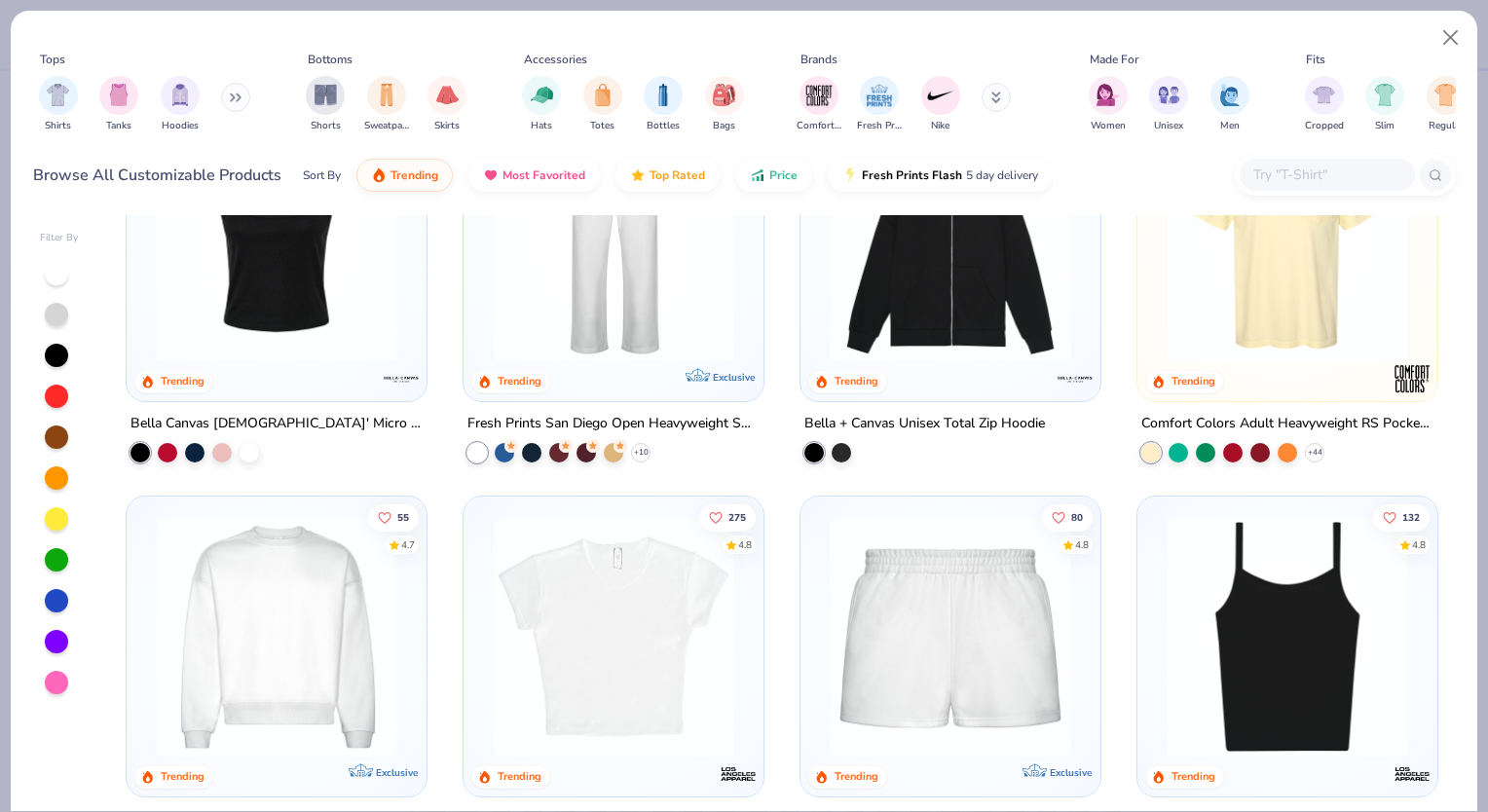
click at [351, 330] on img at bounding box center [277, 240] width 261 height 241
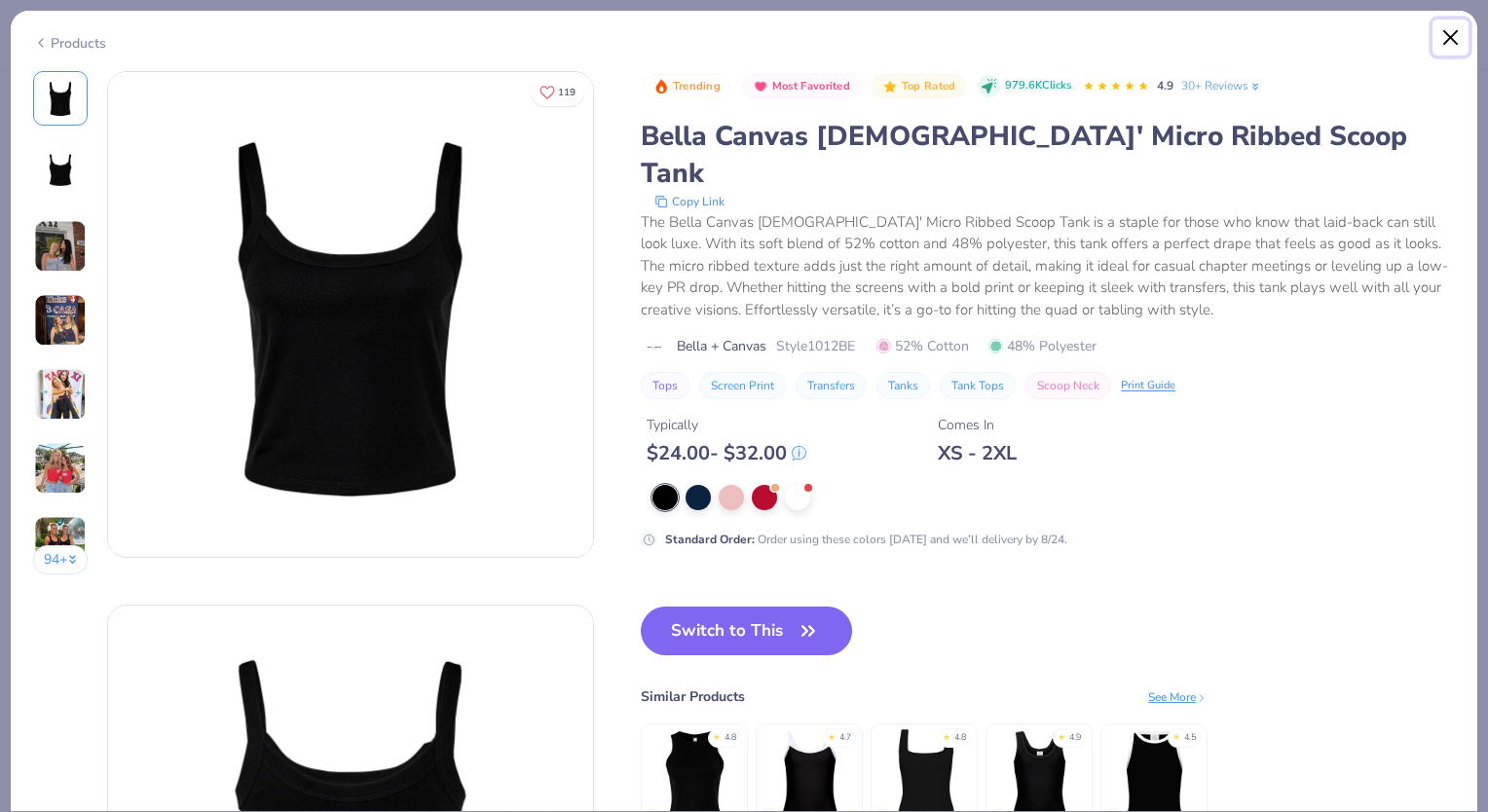
click at [1439, 37] on button "Close" at bounding box center [1451, 38] width 37 height 37
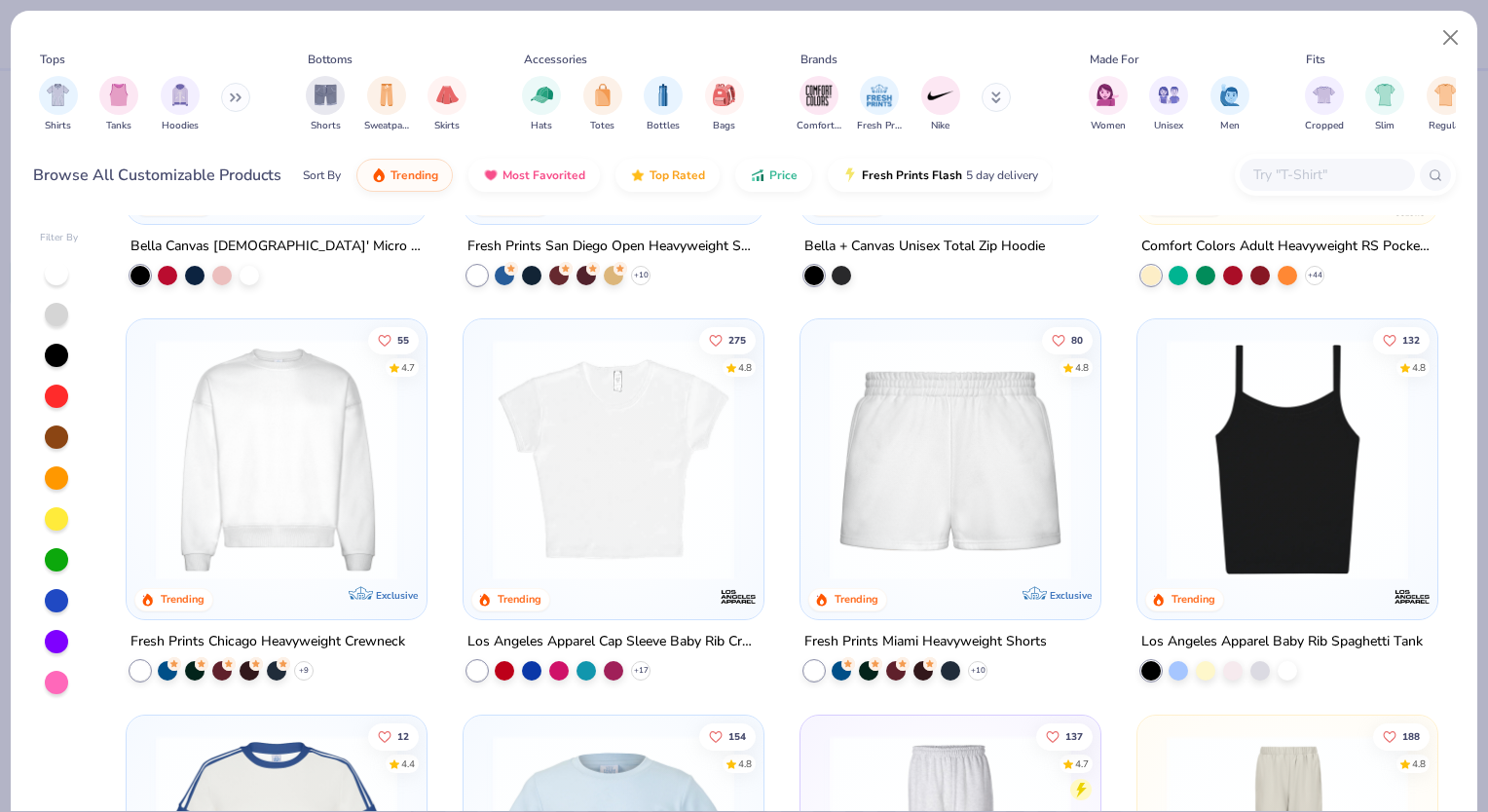
scroll to position [1246, 0]
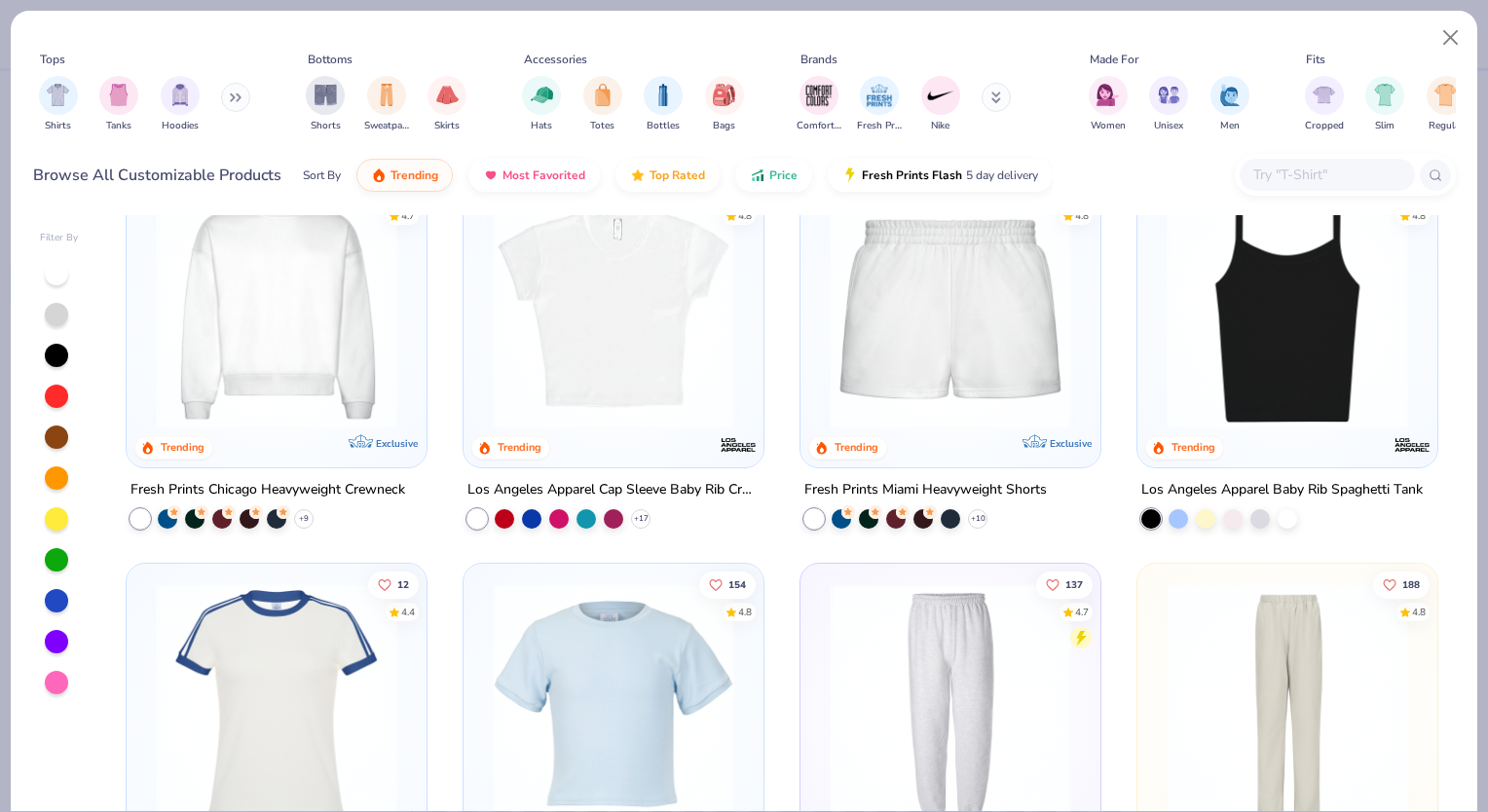
click at [1248, 365] on img at bounding box center [1287, 308] width 261 height 241
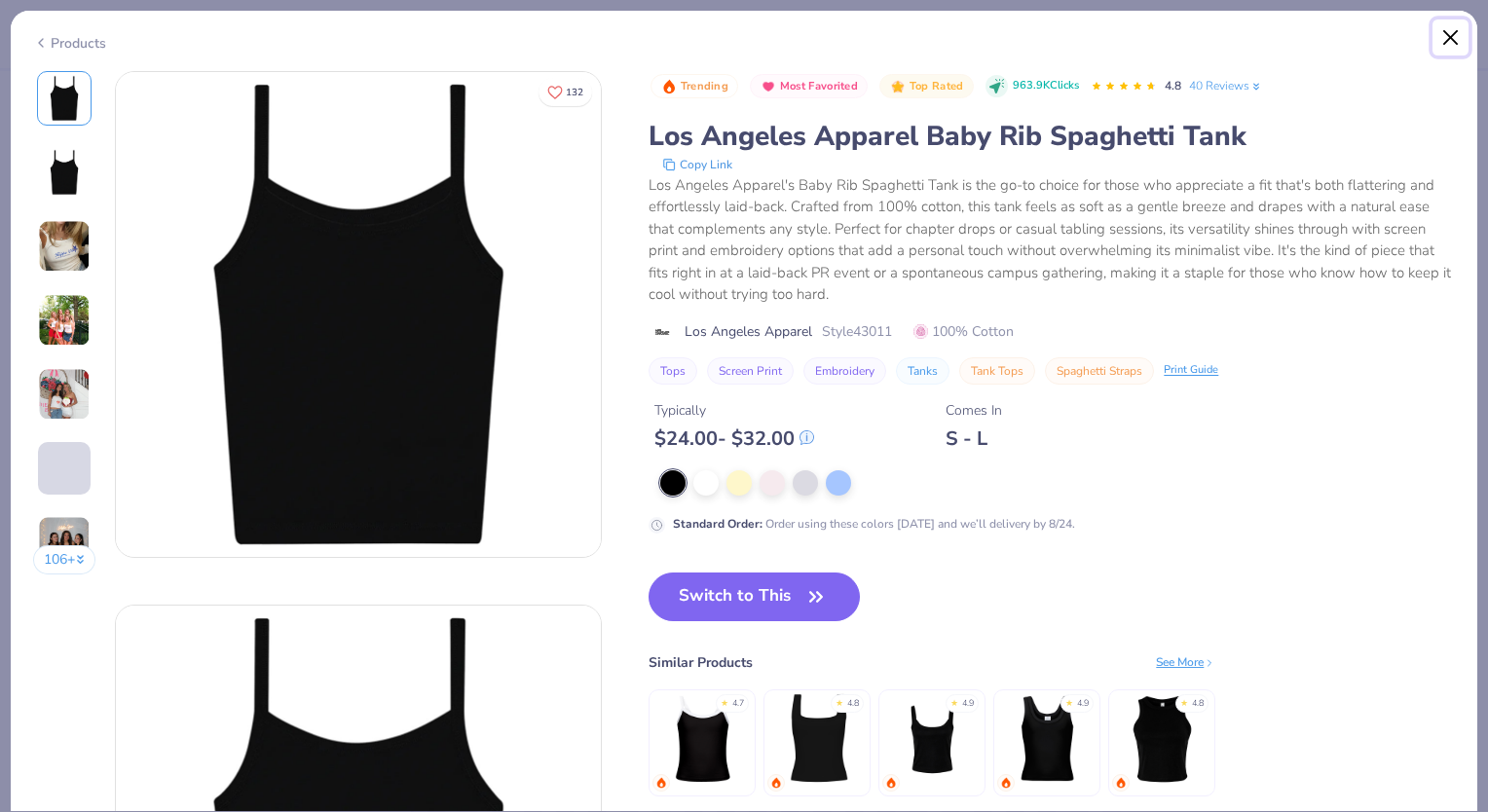
click at [1448, 31] on button "Close" at bounding box center [1451, 38] width 37 height 37
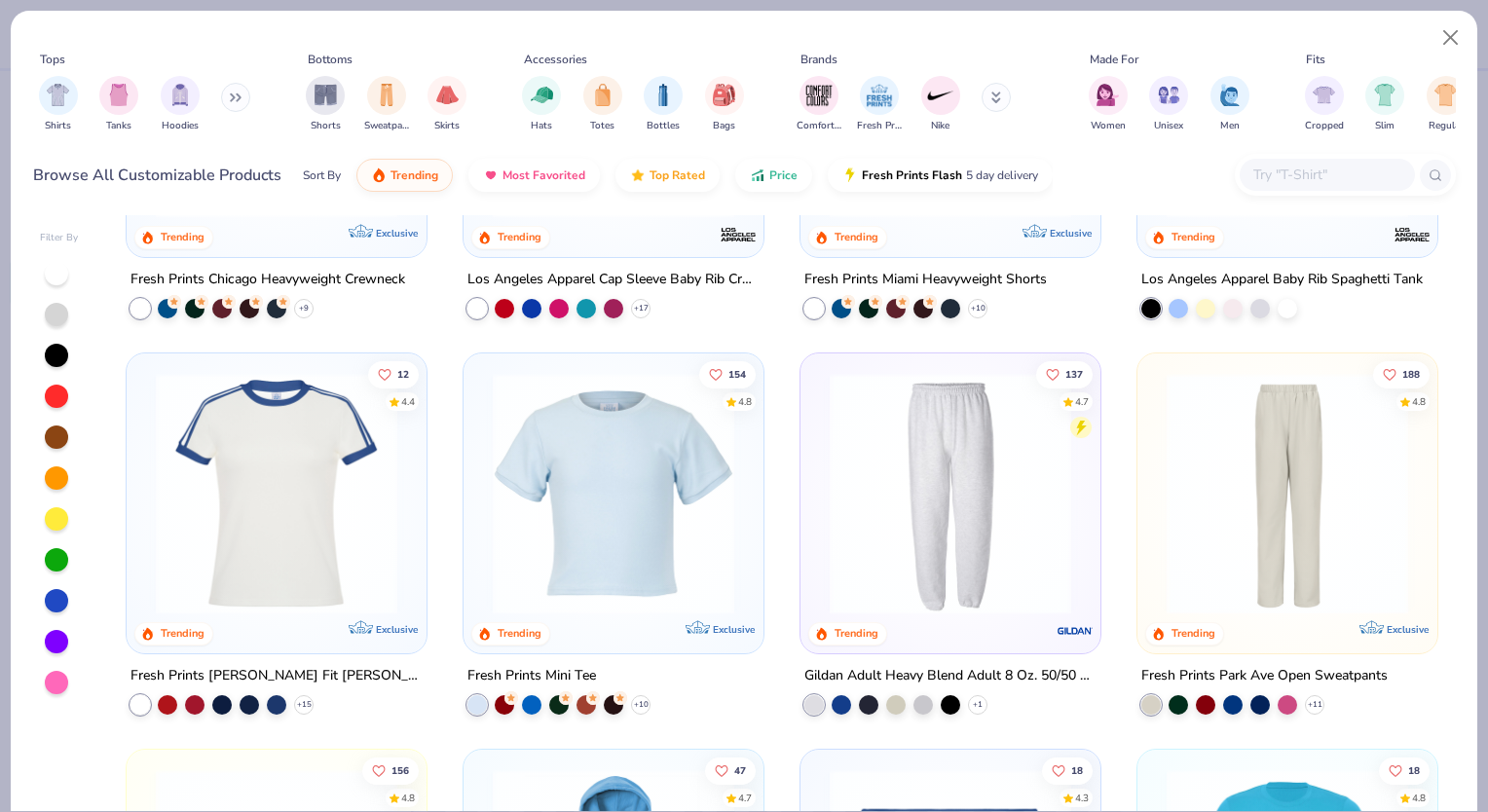
scroll to position [1457, 0]
click at [651, 491] on img at bounding box center [614, 494] width 261 height 241
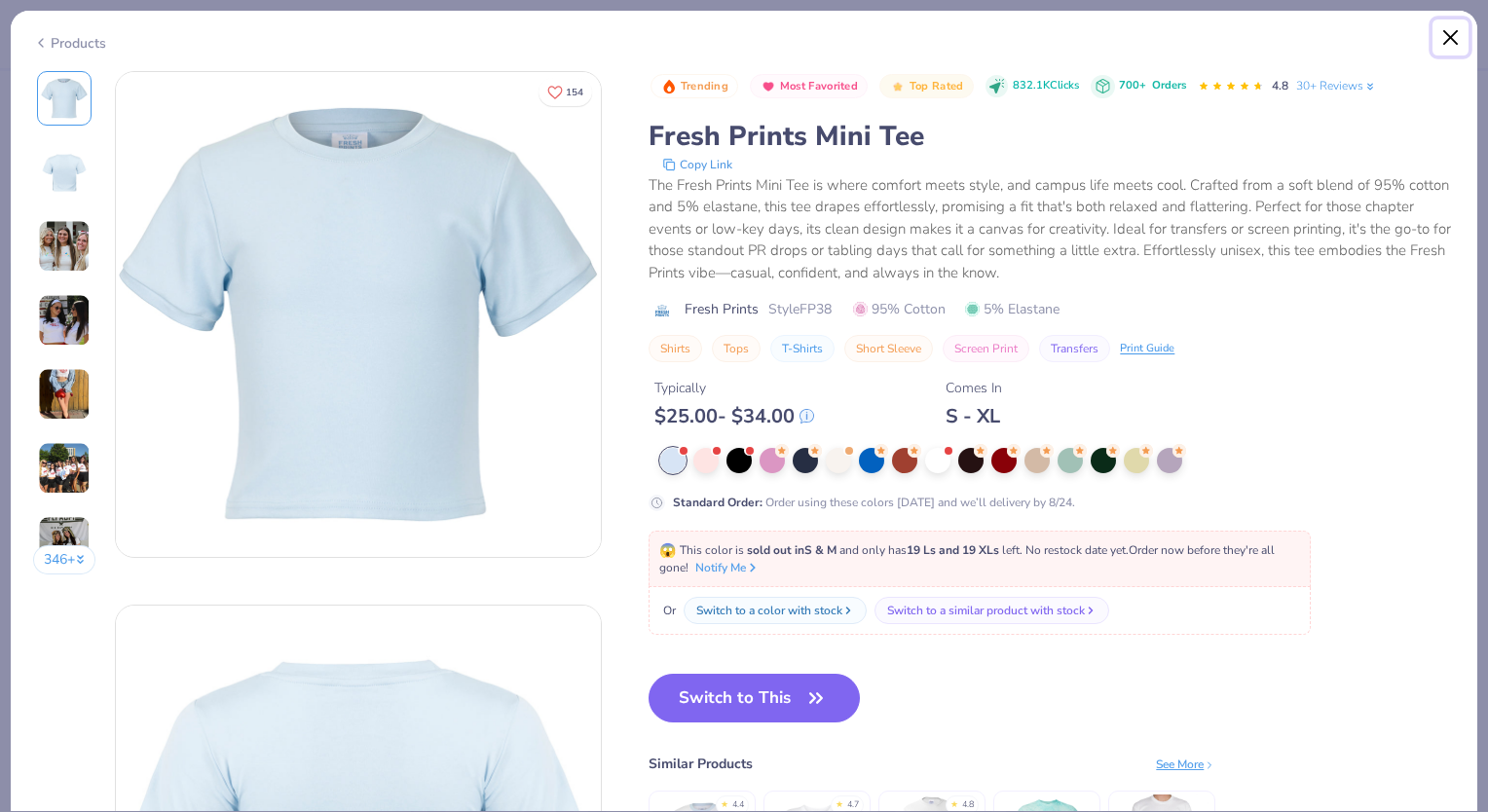
click at [1447, 42] on button "Close" at bounding box center [1451, 38] width 37 height 37
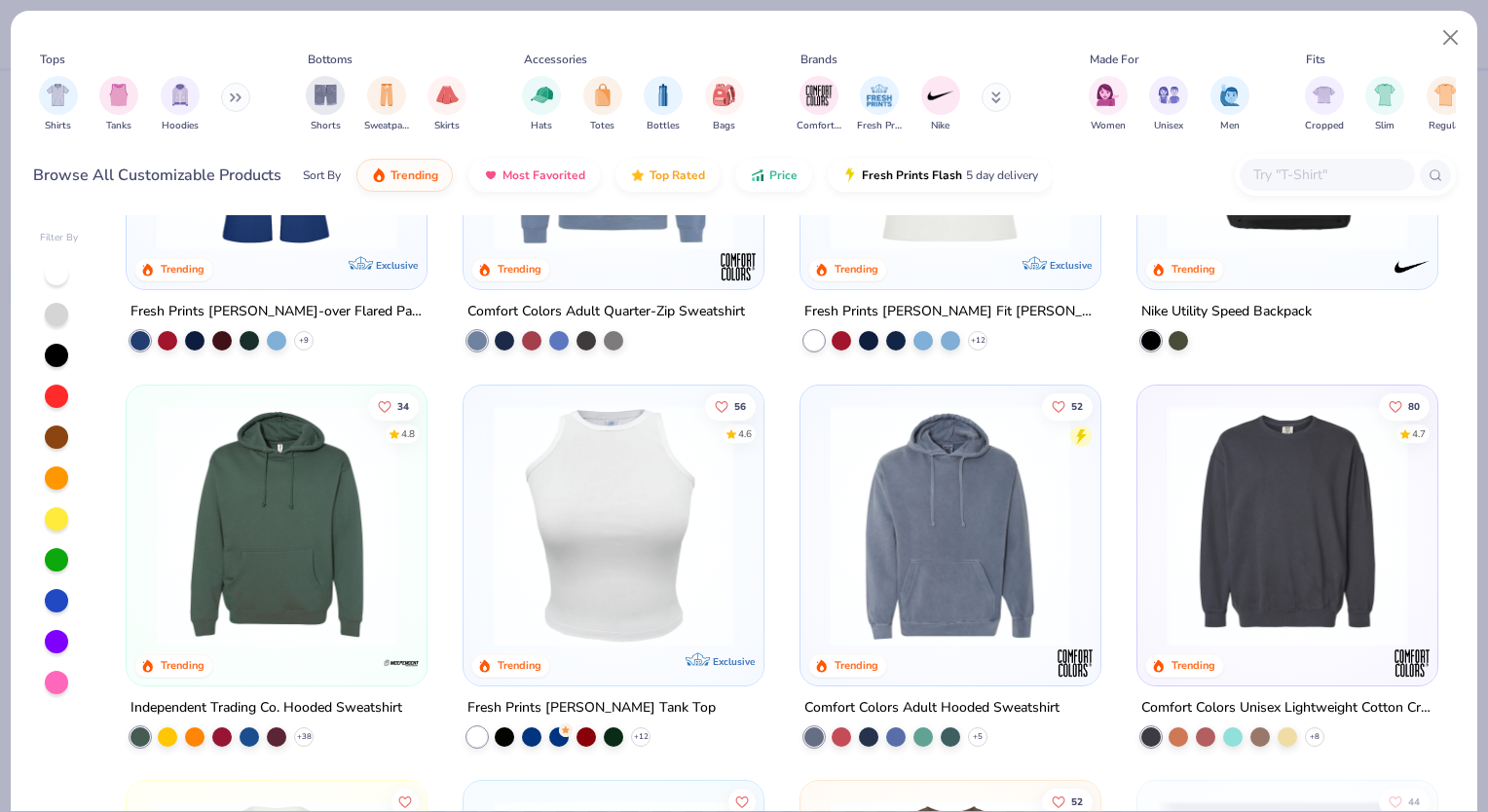
scroll to position [4087, 0]
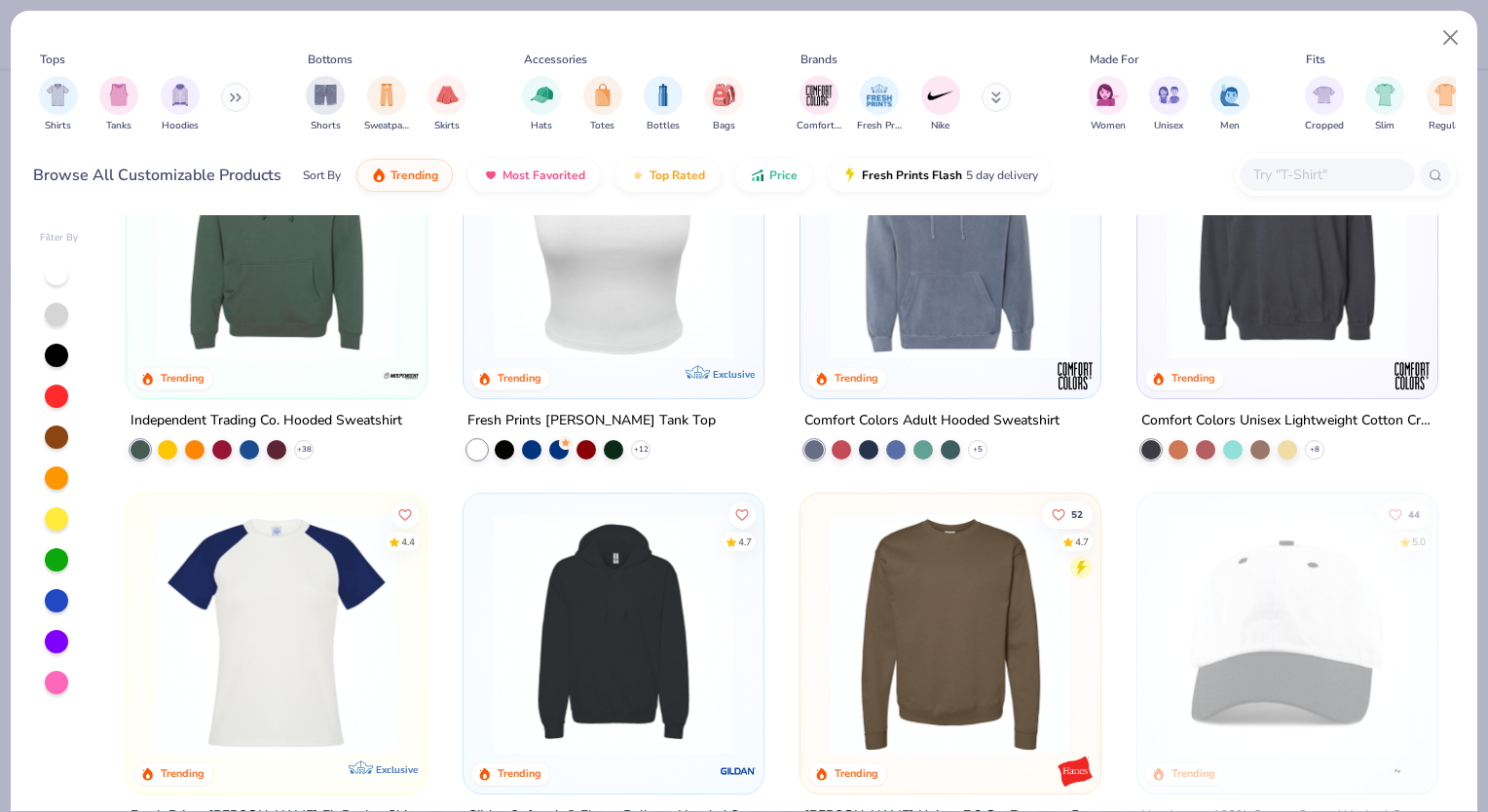
click at [592, 285] on img at bounding box center [614, 238] width 261 height 241
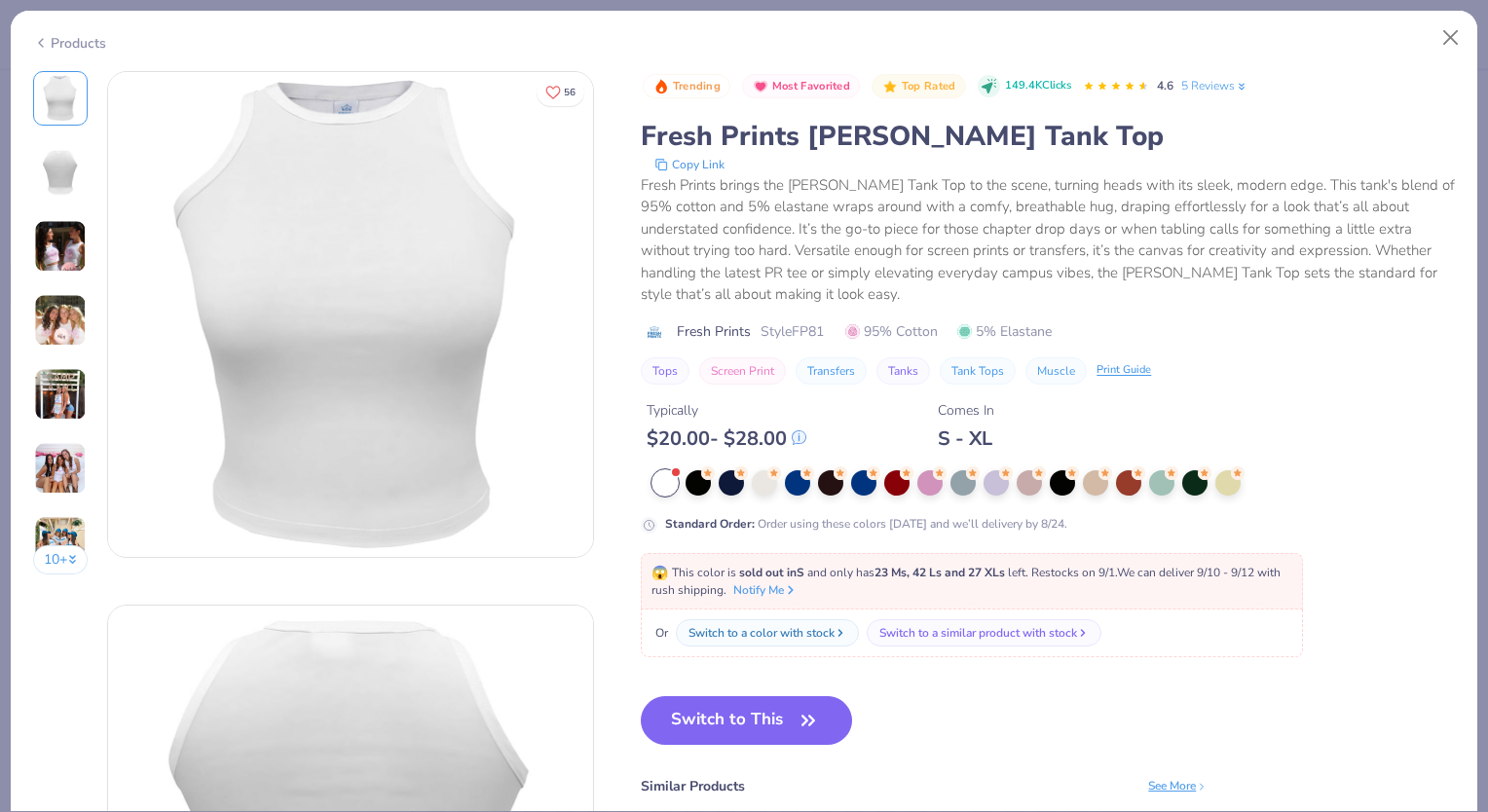
click at [74, 229] on img at bounding box center [60, 246] width 53 height 53
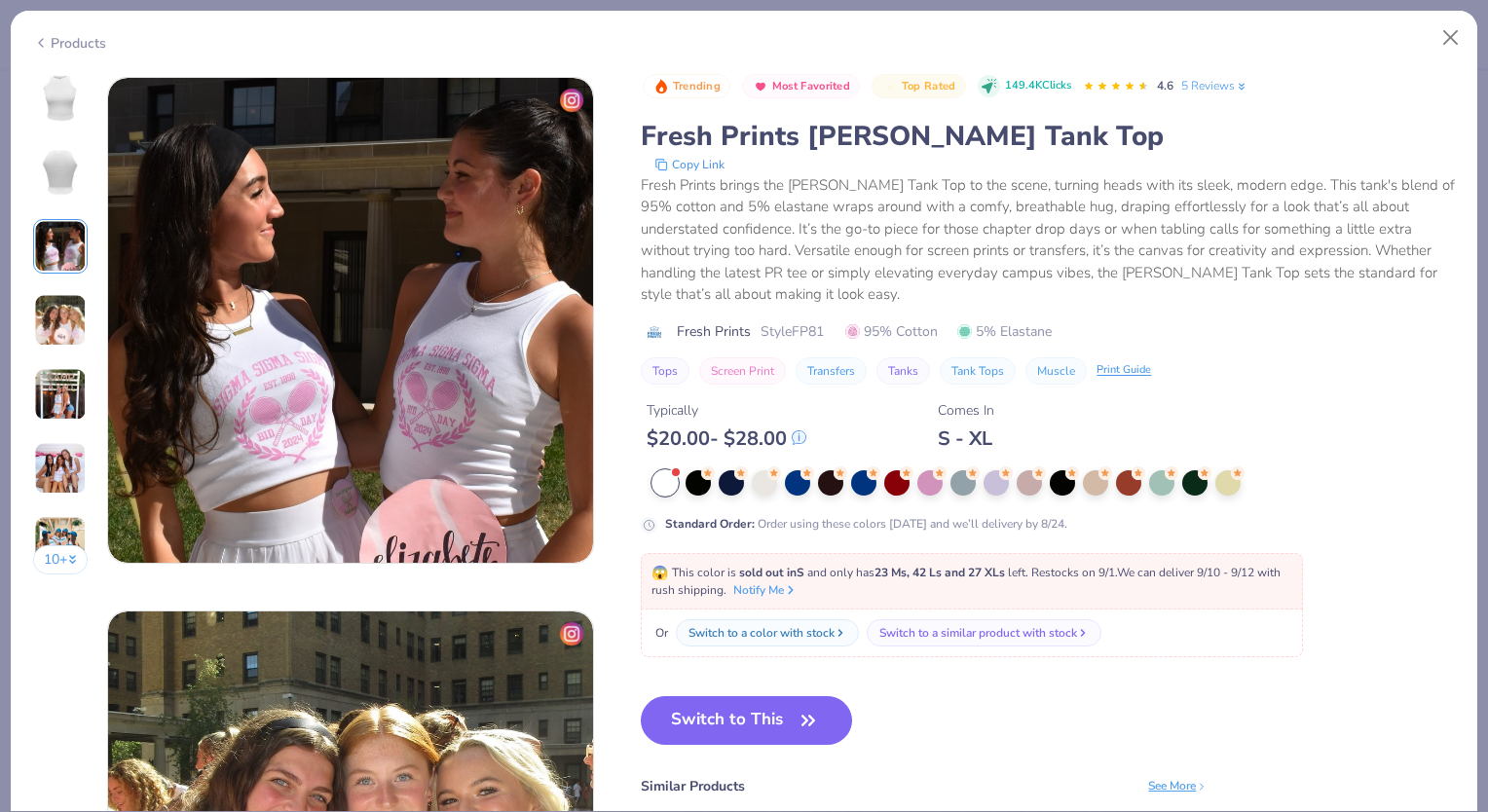
scroll to position [1067, 0]
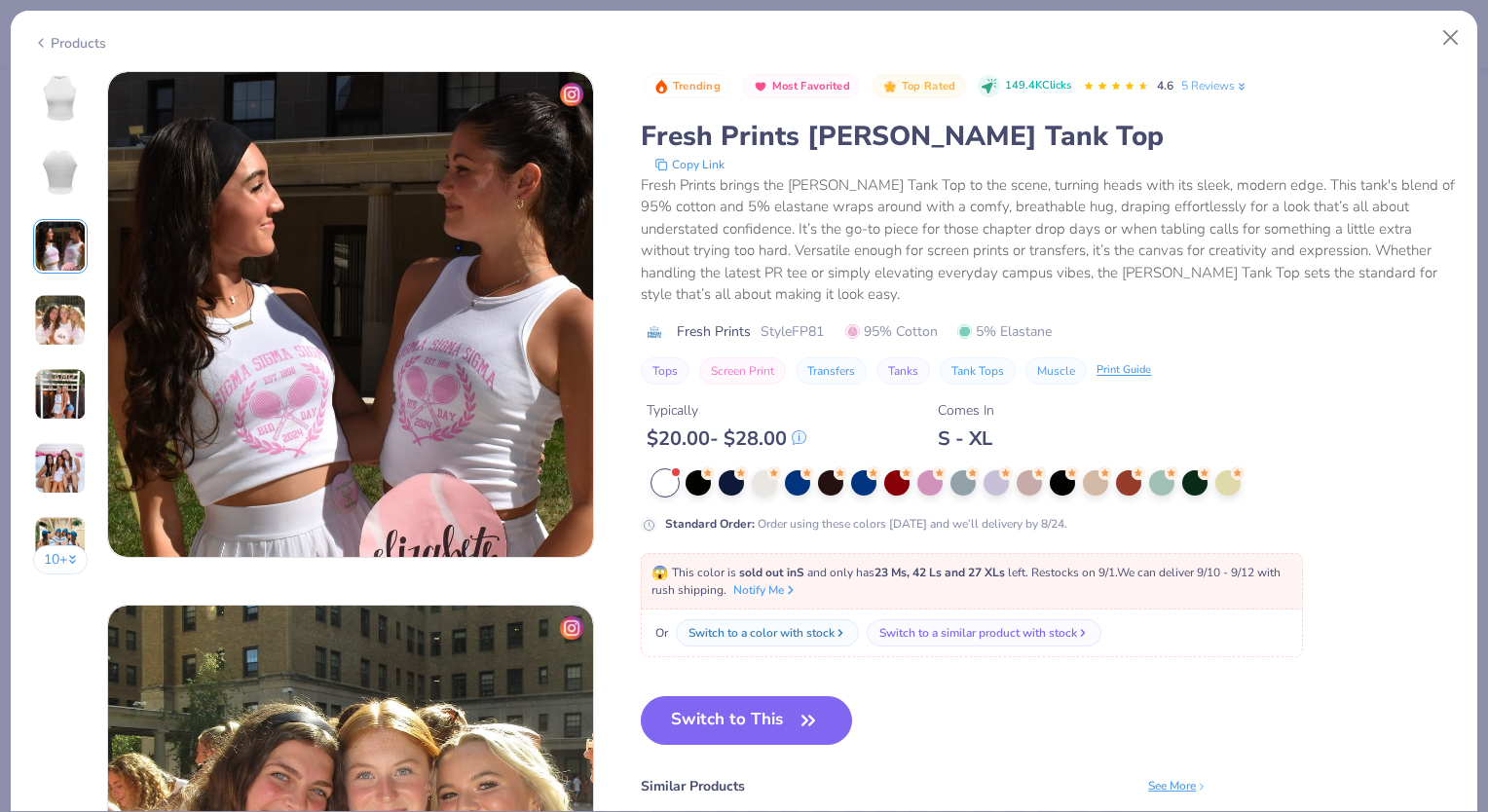
click at [62, 299] on img at bounding box center [60, 320] width 53 height 53
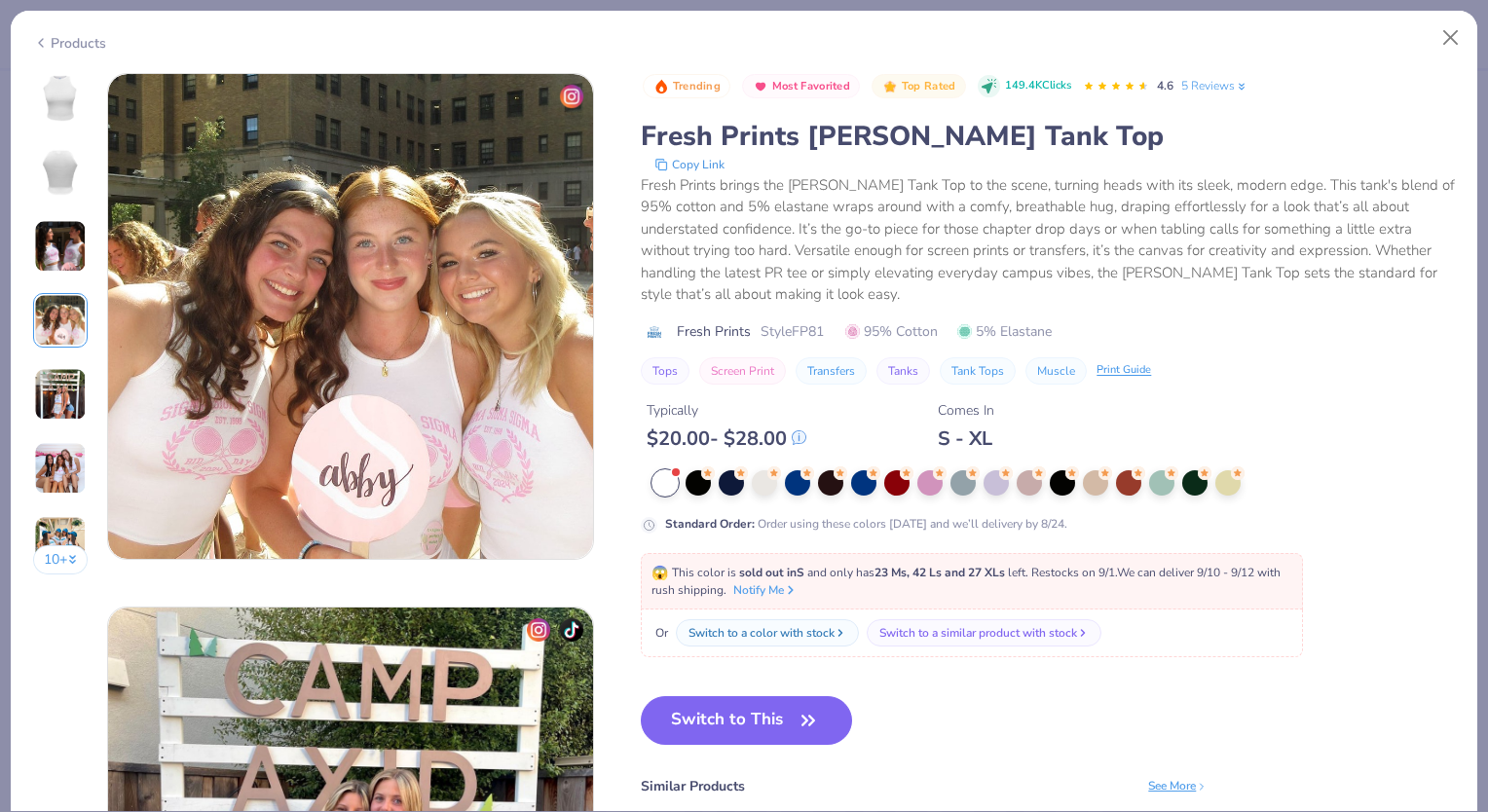
scroll to position [1601, 0]
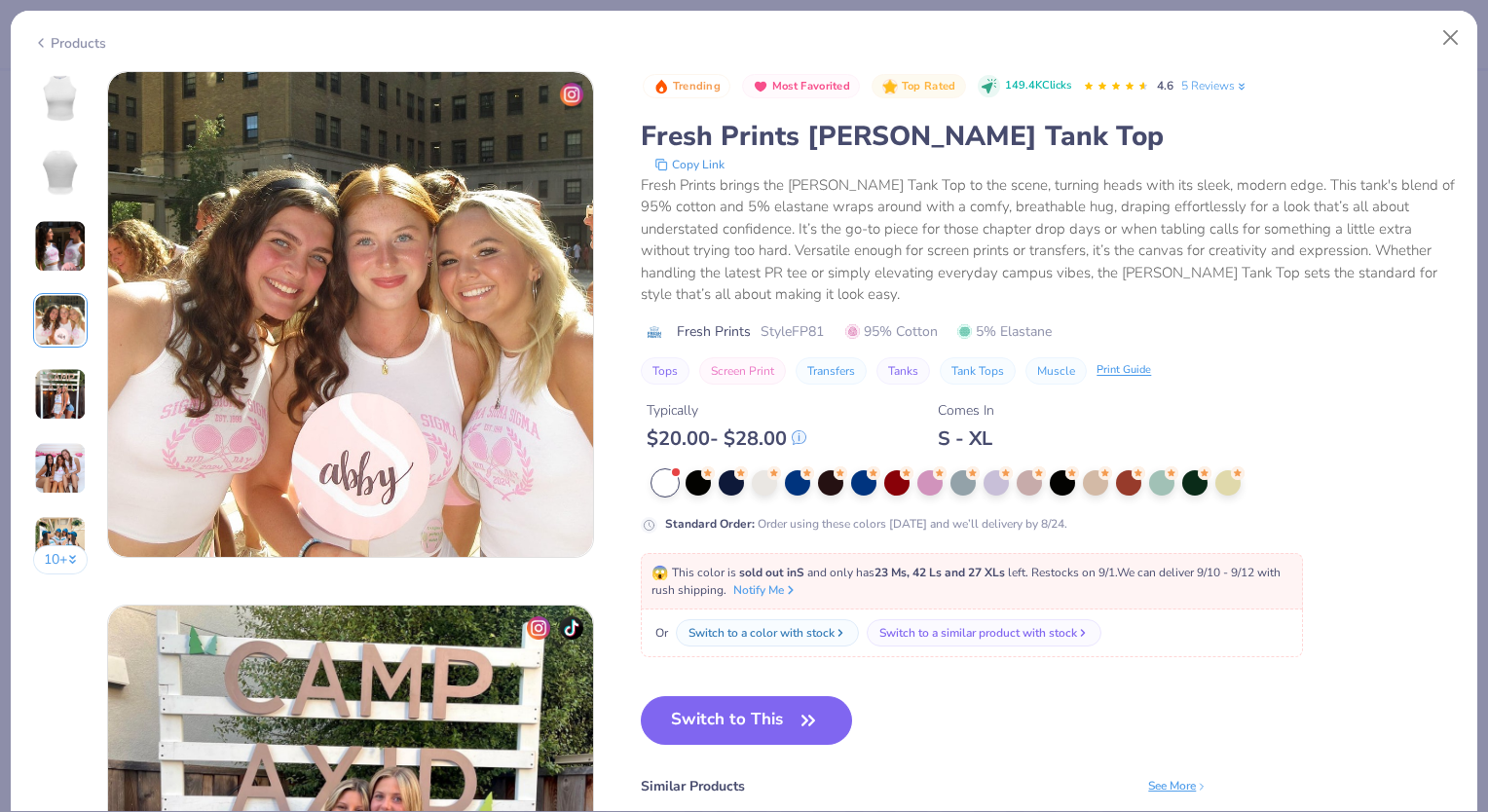
click at [62, 461] on img at bounding box center [60, 468] width 53 height 53
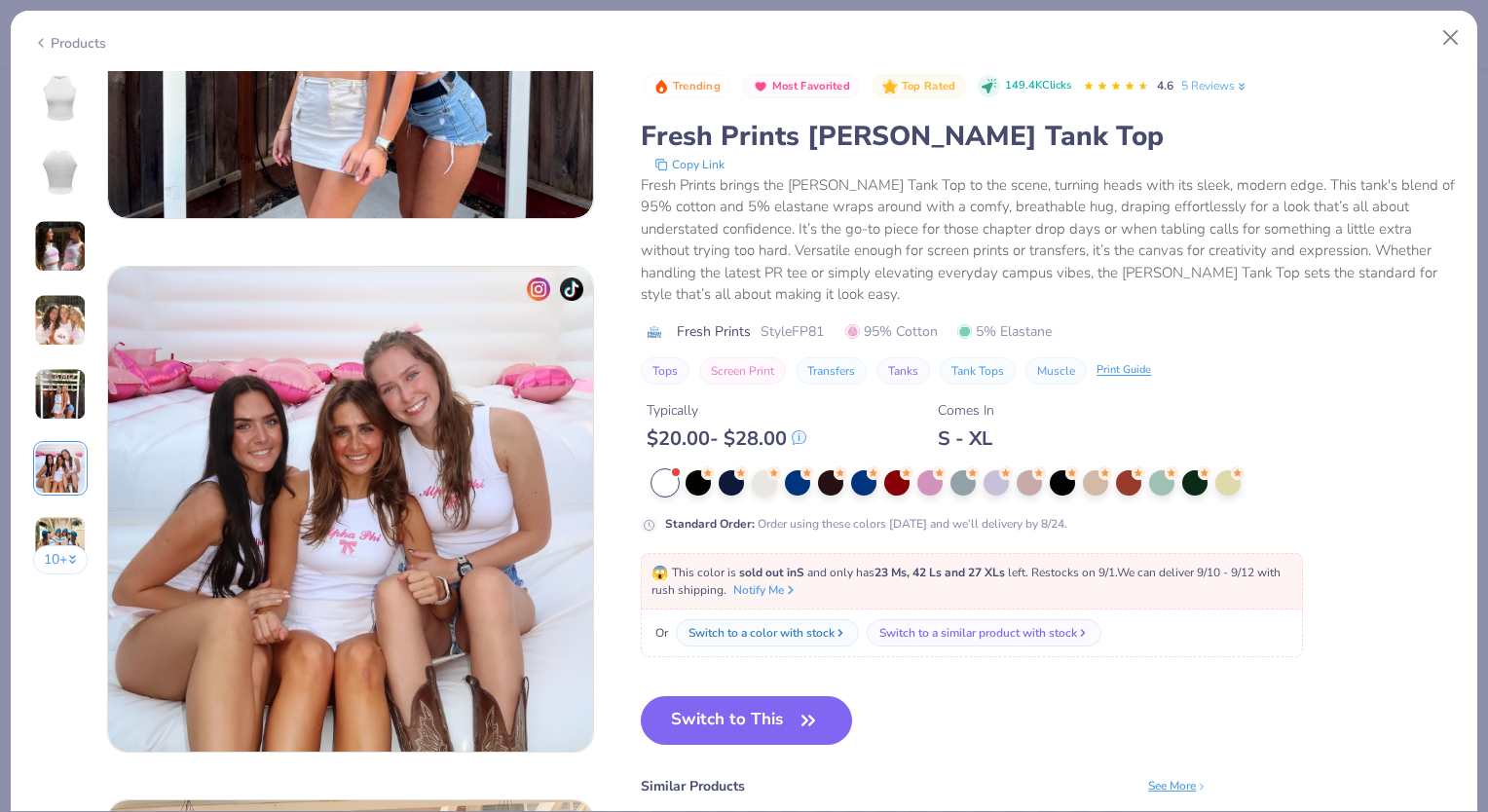
scroll to position [2668, 0]
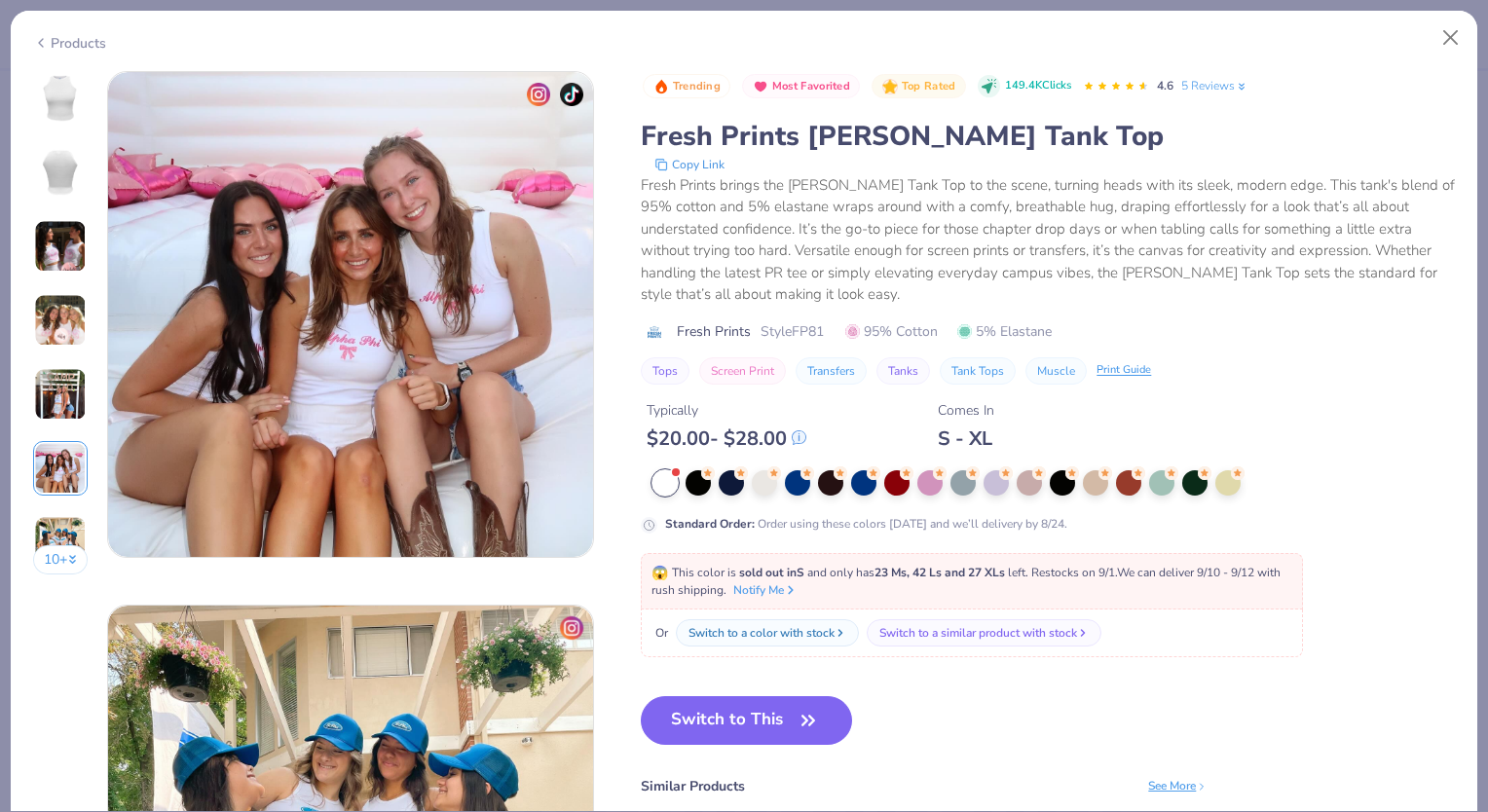
click at [65, 512] on div "10 +" at bounding box center [60, 330] width 56 height 518
click at [66, 521] on img at bounding box center [60, 542] width 53 height 53
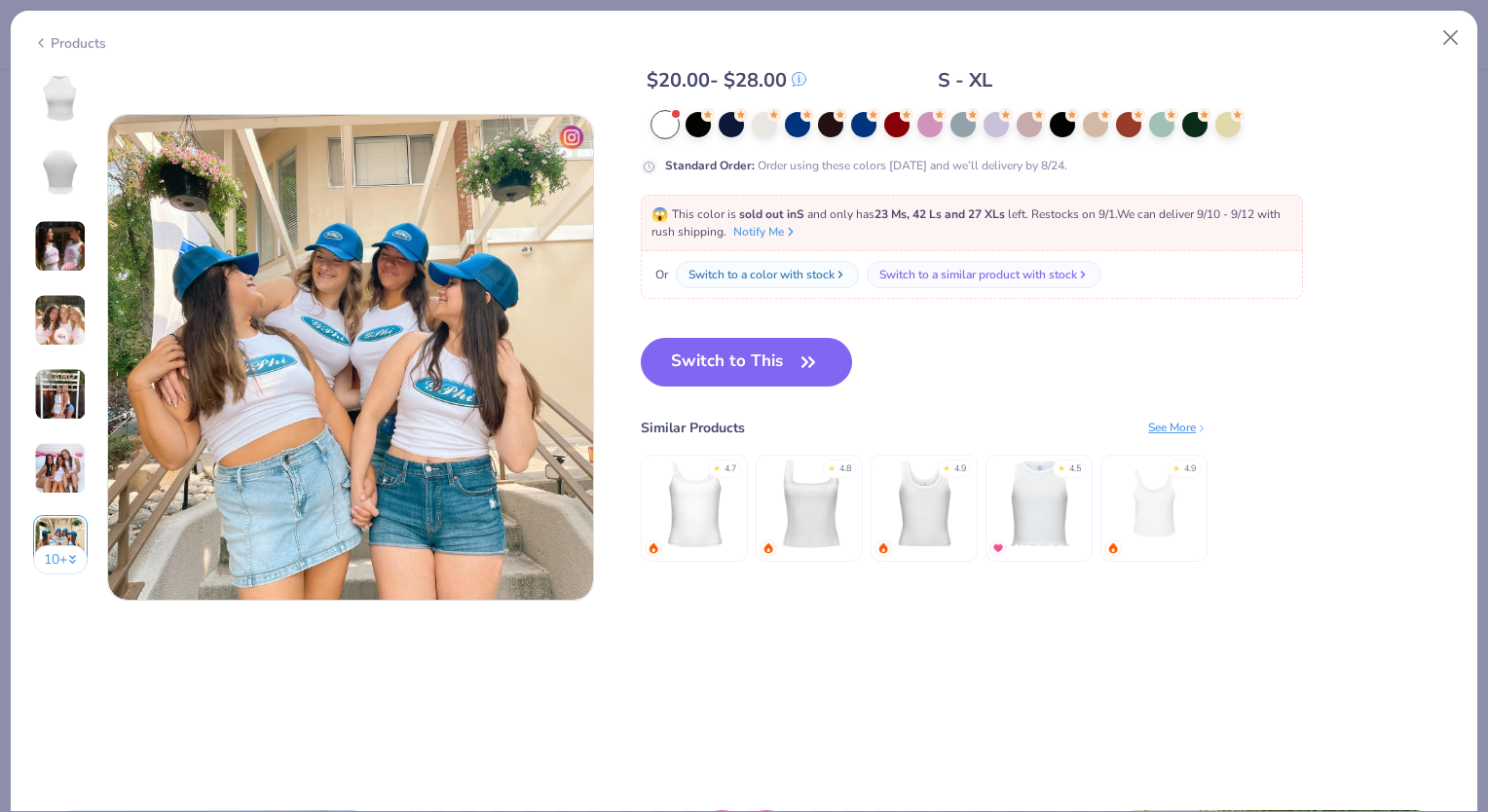
scroll to position [3200, 0]
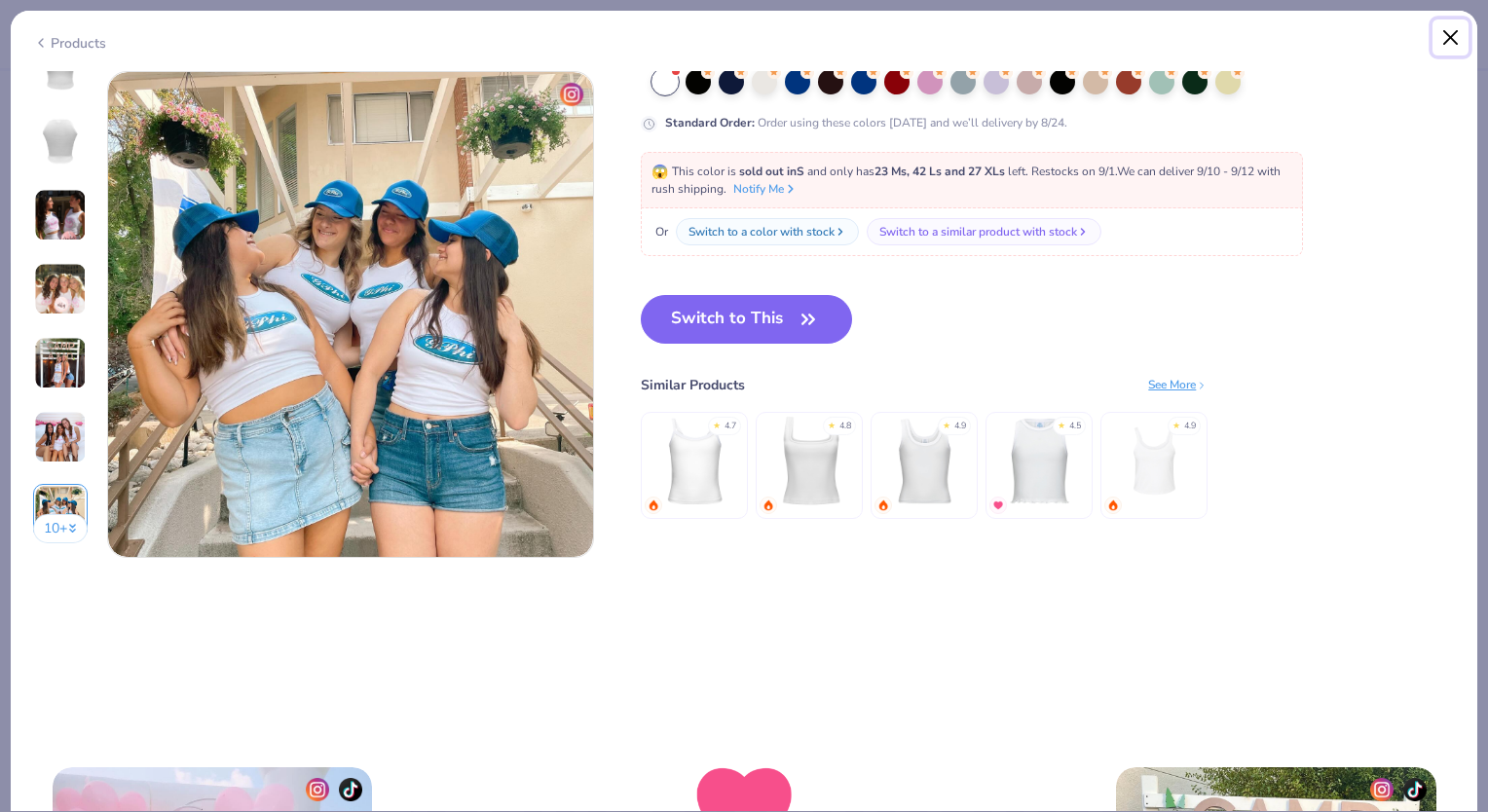
click at [1449, 41] on button "Close" at bounding box center [1451, 38] width 37 height 37
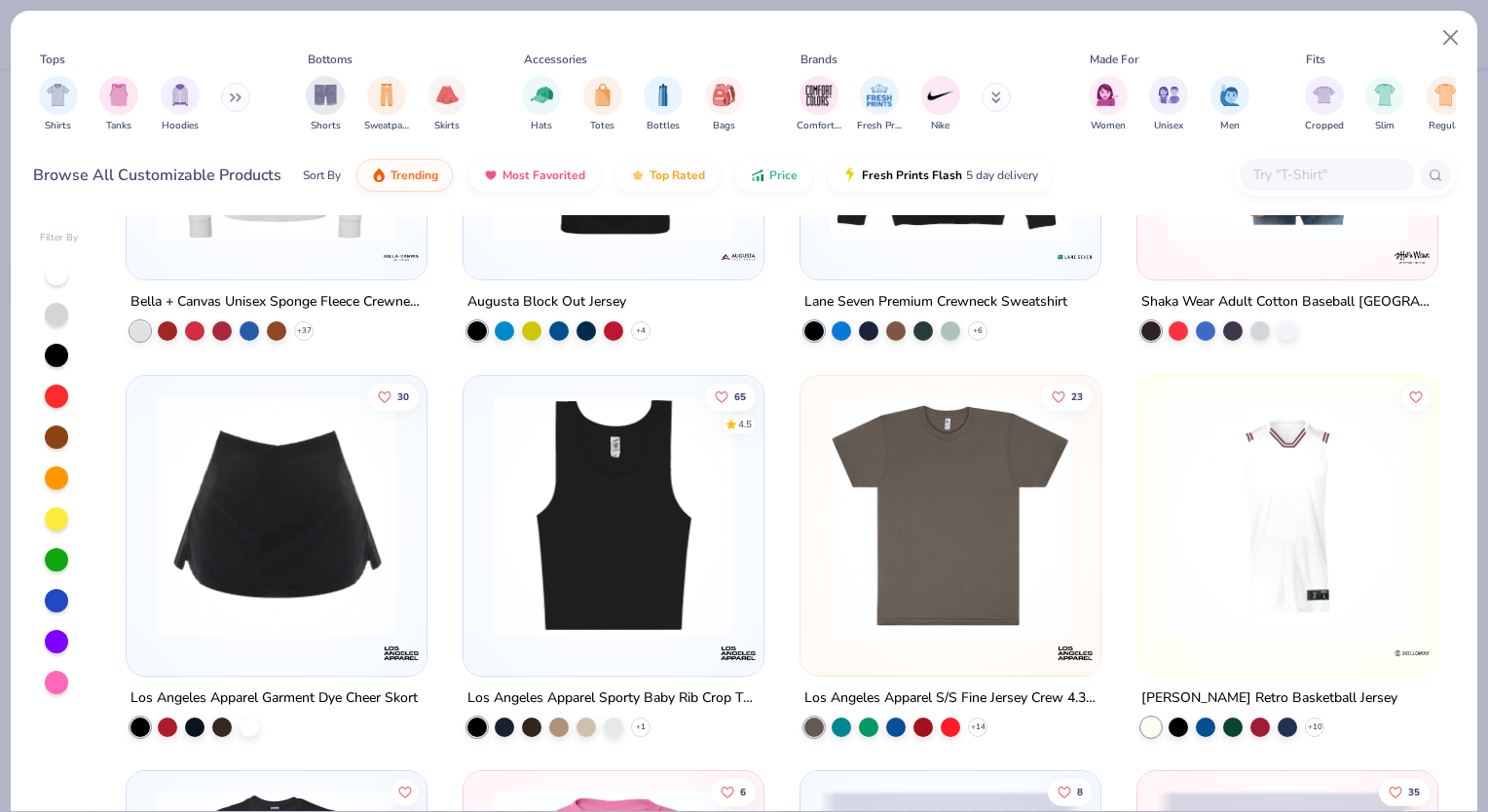
scroll to position [8667, 0]
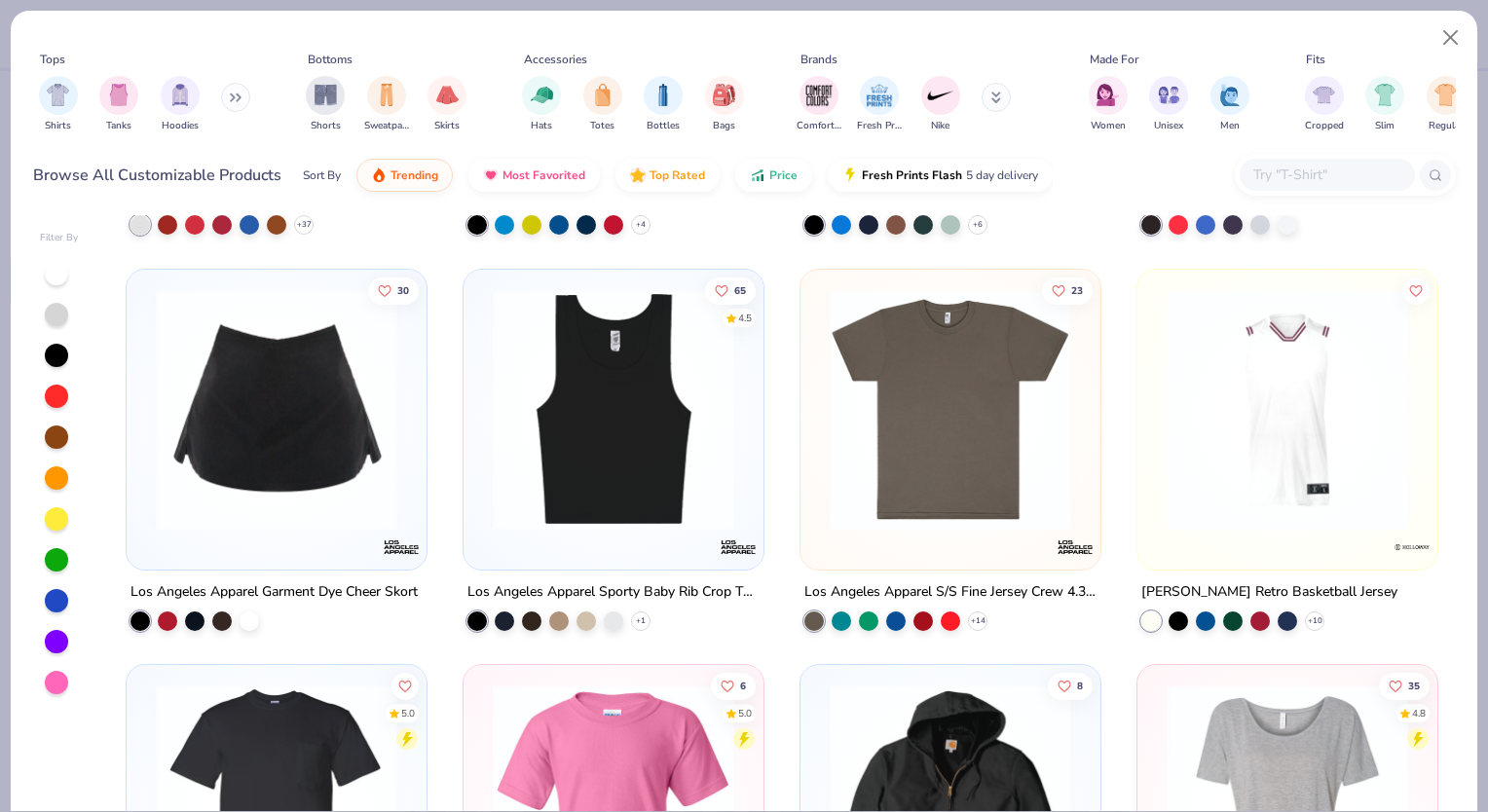
click at [640, 457] on img at bounding box center [614, 409] width 261 height 241
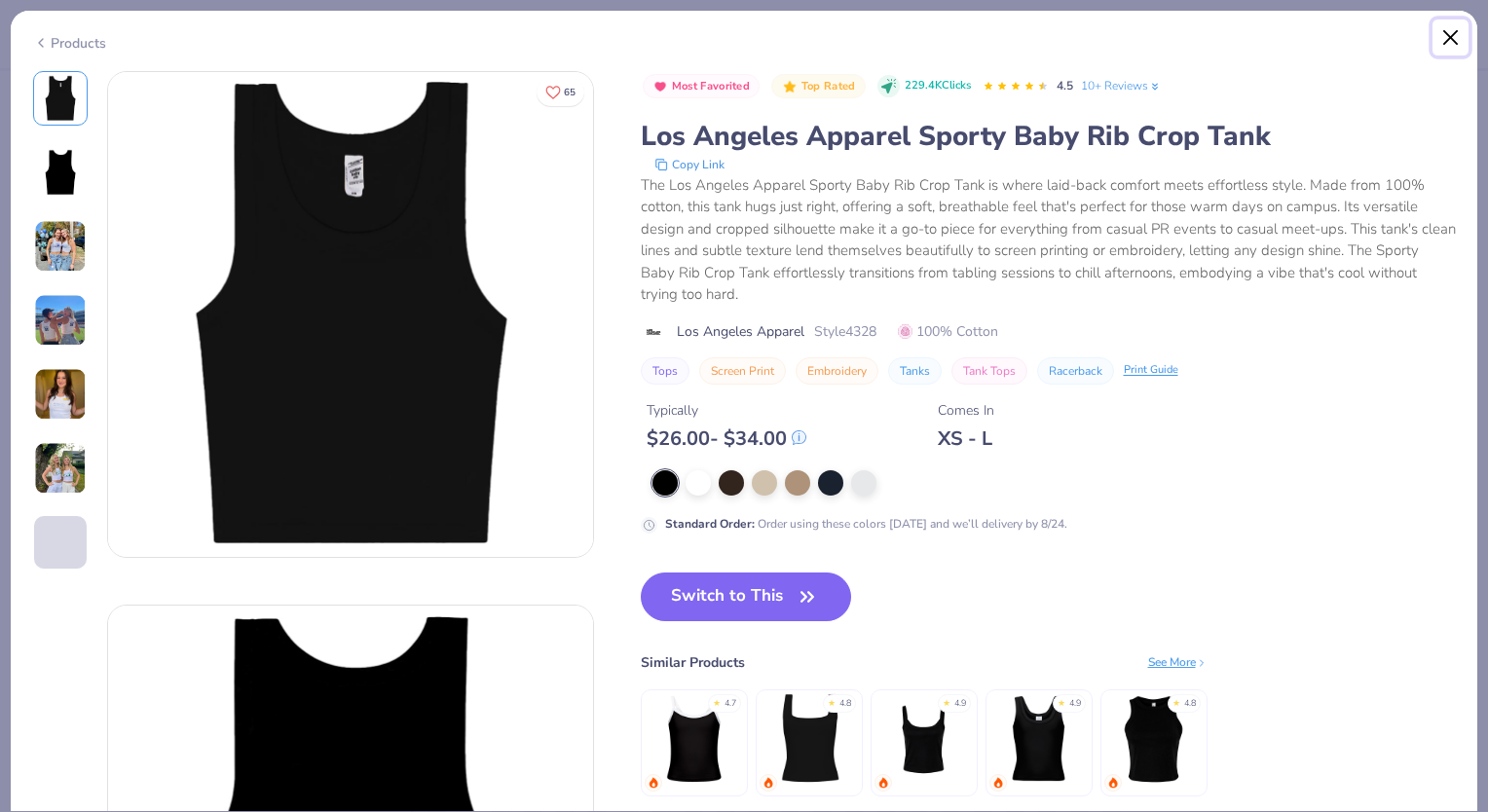
click at [1456, 41] on button "Close" at bounding box center [1451, 38] width 37 height 37
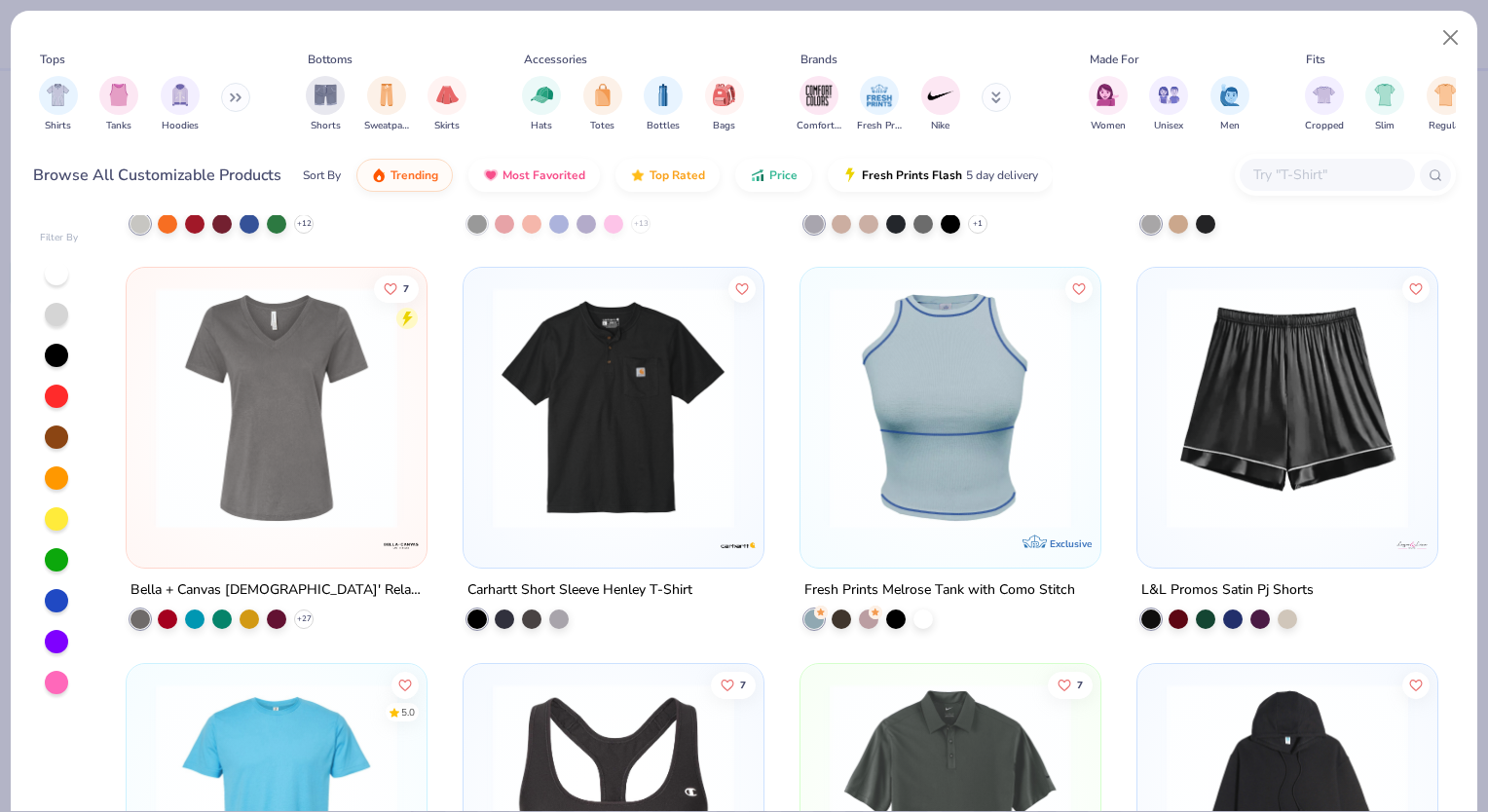
scroll to position [11926, 0]
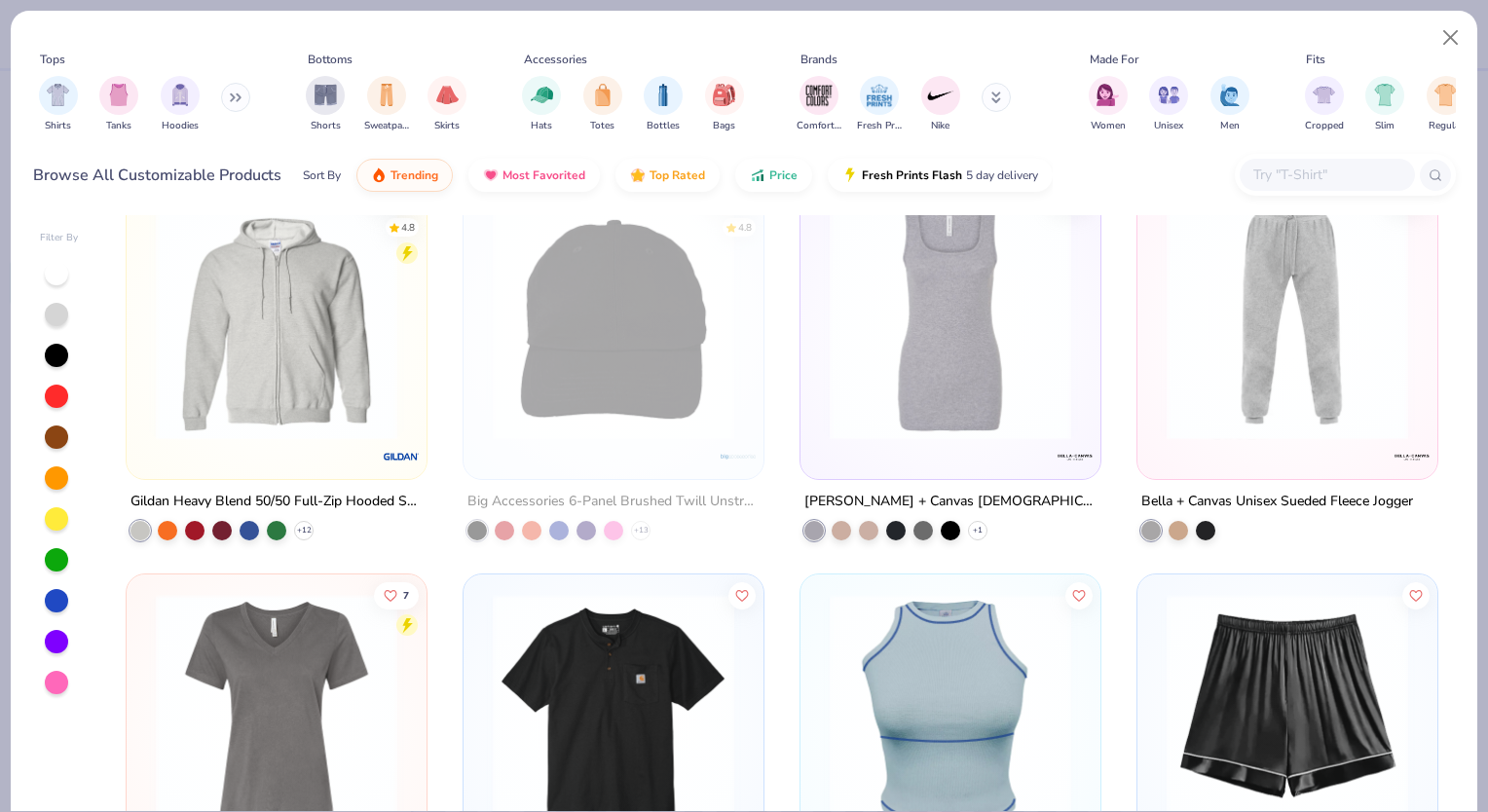
click at [962, 315] on img at bounding box center [950, 318] width 261 height 241
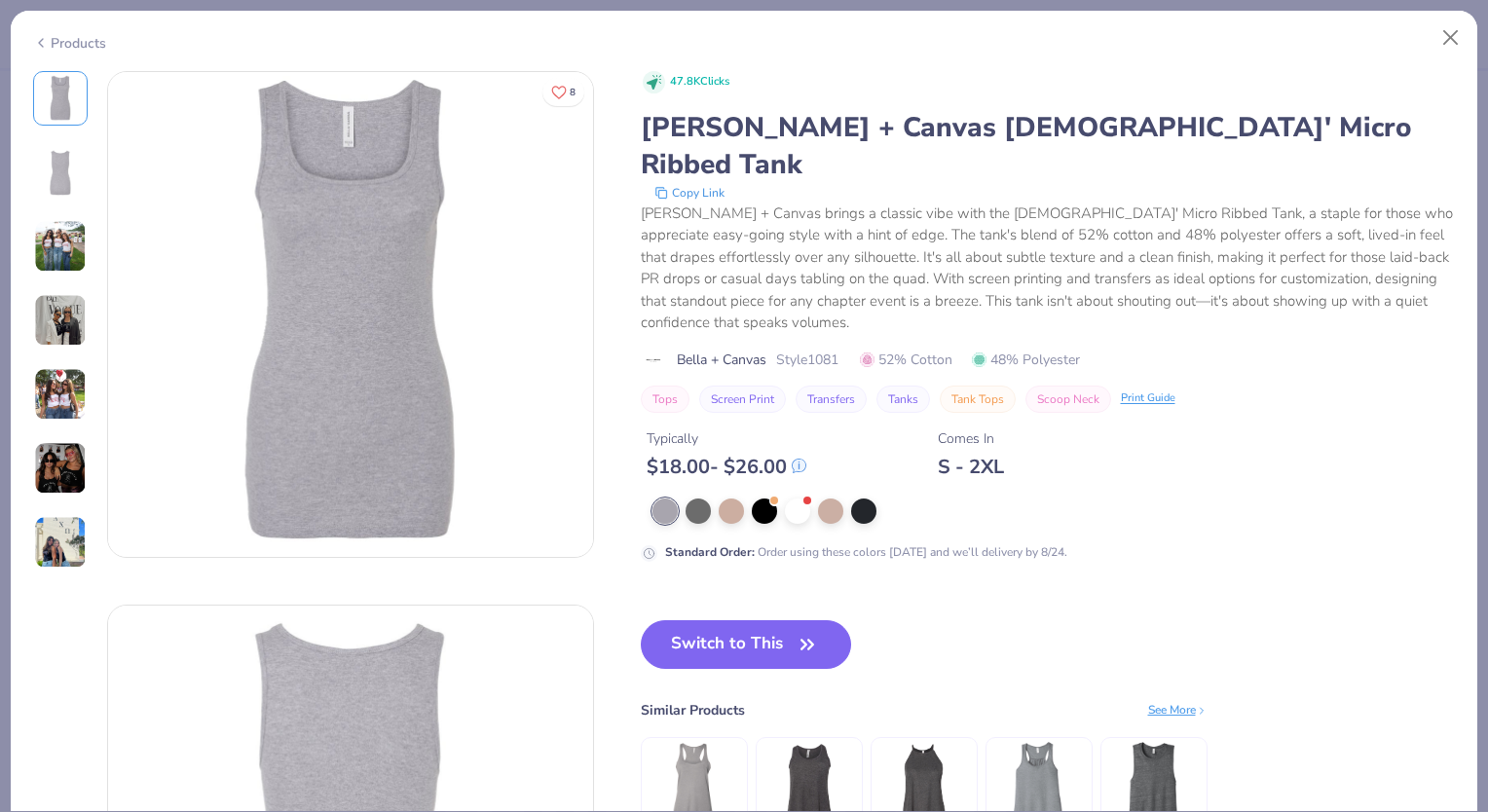
click at [47, 381] on img at bounding box center [60, 394] width 53 height 53
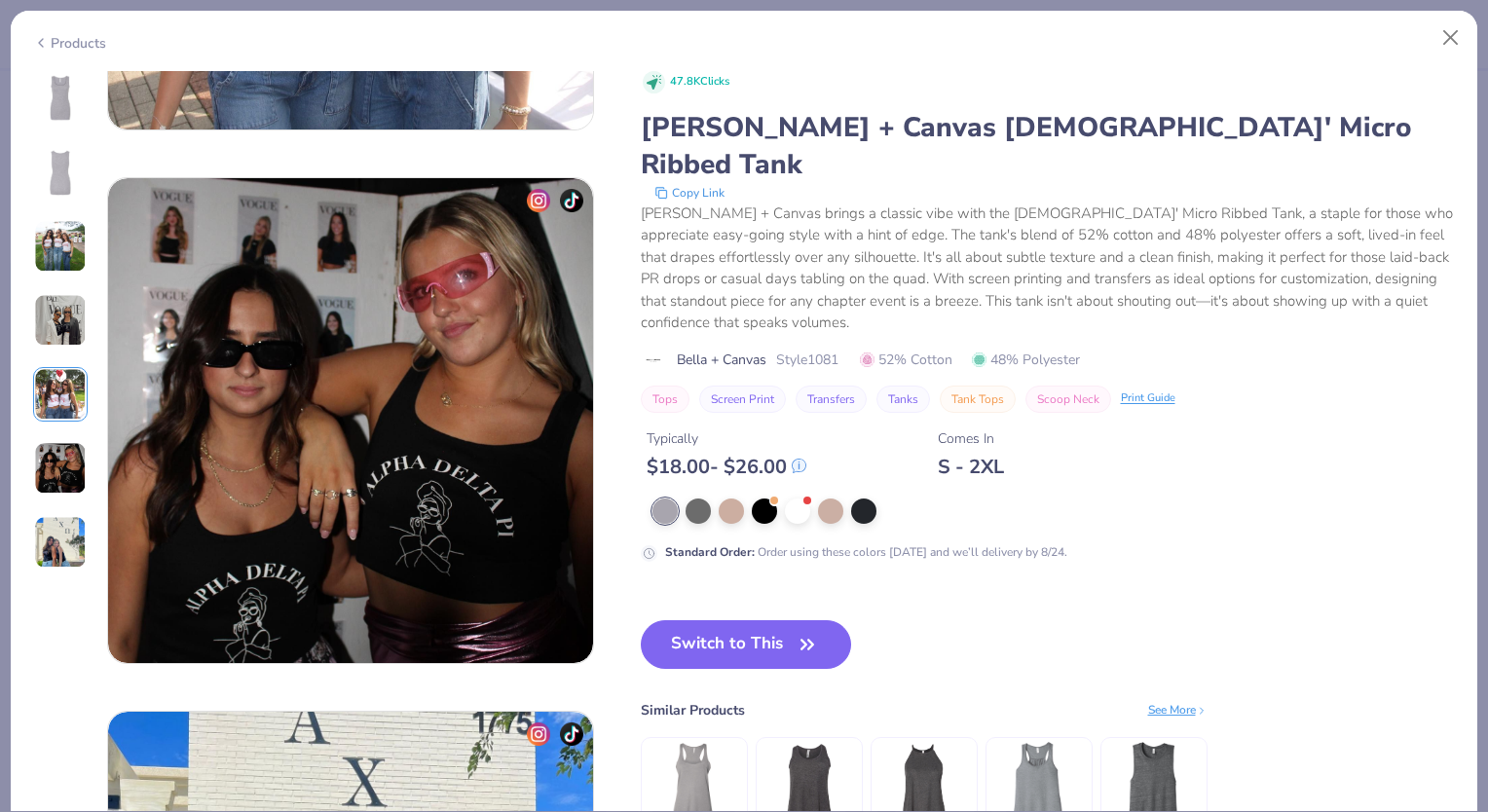
scroll to position [2563, 0]
click at [51, 239] on img at bounding box center [60, 246] width 53 height 53
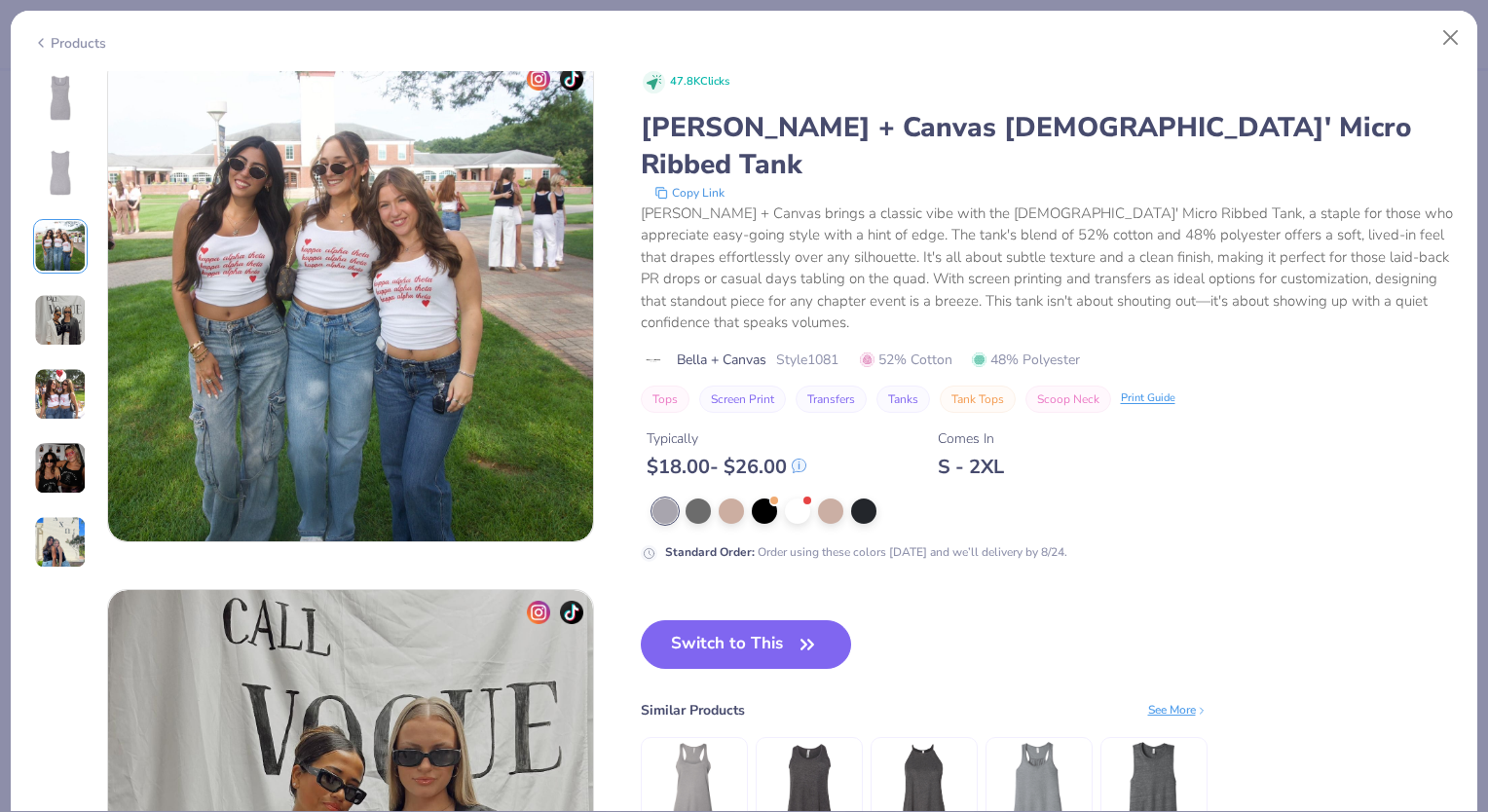
scroll to position [1067, 0]
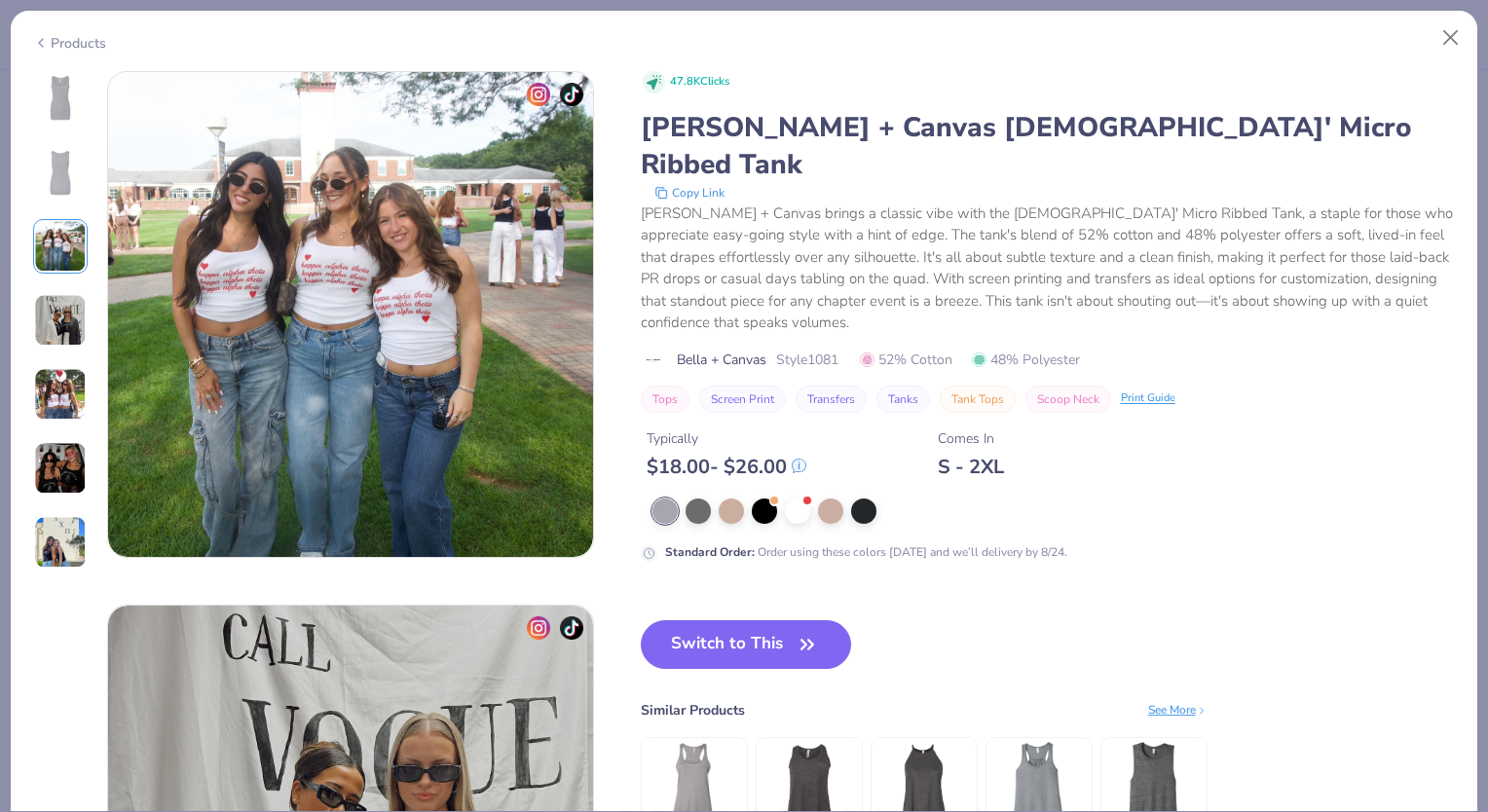
click at [56, 524] on img at bounding box center [60, 542] width 53 height 53
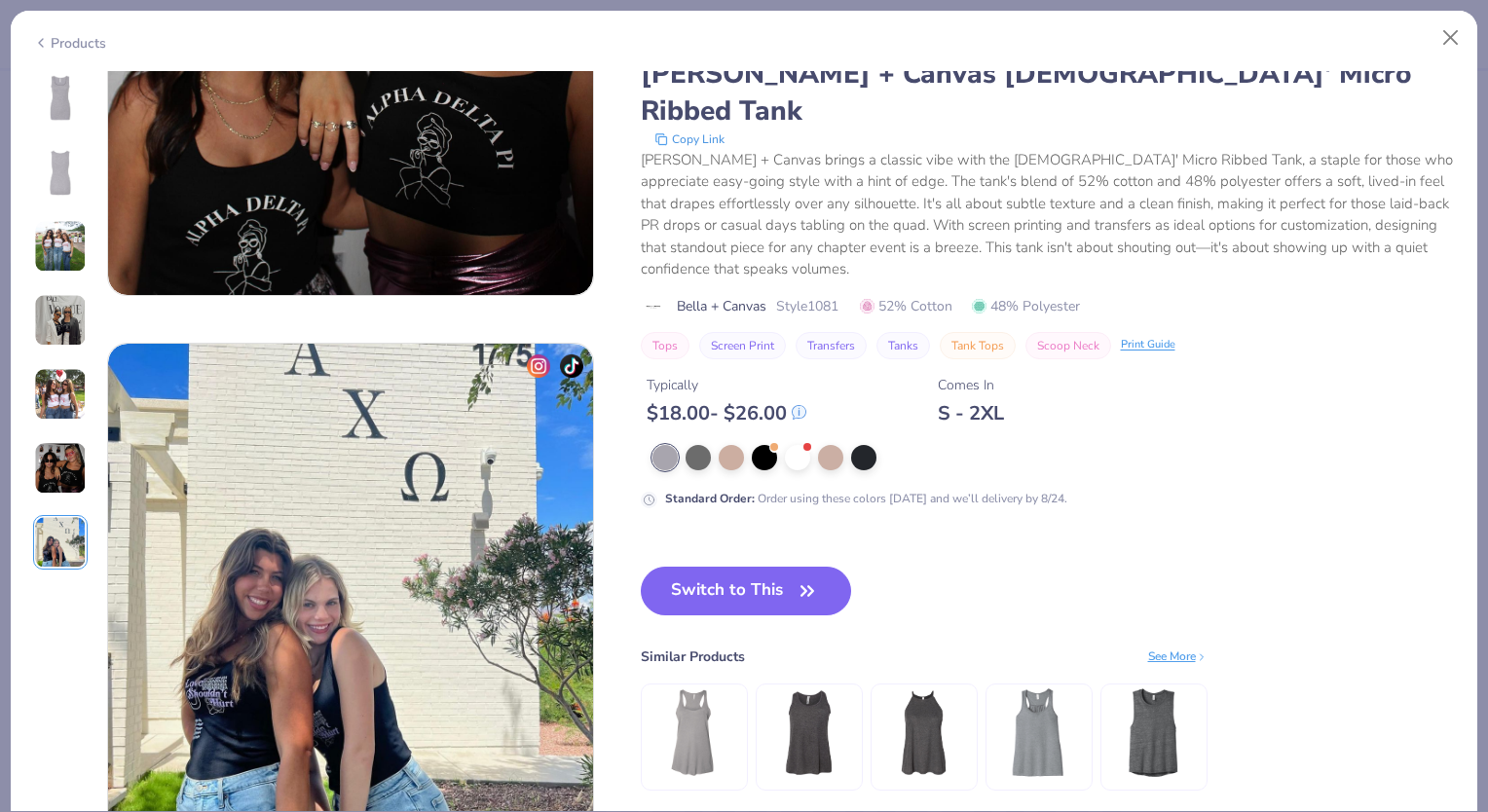
scroll to position [2928, 0]
click at [1456, 29] on button "Close" at bounding box center [1451, 38] width 37 height 37
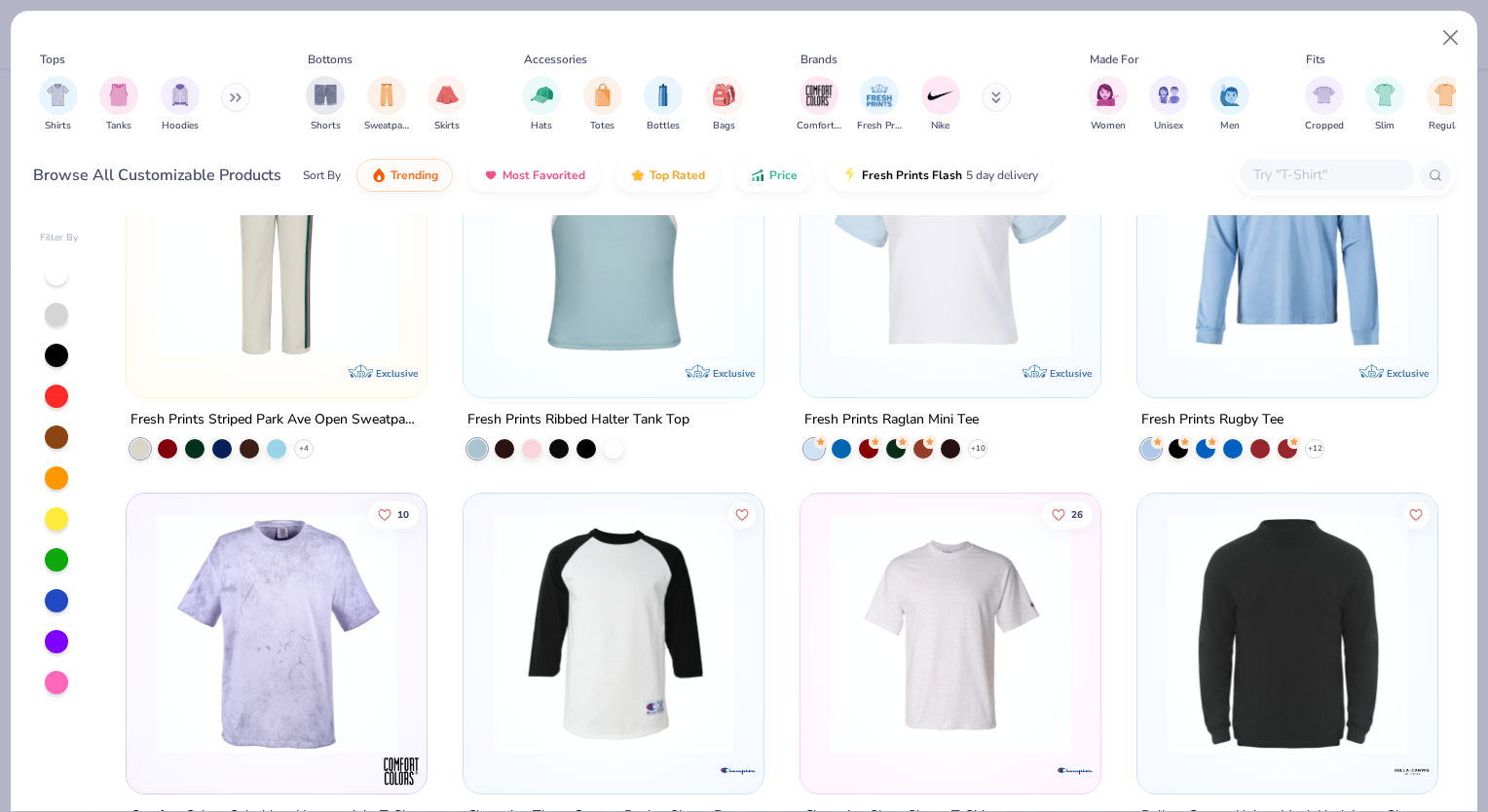
scroll to position [14426, 0]
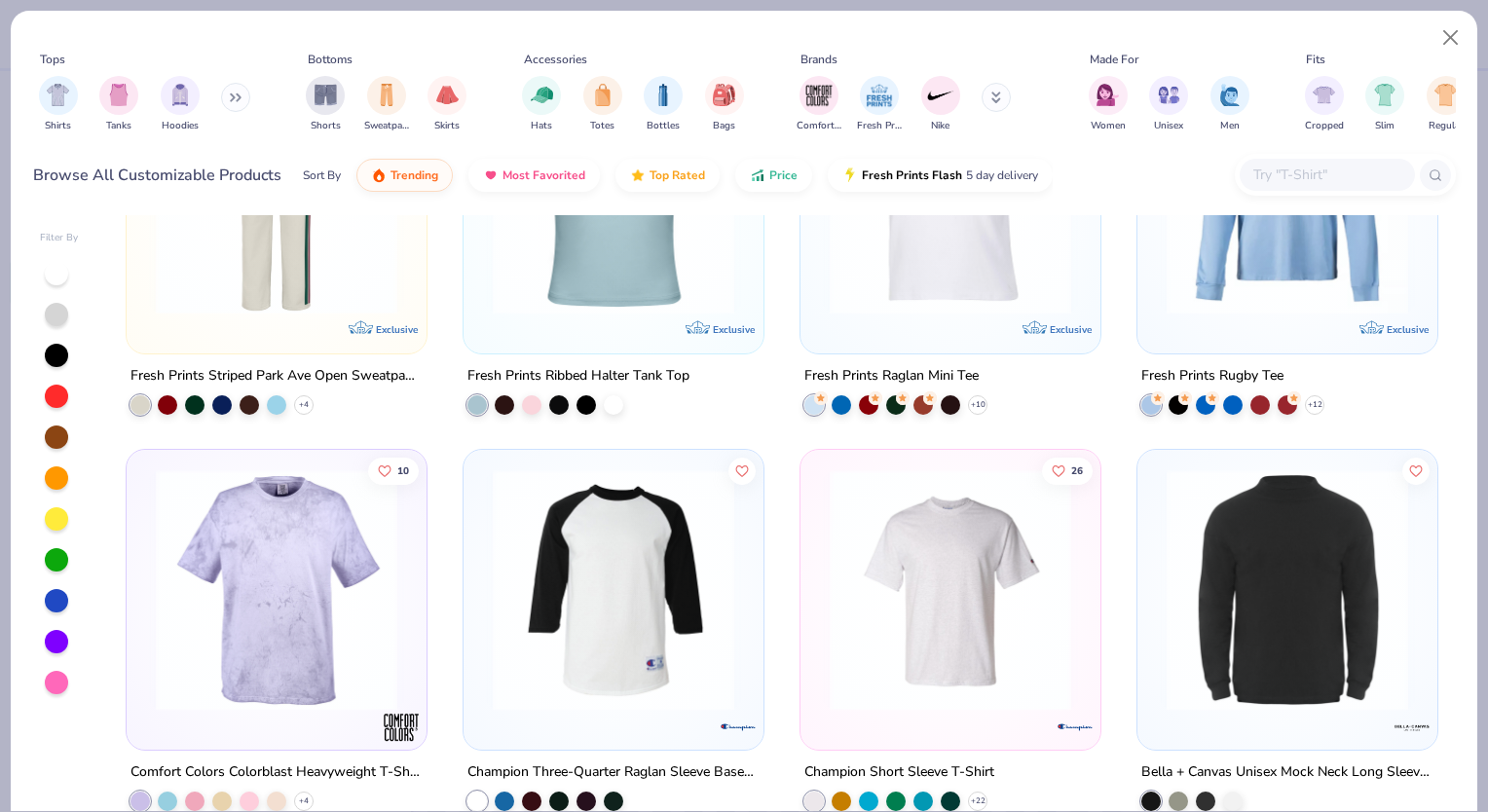
click at [614, 275] on img at bounding box center [614, 194] width 261 height 241
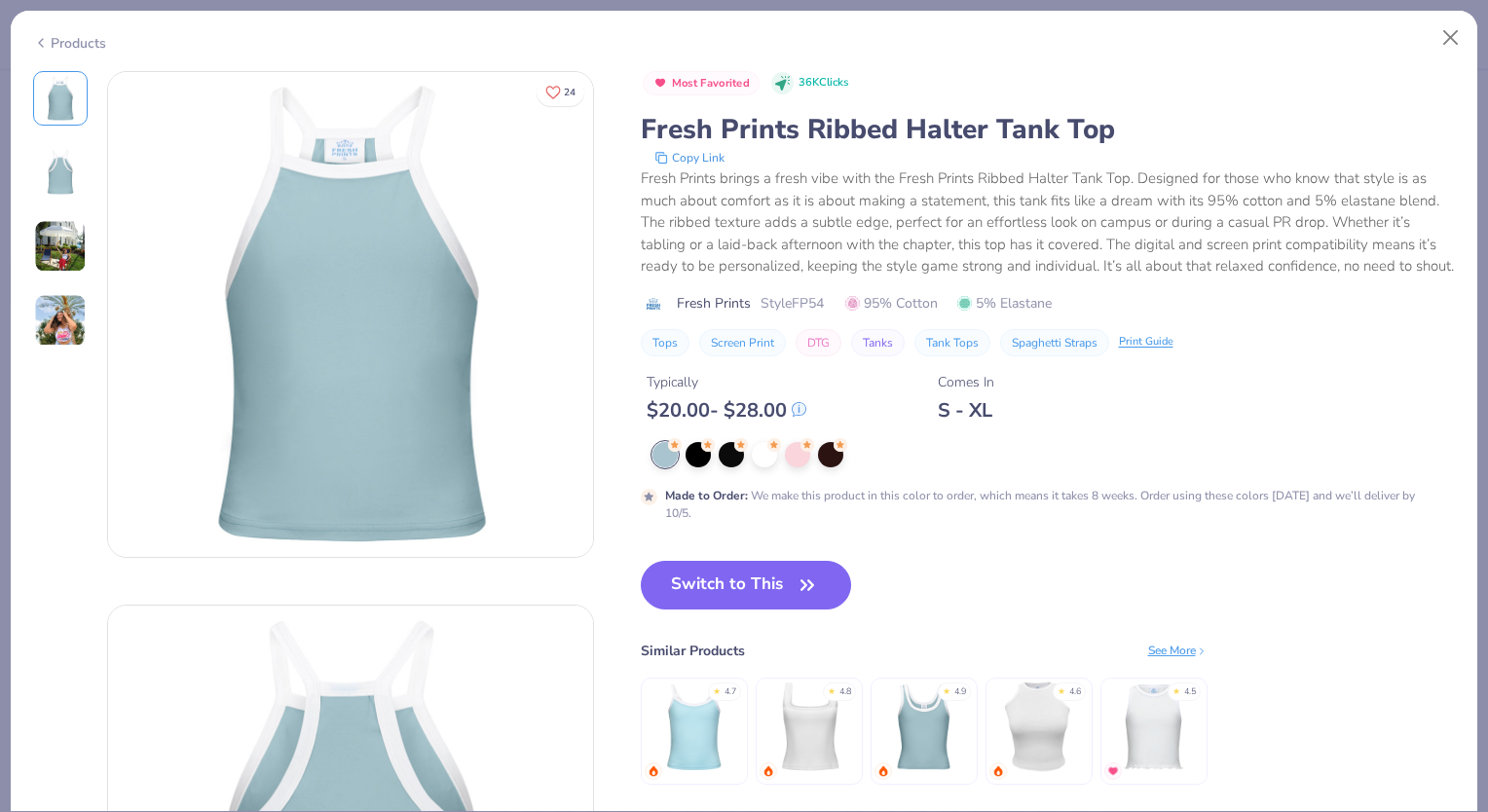
click at [59, 340] on img at bounding box center [60, 320] width 53 height 53
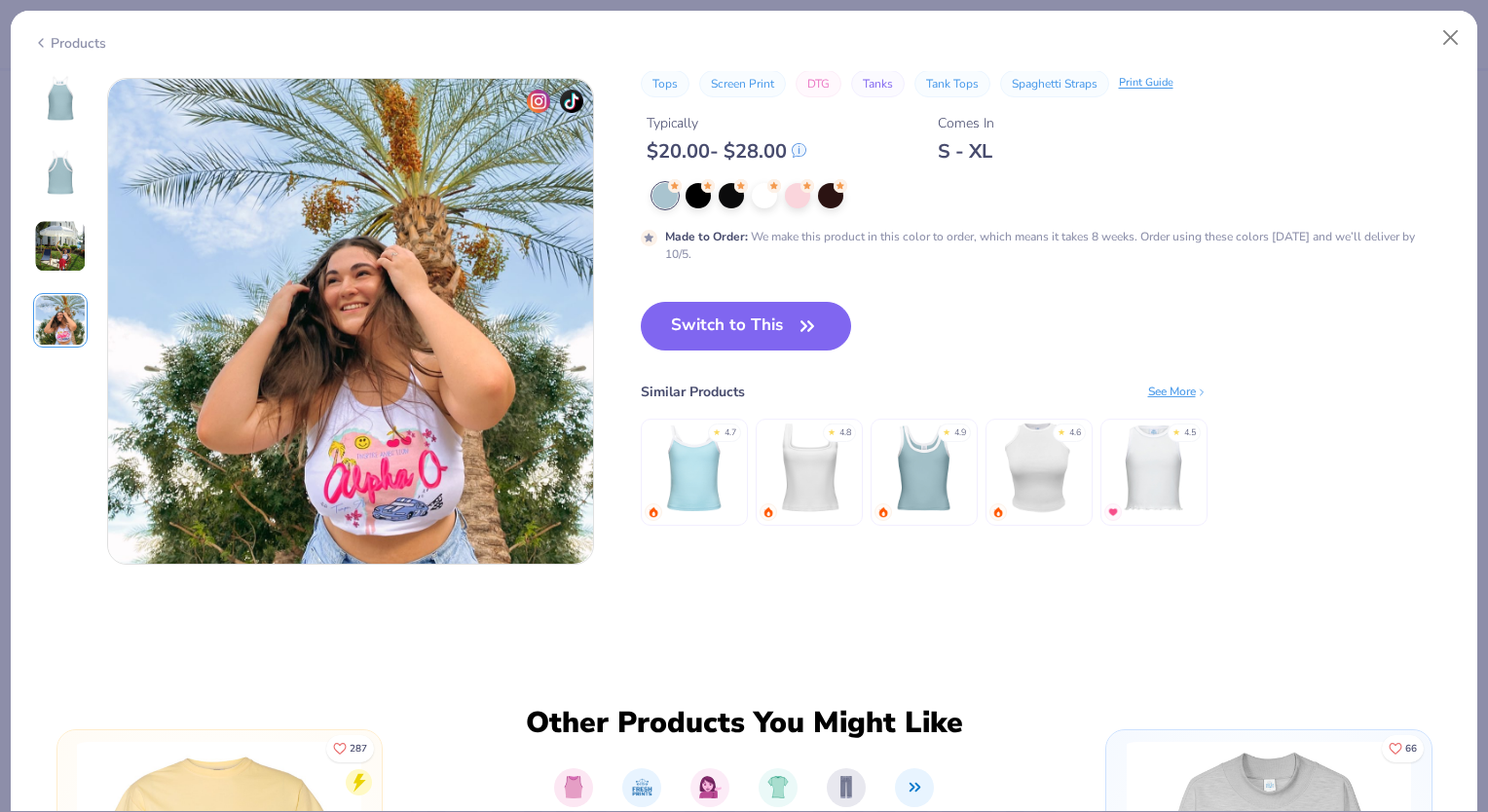
scroll to position [1601, 0]
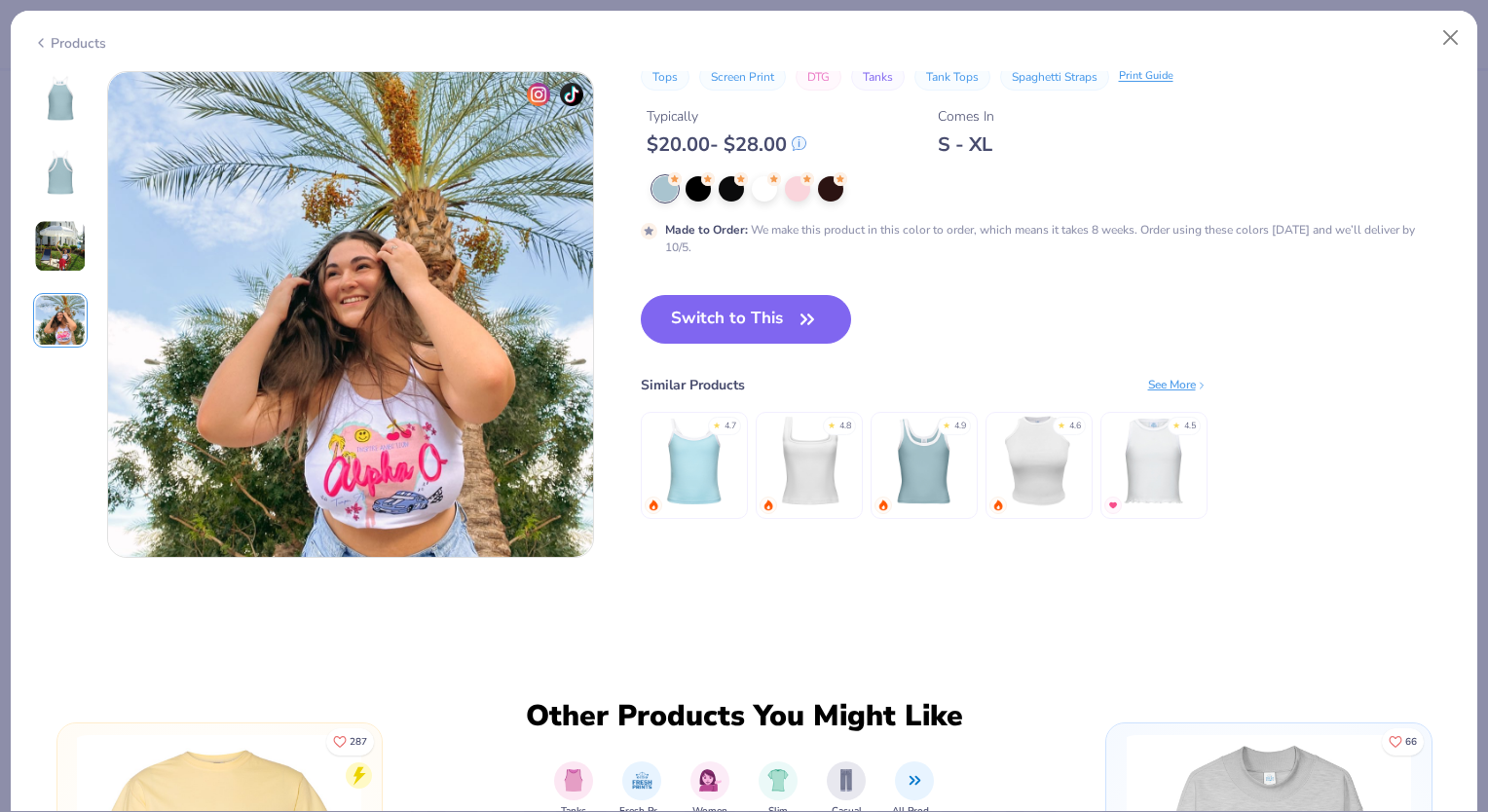
click at [67, 179] on img at bounding box center [60, 172] width 47 height 47
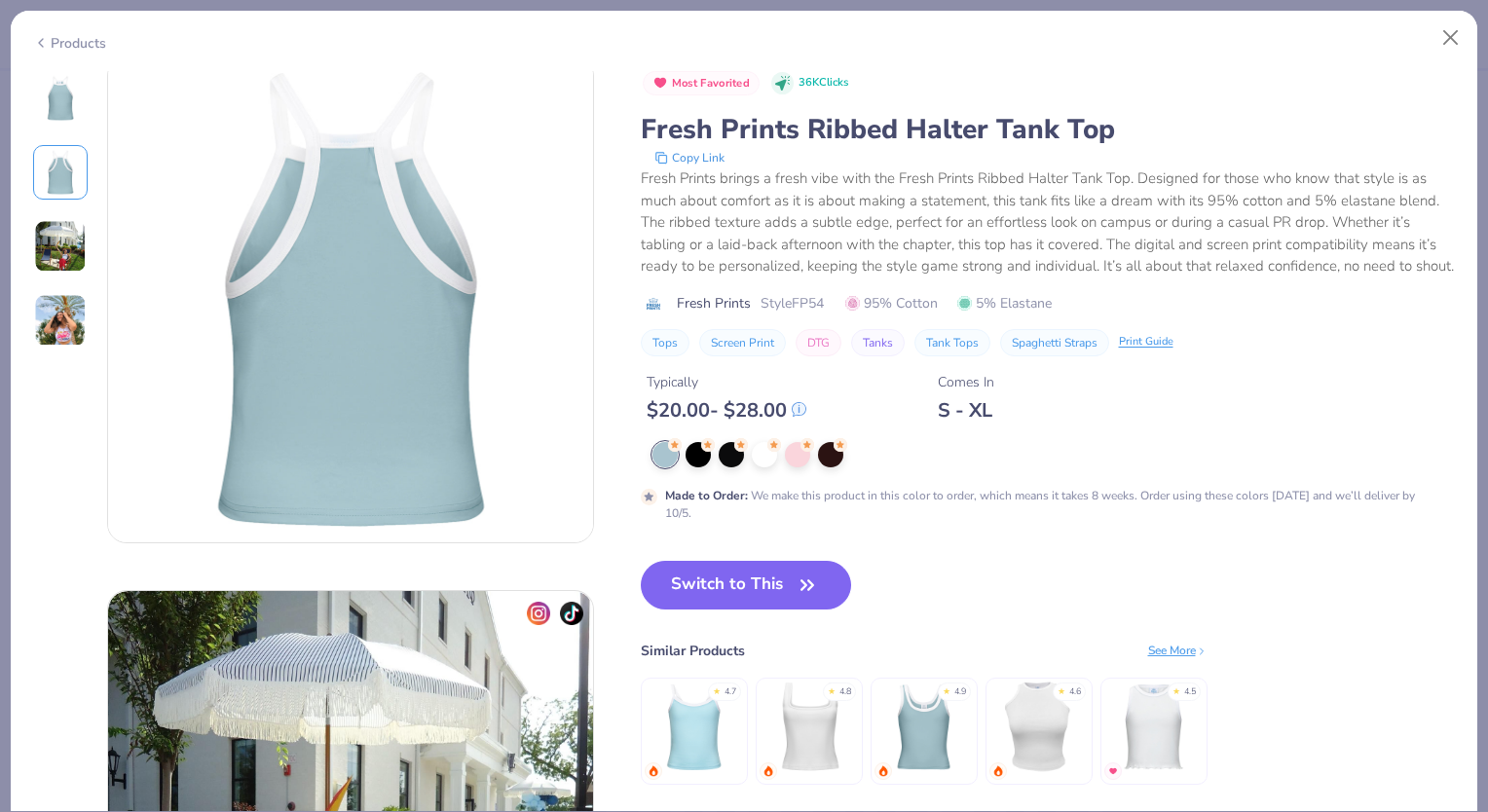
scroll to position [534, 0]
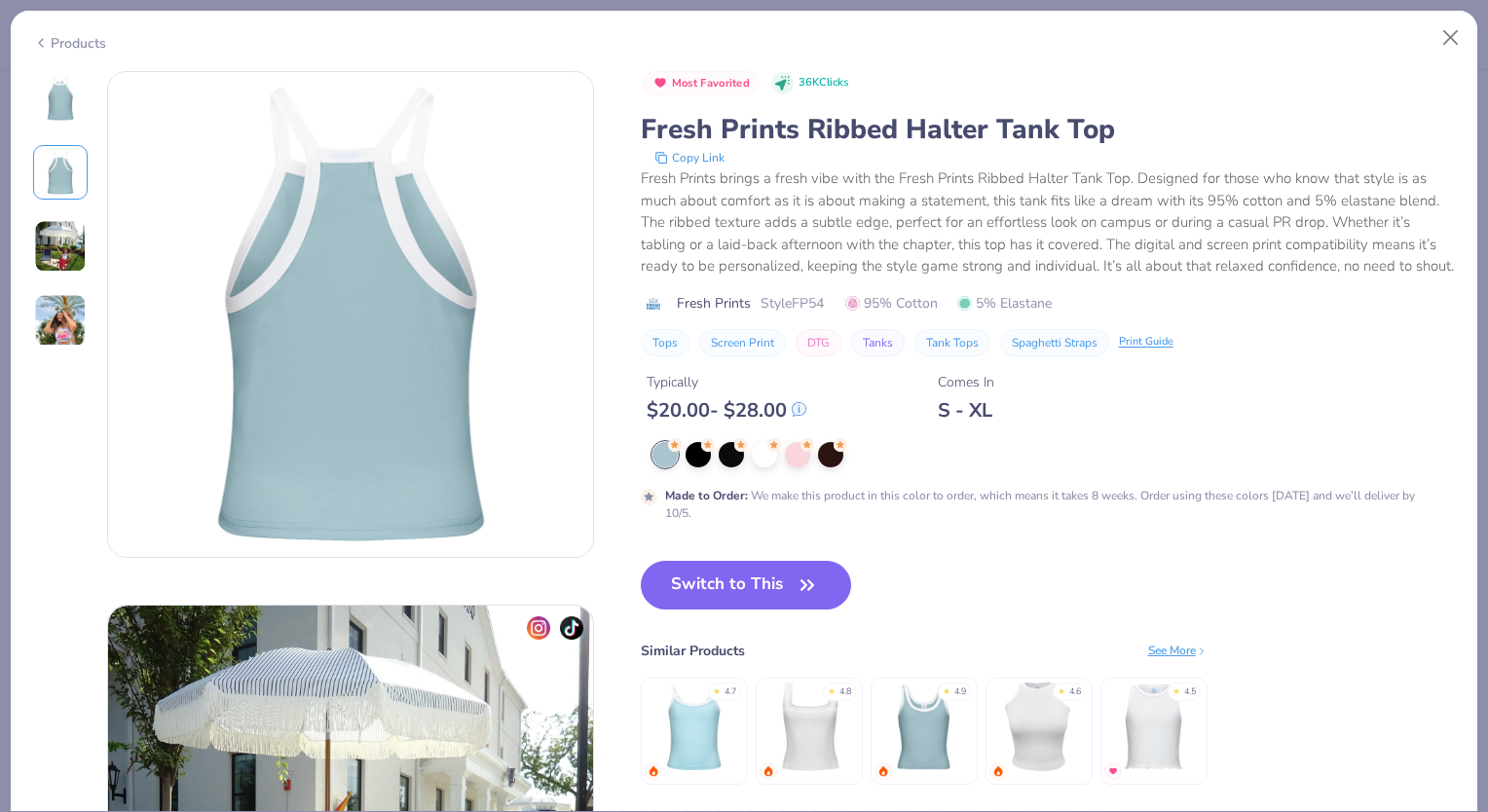
drag, startPoint x: 39, startPoint y: 277, endPoint x: 55, endPoint y: 255, distance: 27.2
click at [55, 255] on div at bounding box center [60, 209] width 55 height 277
click at [55, 255] on img at bounding box center [60, 246] width 53 height 53
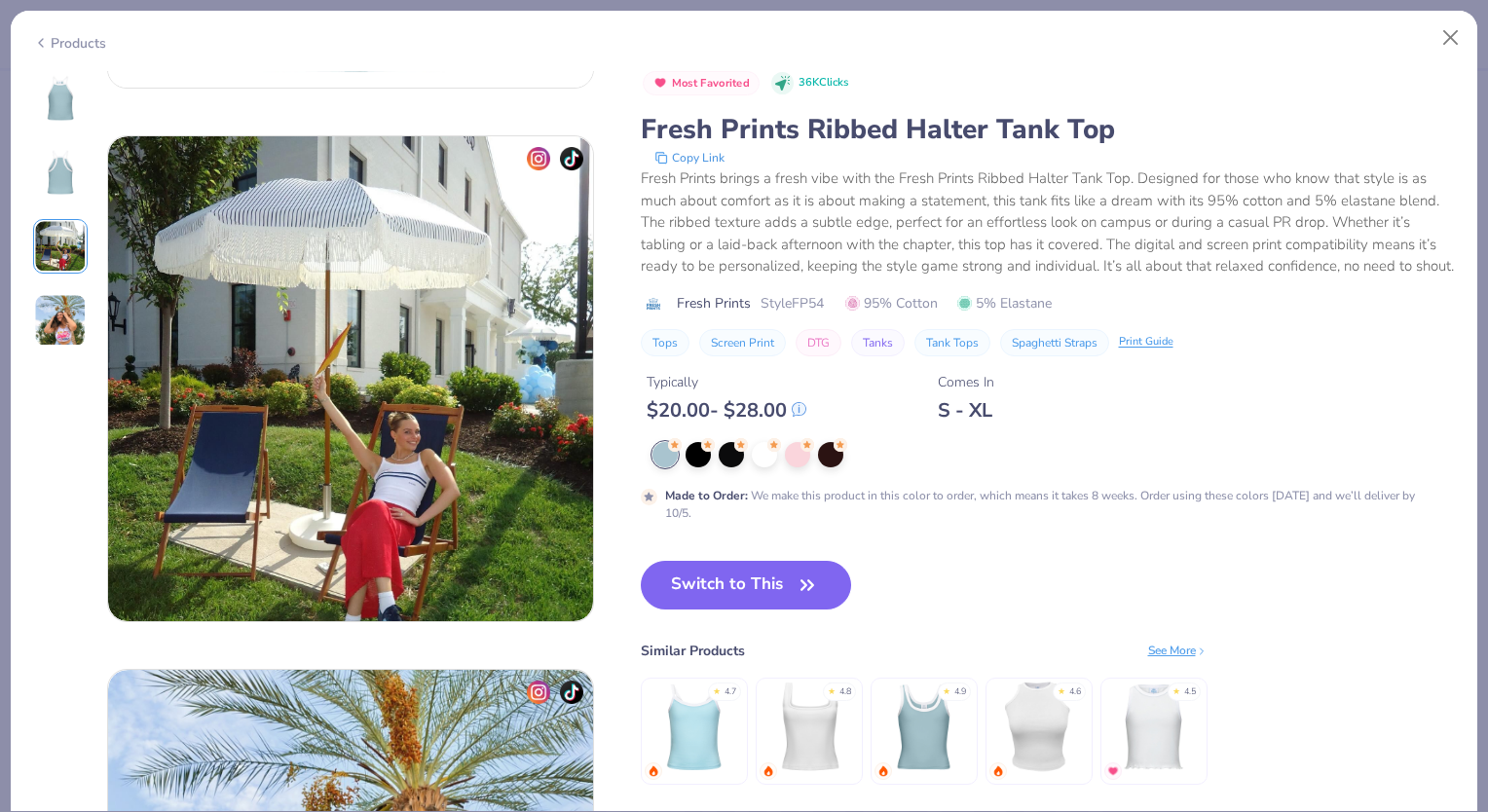
scroll to position [1067, 0]
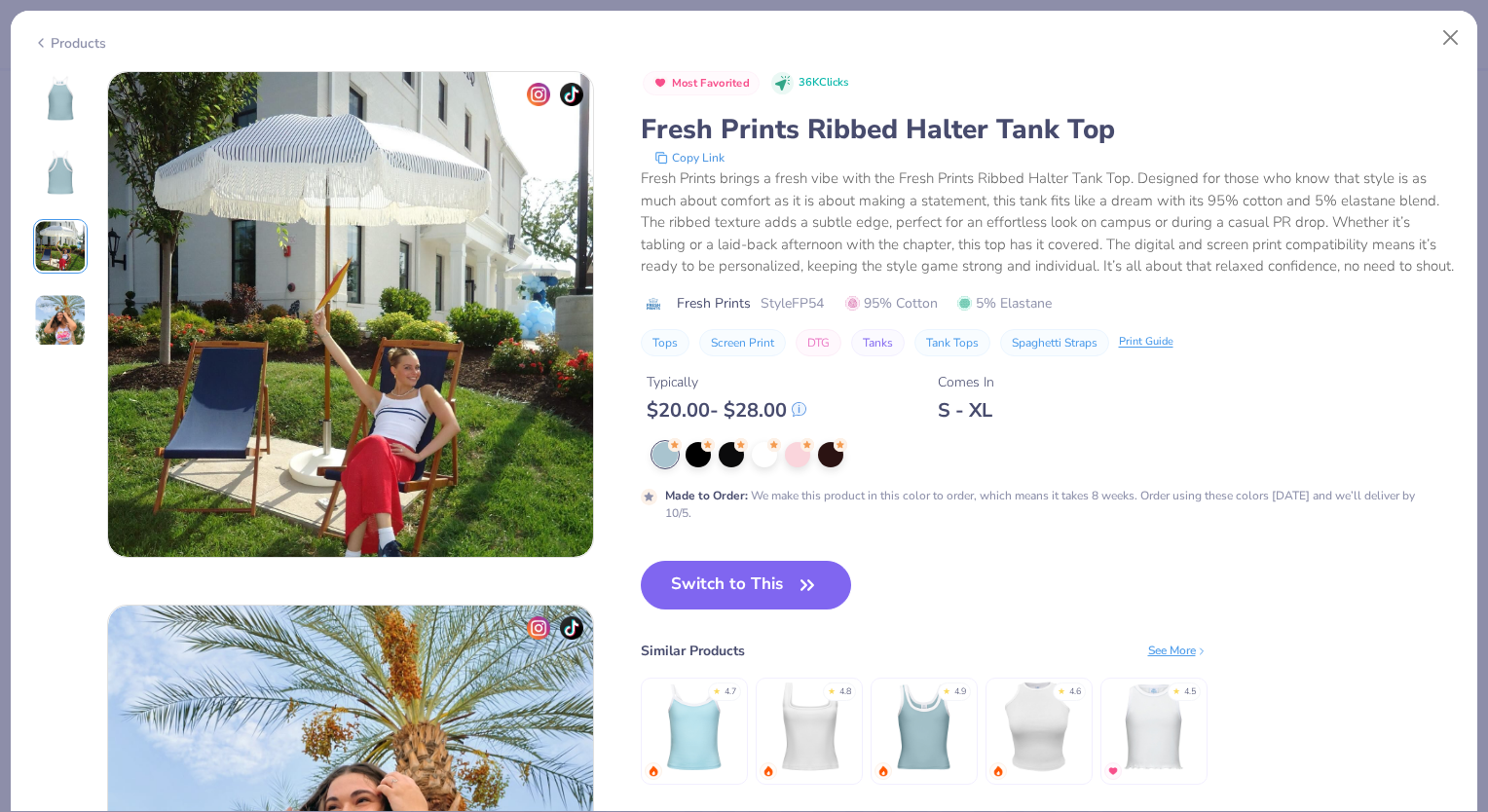
click at [68, 336] on img at bounding box center [60, 320] width 53 height 53
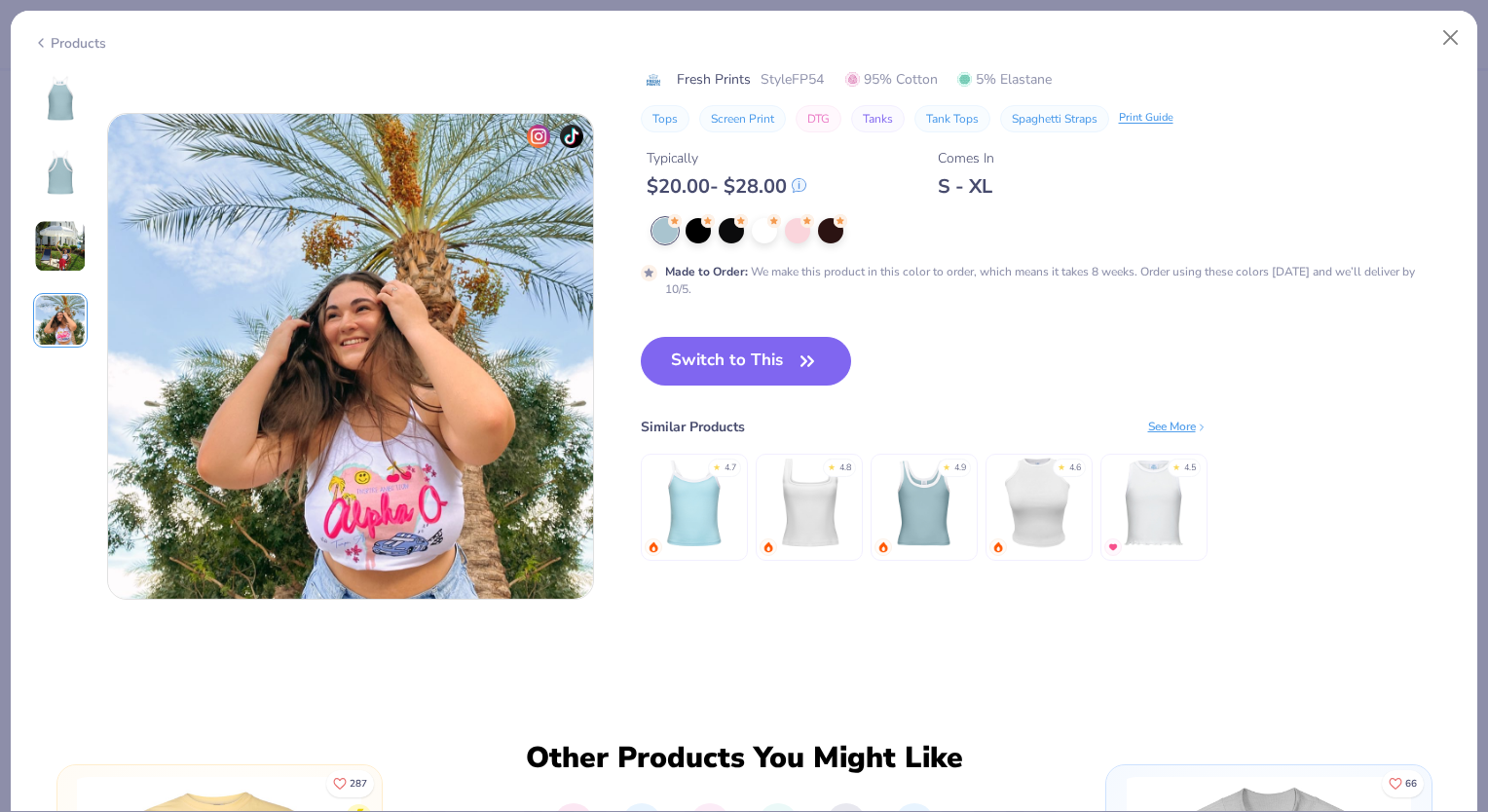
scroll to position [1601, 0]
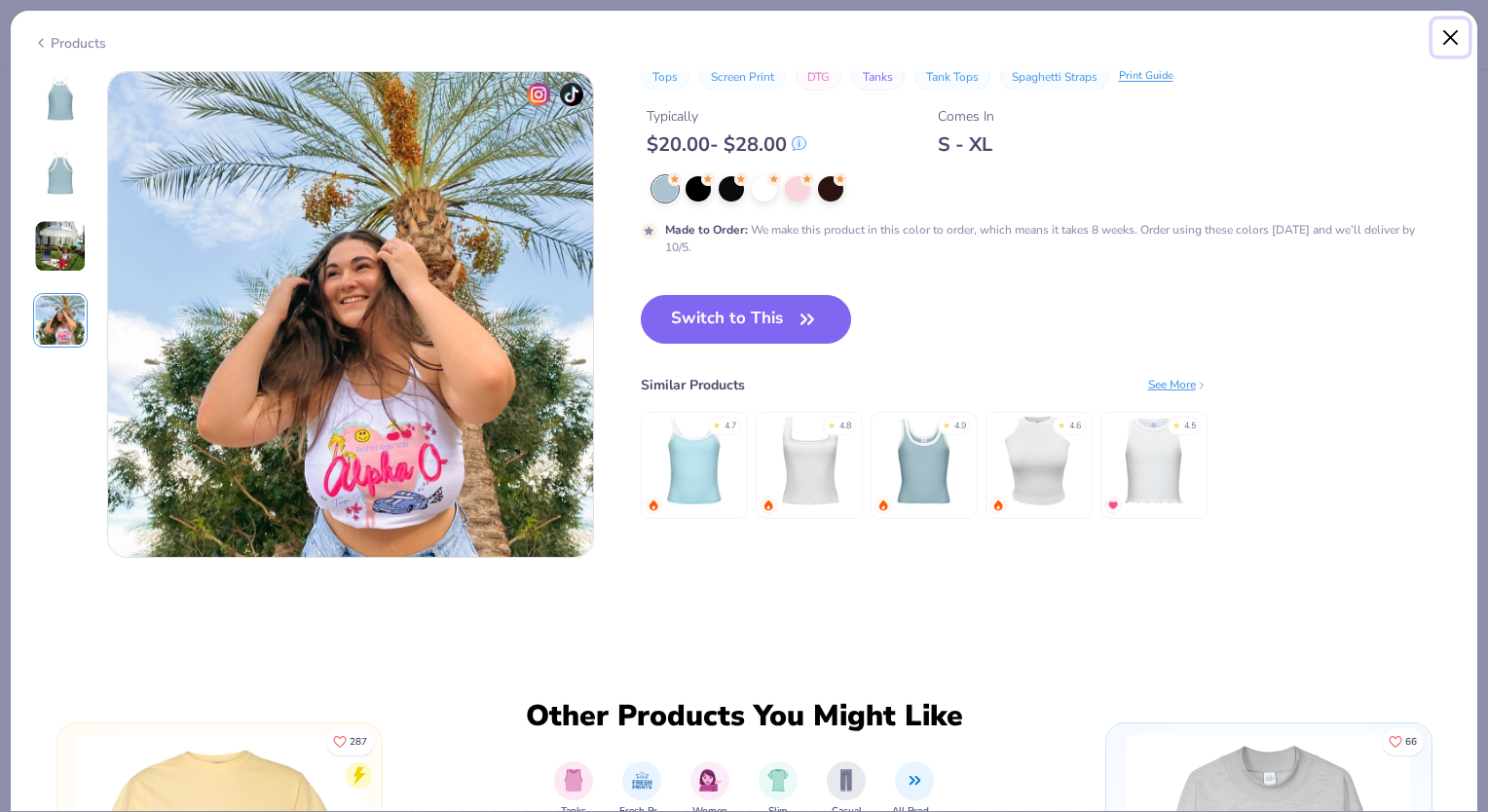
click at [1455, 41] on button "Close" at bounding box center [1451, 38] width 37 height 37
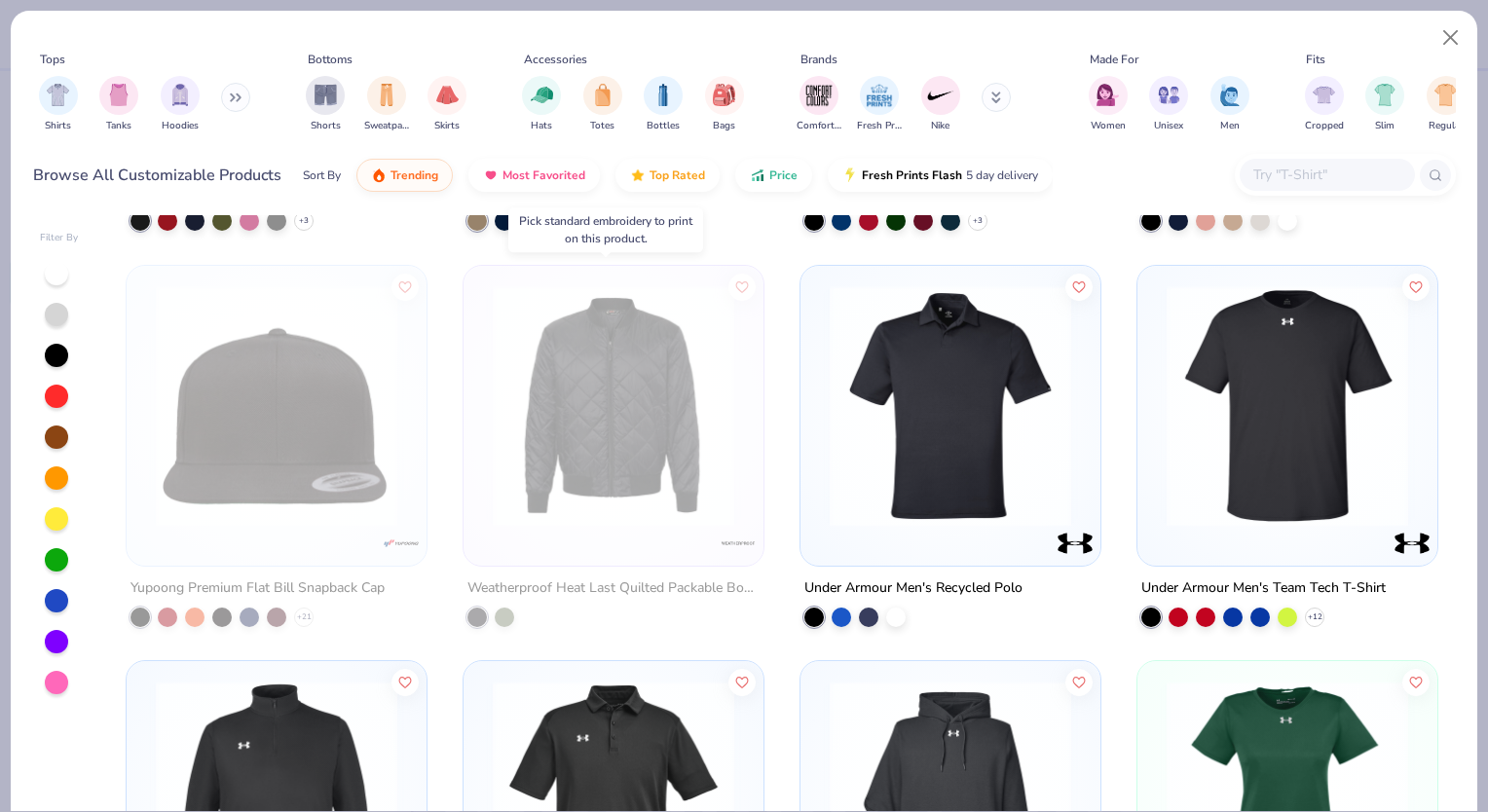
scroll to position [28954, 0]
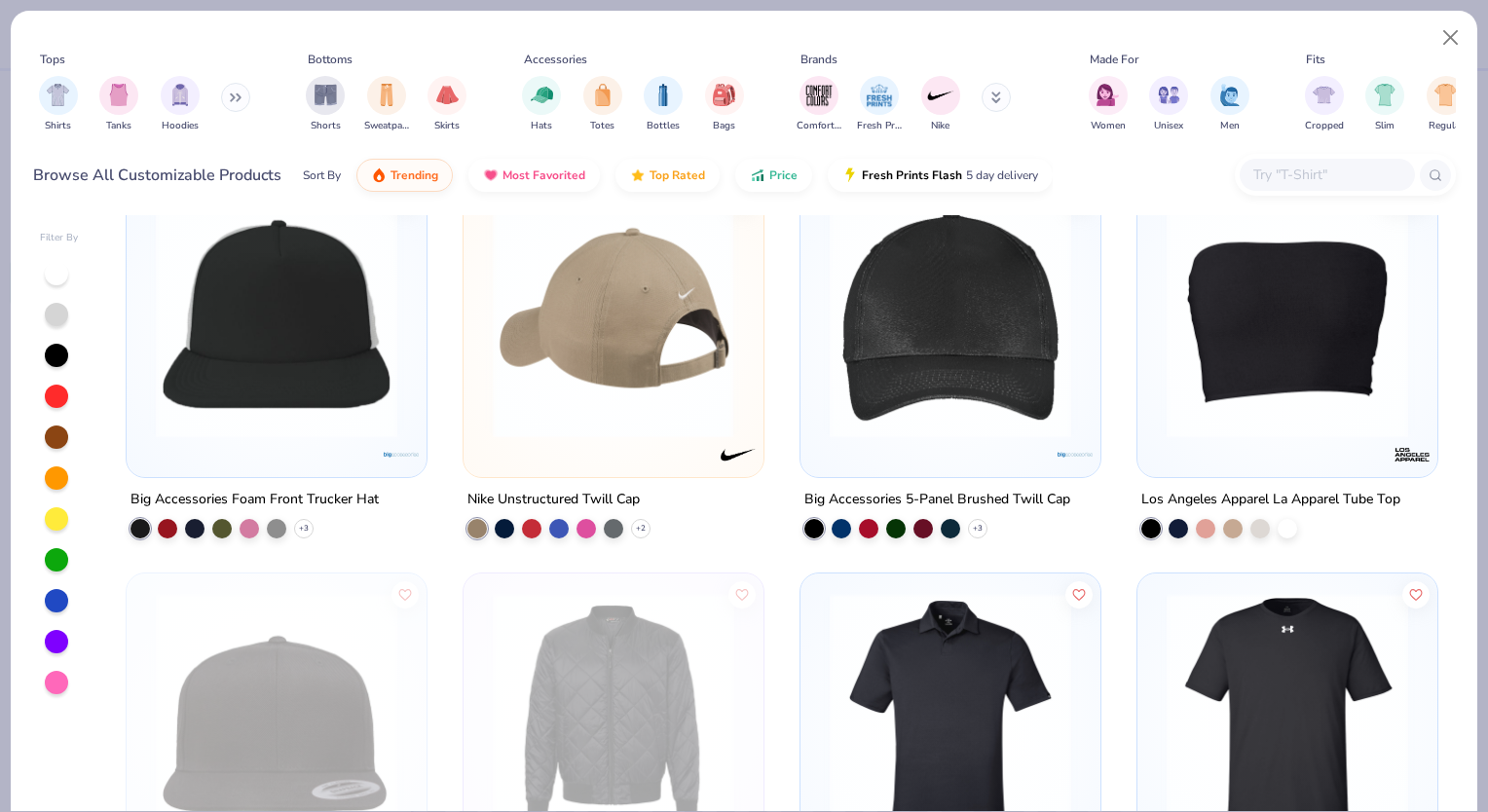
click at [565, 397] on img at bounding box center [614, 317] width 261 height 241
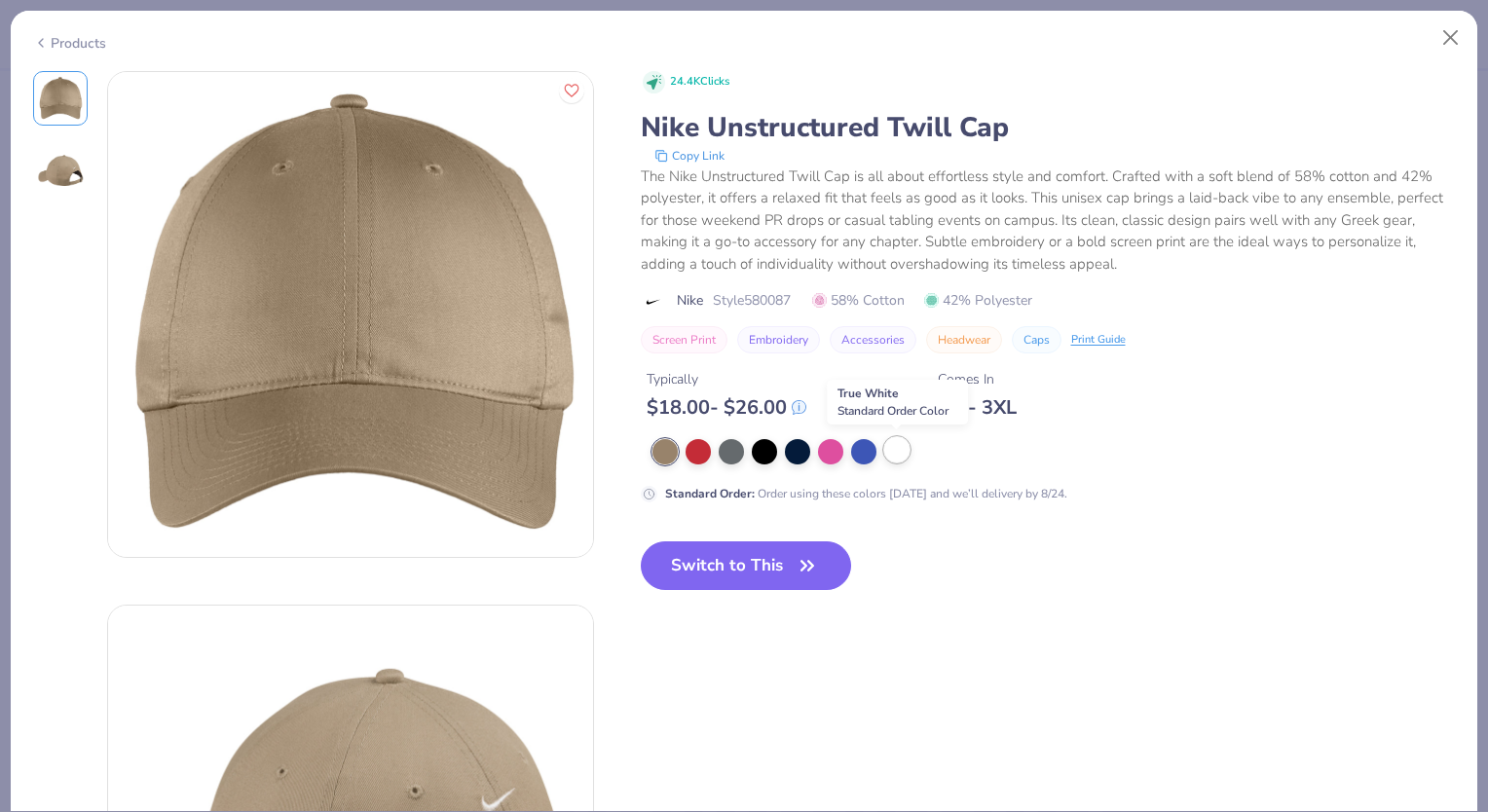
click at [904, 454] on div at bounding box center [897, 450] width 25 height 25
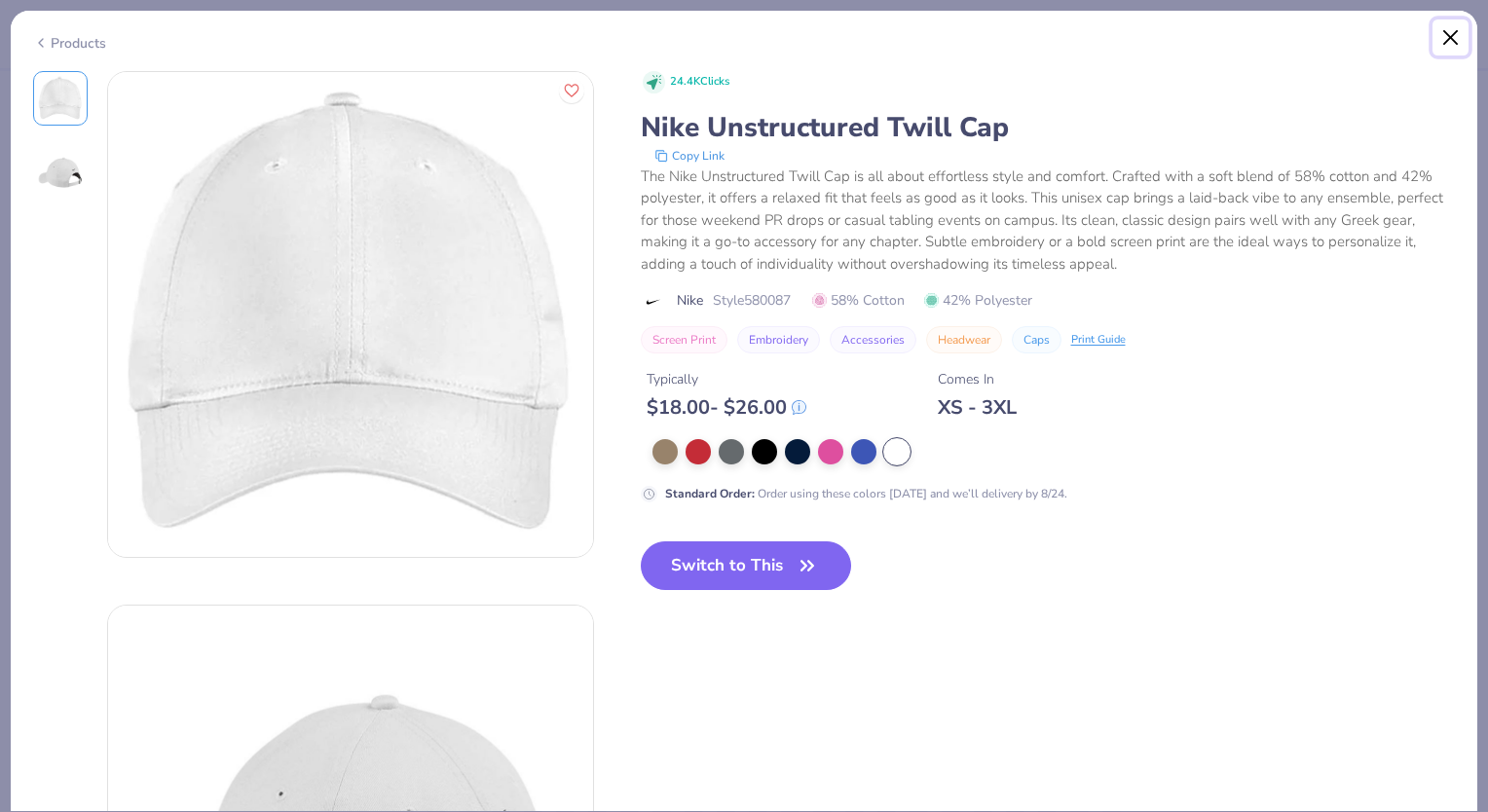
click at [1449, 35] on button "Close" at bounding box center [1451, 38] width 37 height 37
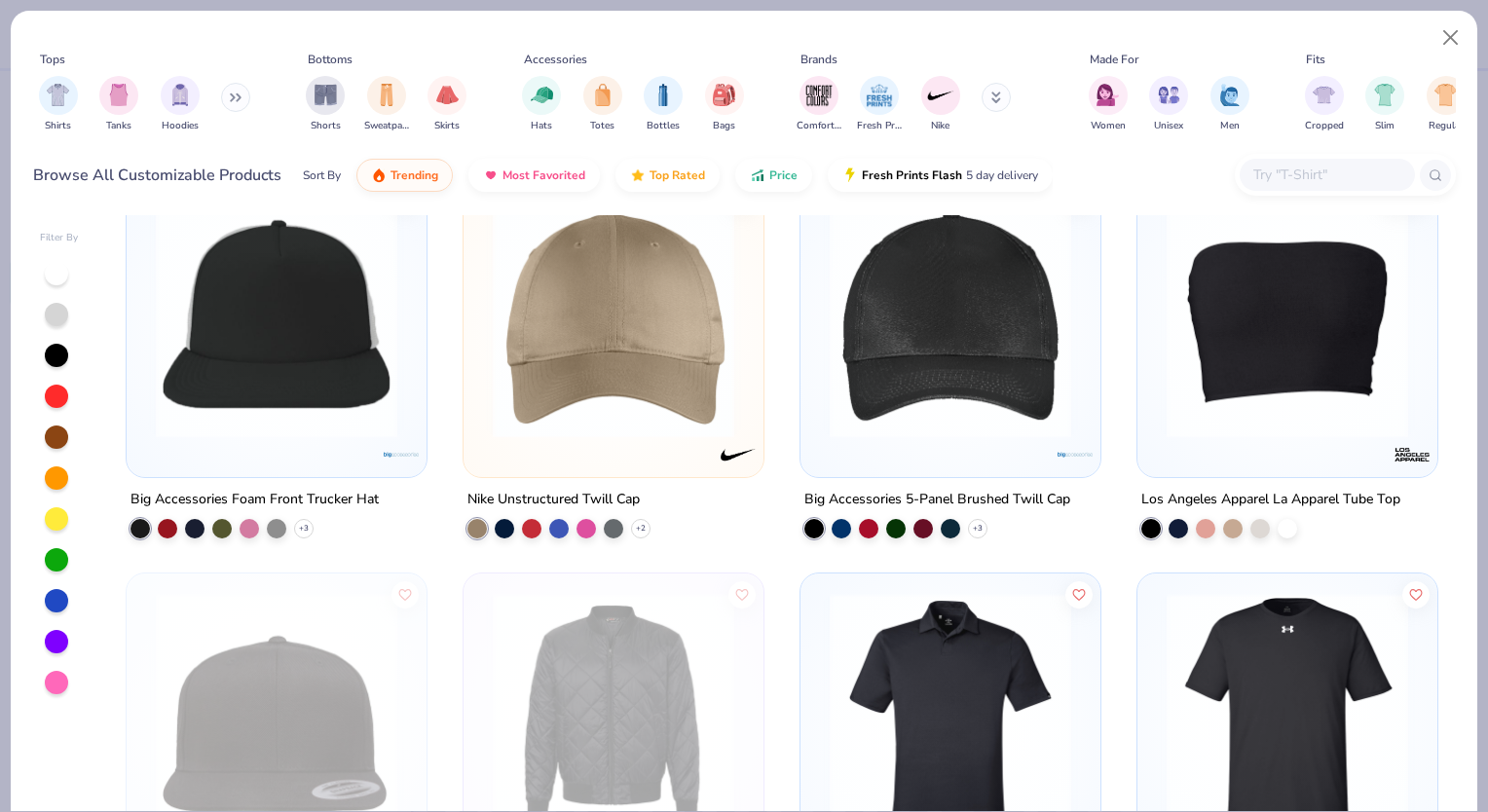
click at [317, 363] on img at bounding box center [277, 317] width 261 height 241
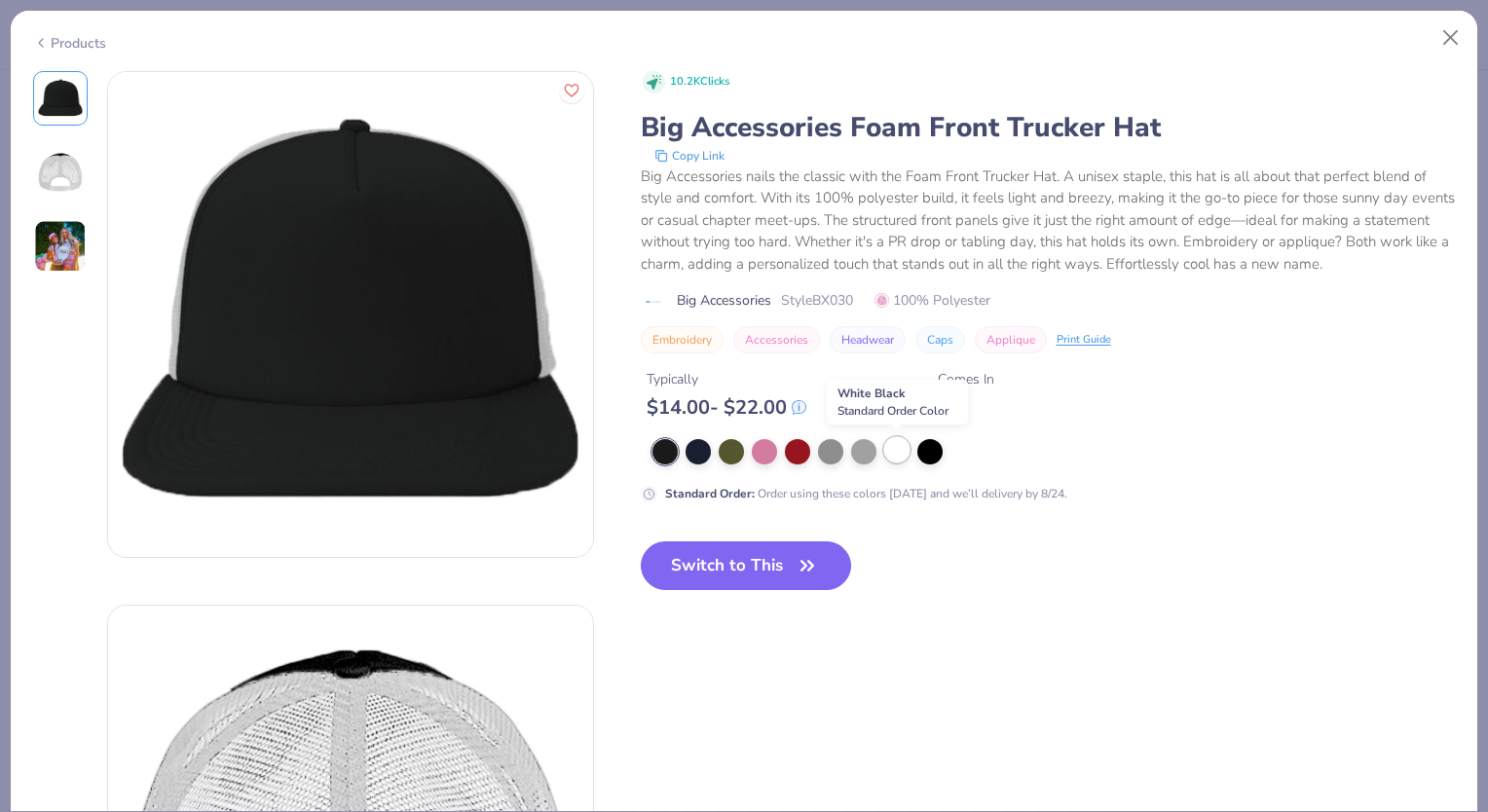
click at [898, 449] on div at bounding box center [897, 450] width 25 height 25
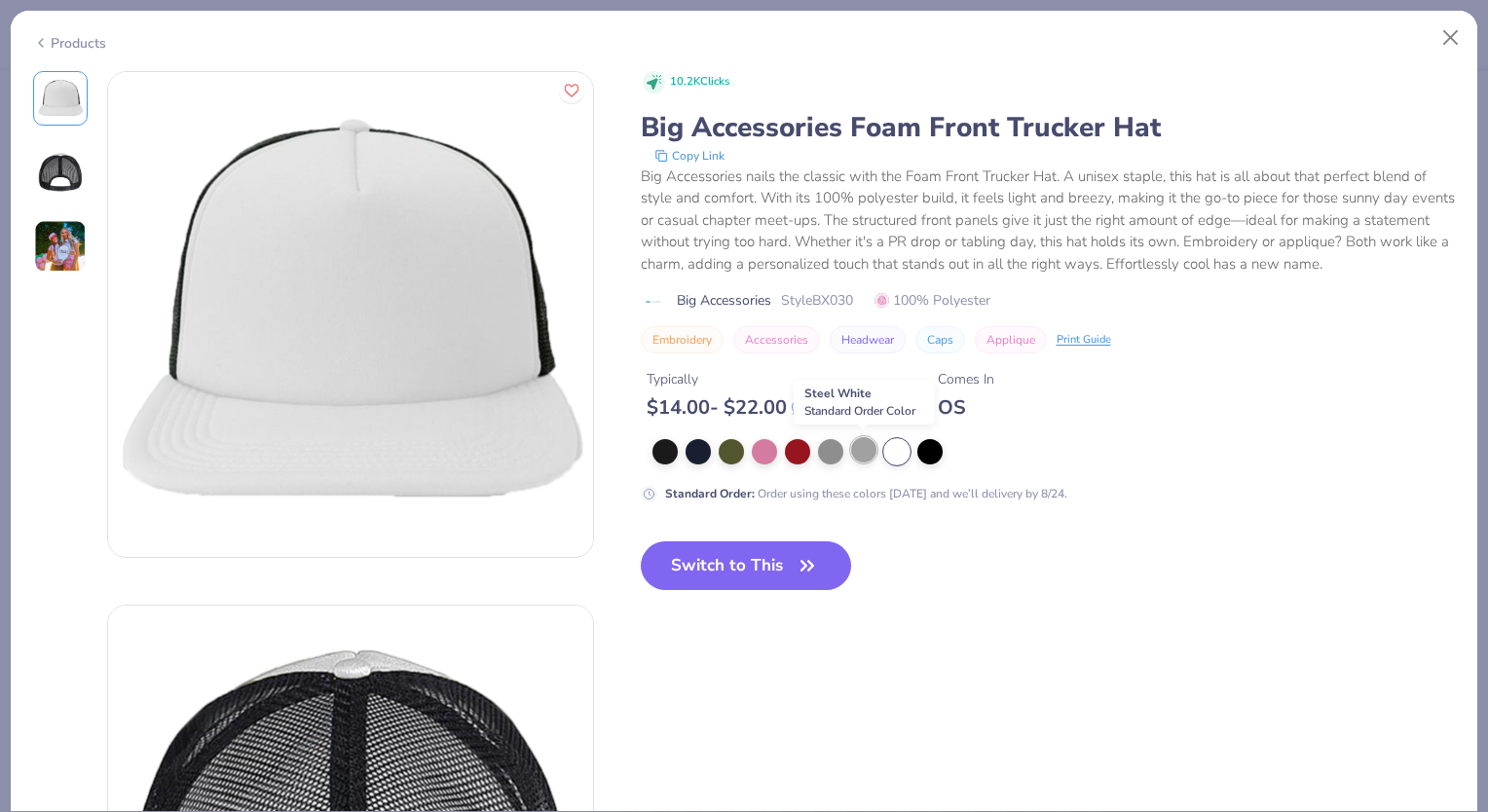
click at [869, 454] on div at bounding box center [864, 450] width 25 height 25
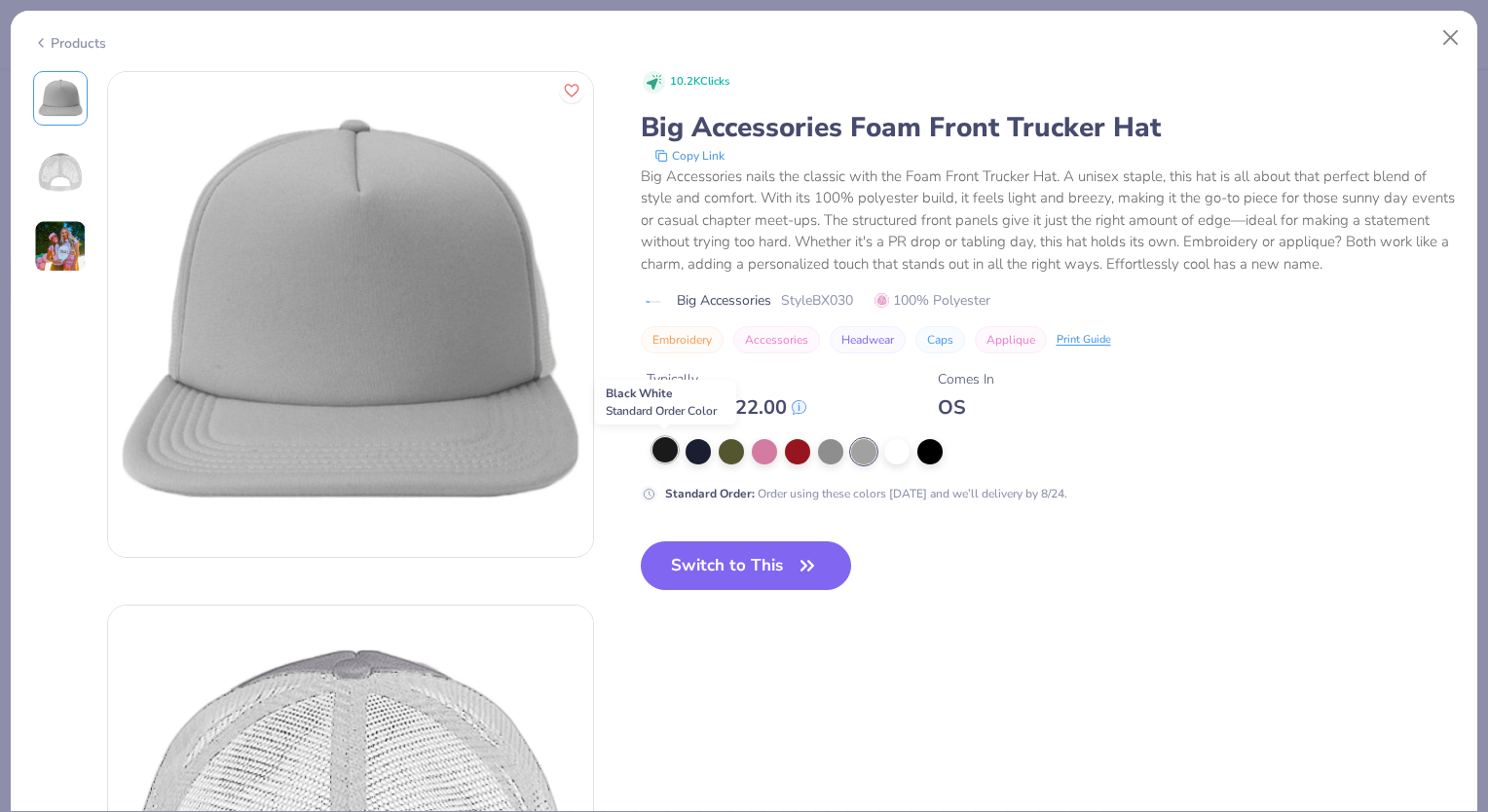
click at [664, 449] on div at bounding box center [665, 450] width 25 height 25
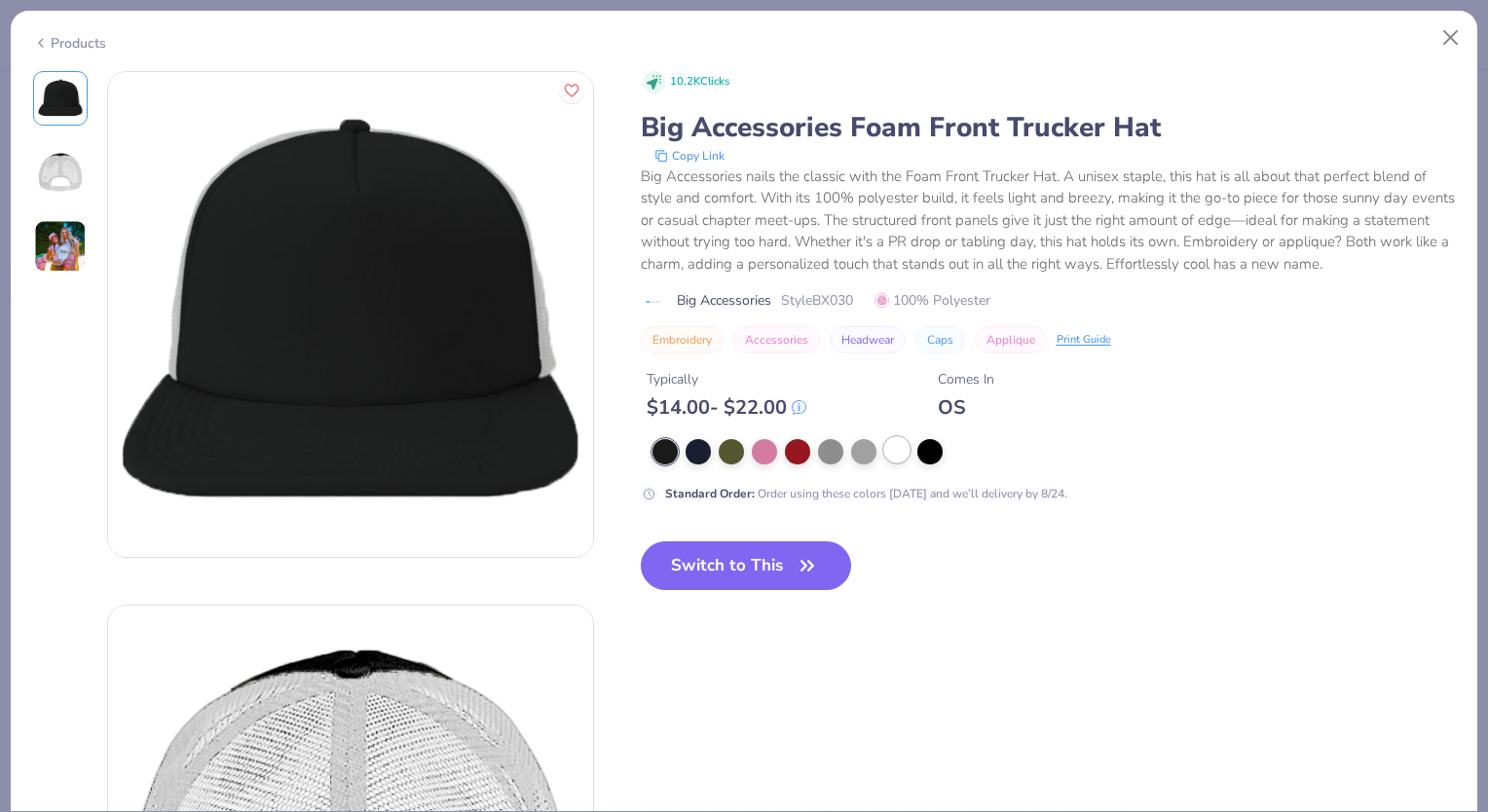
click at [909, 456] on div at bounding box center [1036, 452] width 767 height 25
click at [898, 454] on div at bounding box center [897, 450] width 25 height 25
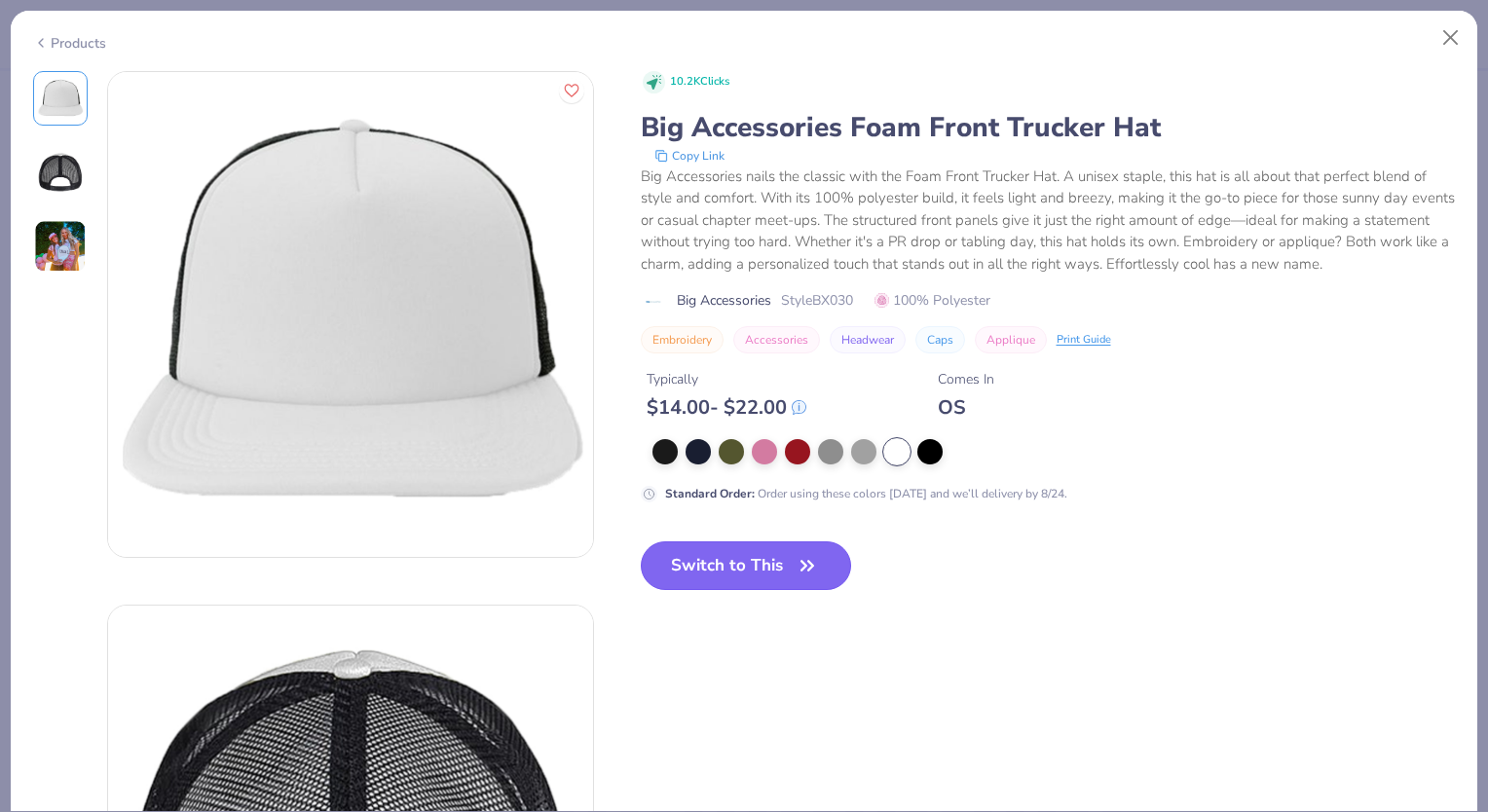
click at [761, 570] on button "Switch to This" at bounding box center [746, 566] width 211 height 49
